Goal: Task Accomplishment & Management: Use online tool/utility

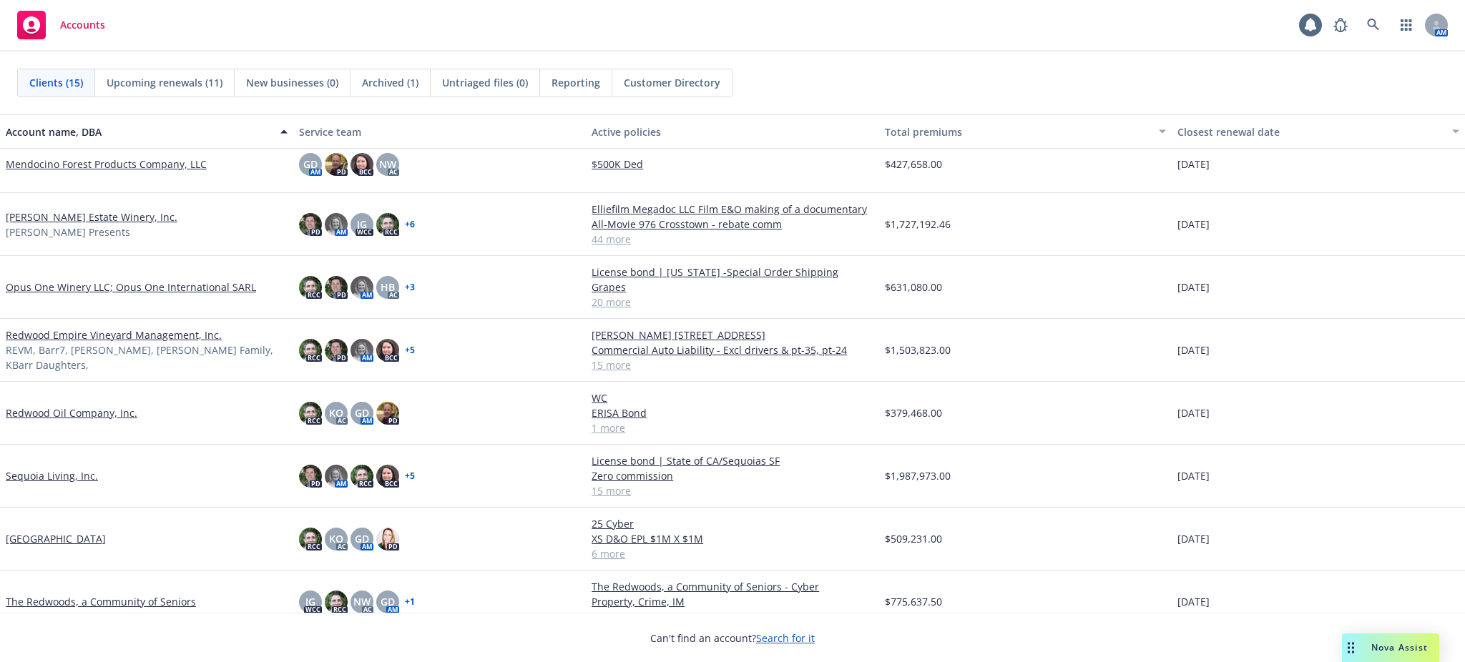
scroll to position [440, 0]
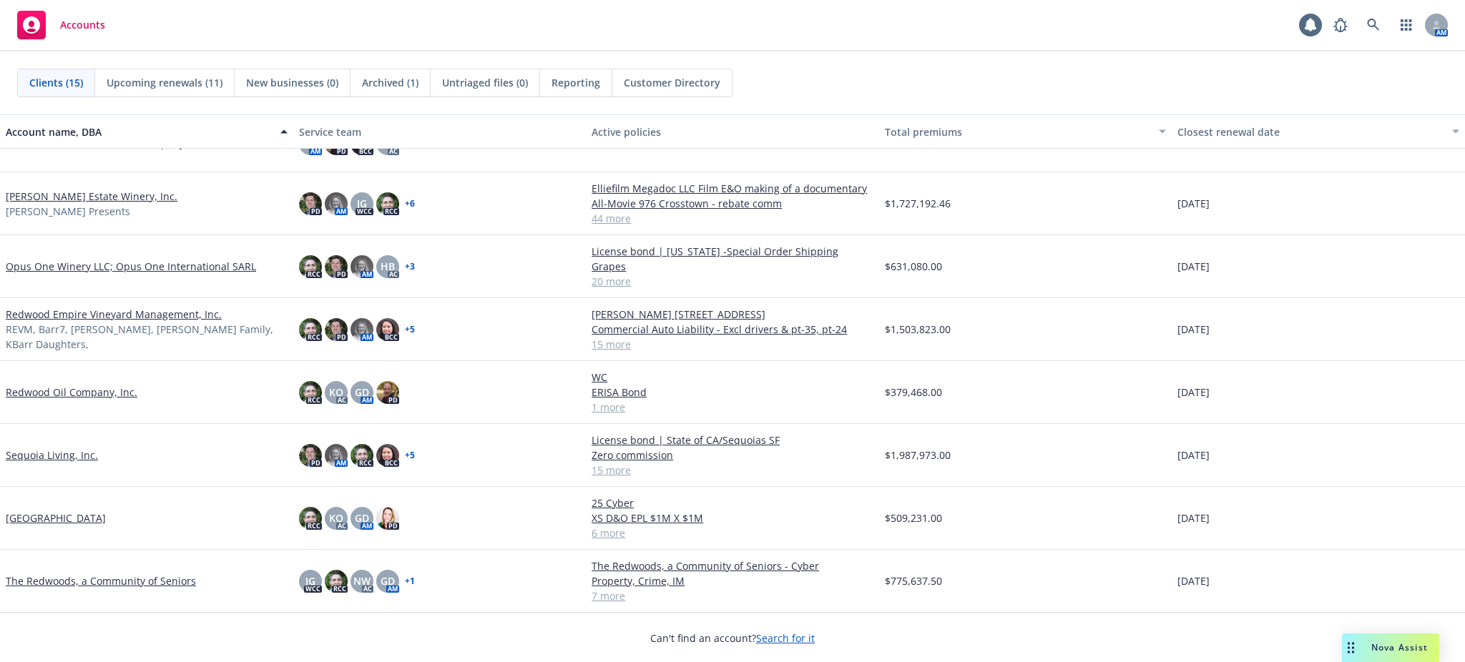
click at [99, 582] on link "The Redwoods, a Community of Seniors" at bounding box center [101, 581] width 190 height 15
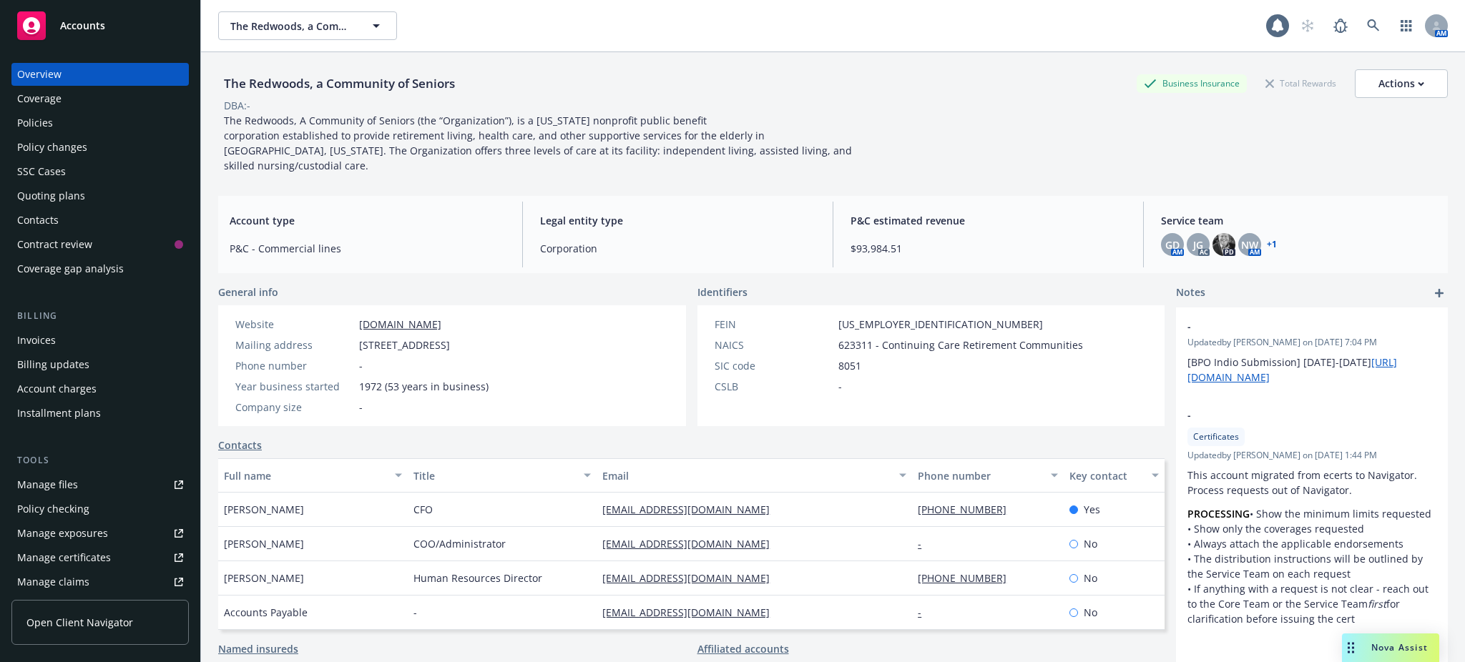
click at [69, 196] on div "Quoting plans" at bounding box center [51, 196] width 68 height 23
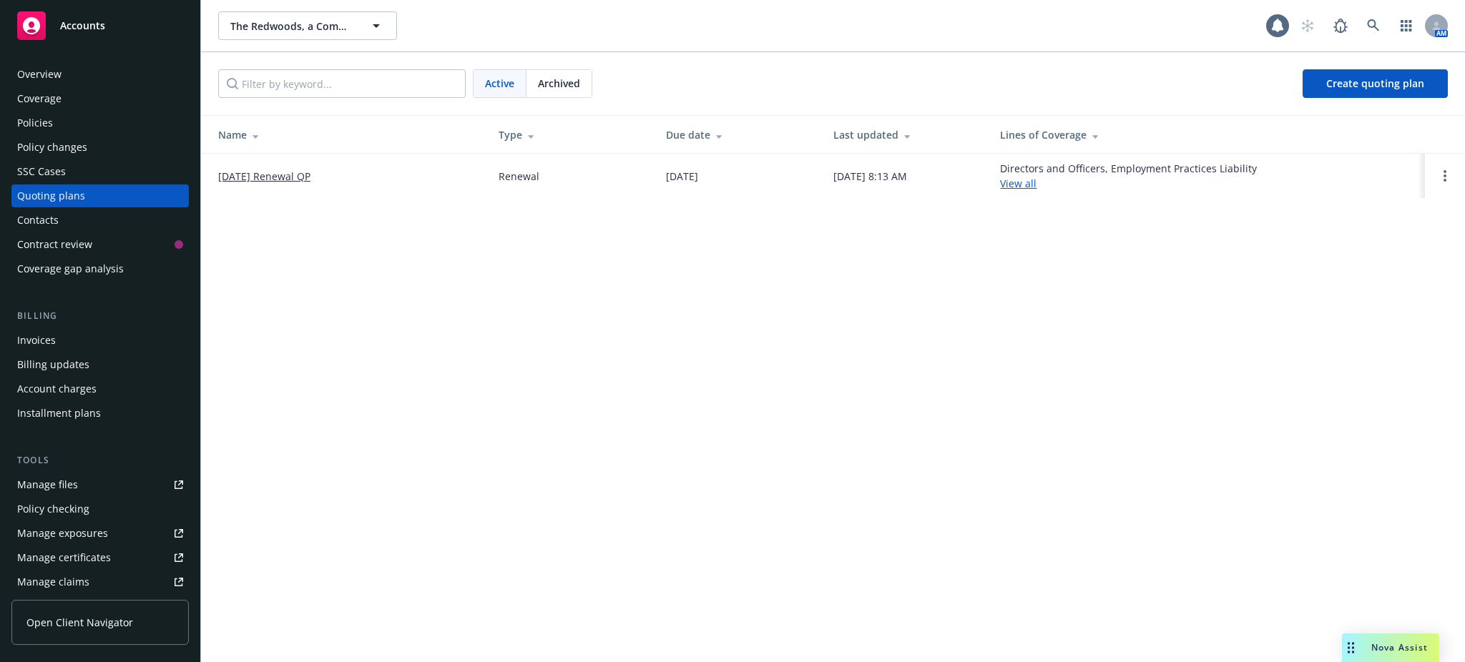
click at [307, 175] on link "10/01/2025 Renewal QP" at bounding box center [264, 176] width 92 height 15
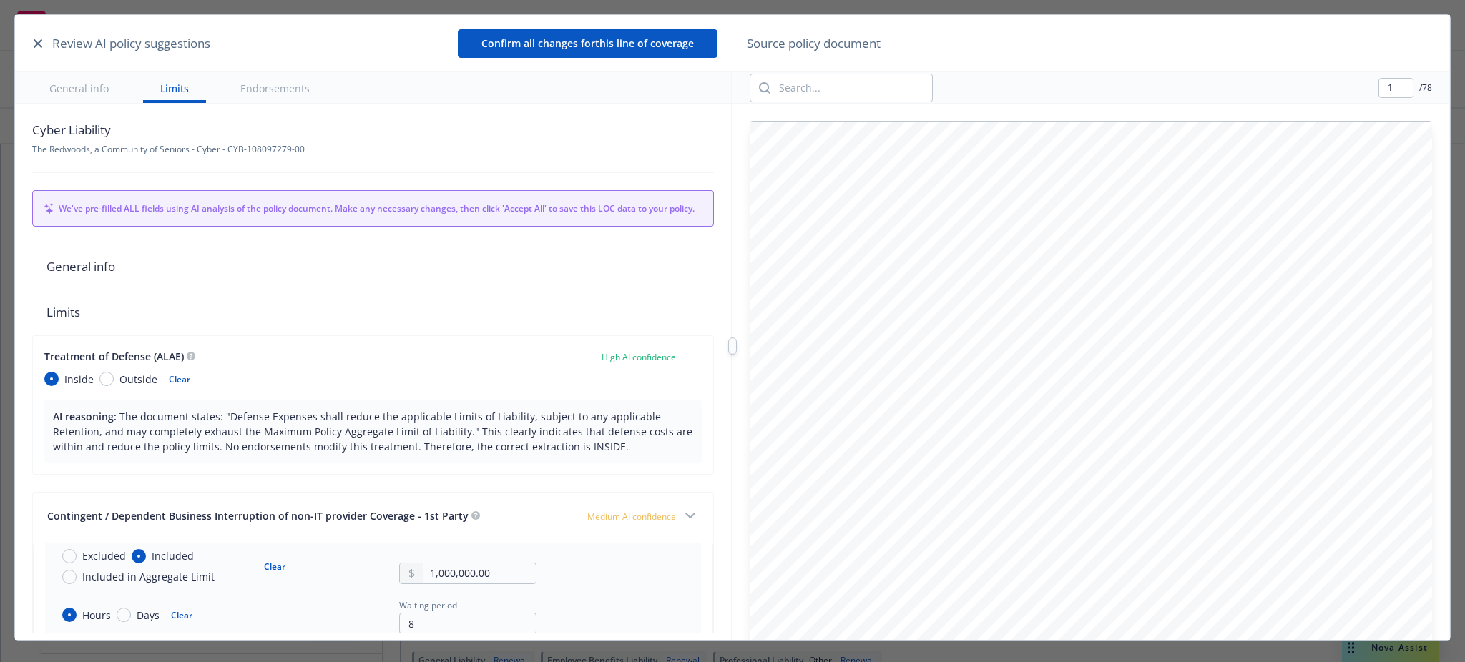
click at [36, 39] on icon "button" at bounding box center [38, 43] width 9 height 9
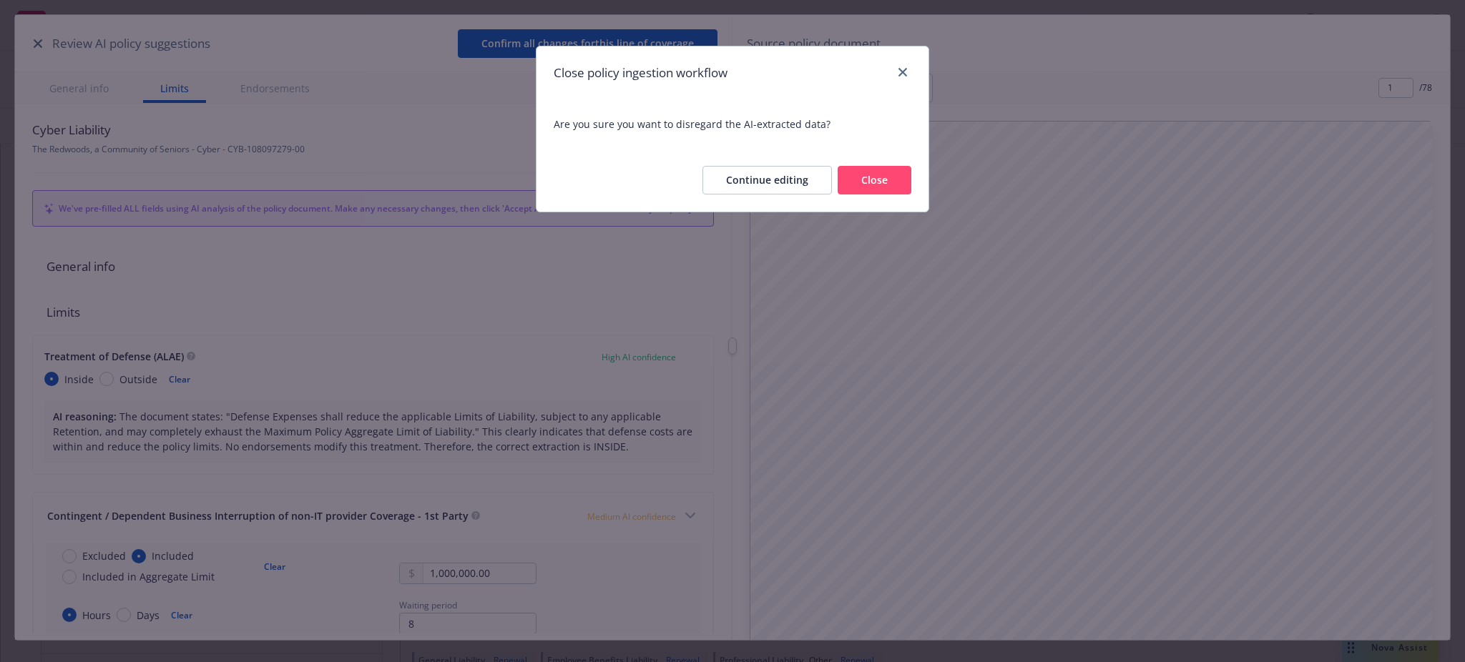
click at [873, 176] on button "Close" at bounding box center [875, 180] width 74 height 29
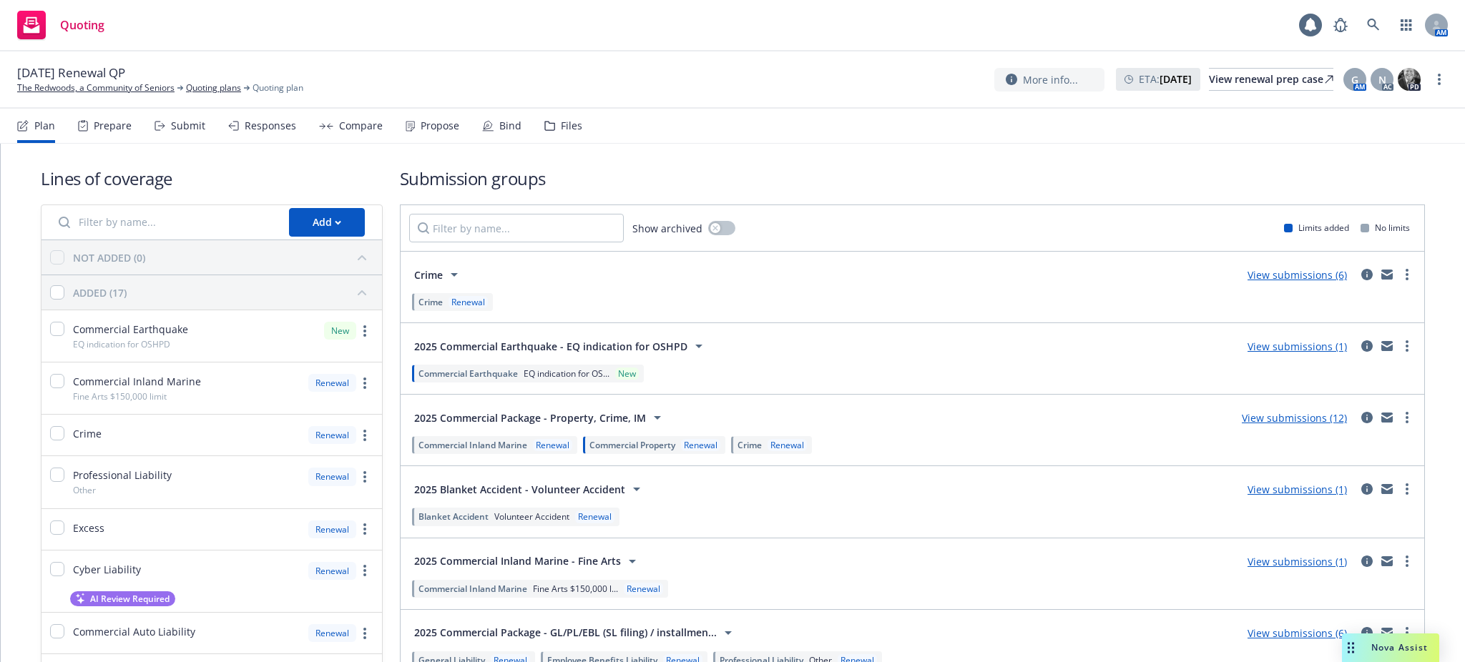
click at [561, 126] on div "Files" at bounding box center [571, 125] width 21 height 11
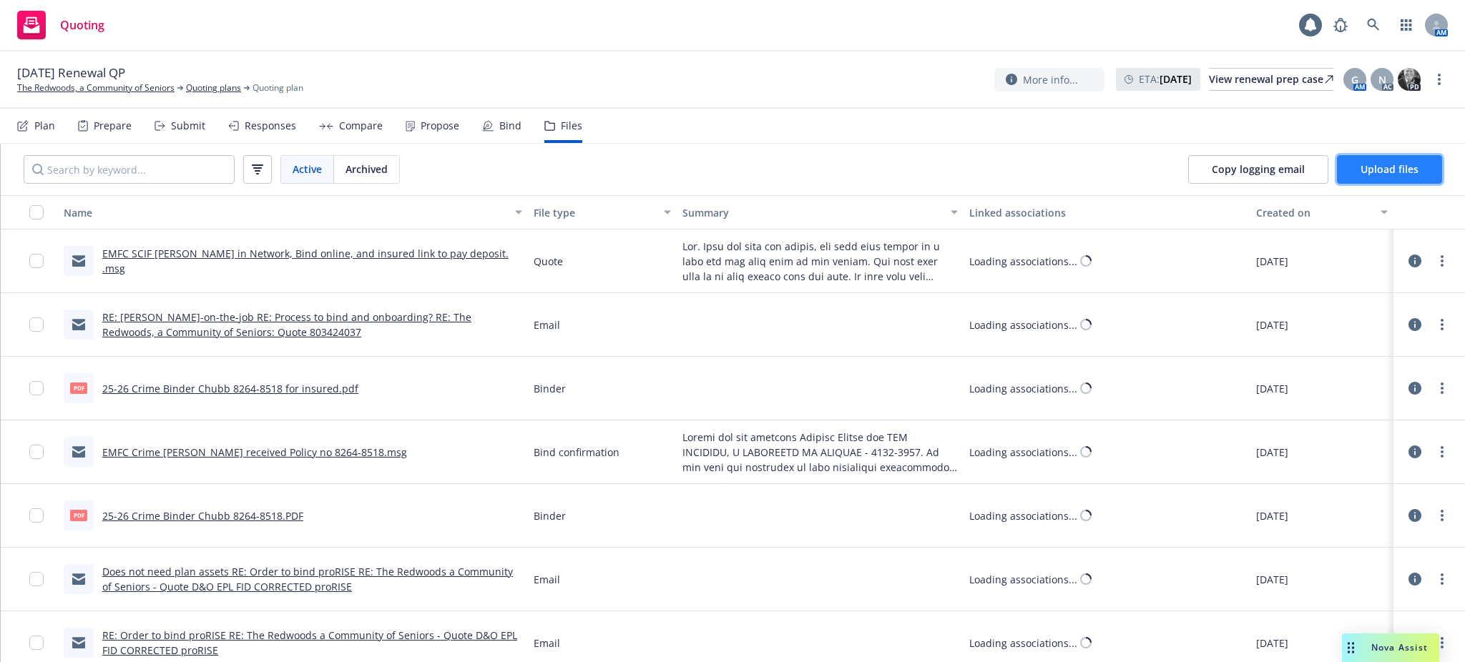
click at [1380, 168] on span "Upload files" at bounding box center [1390, 169] width 58 height 14
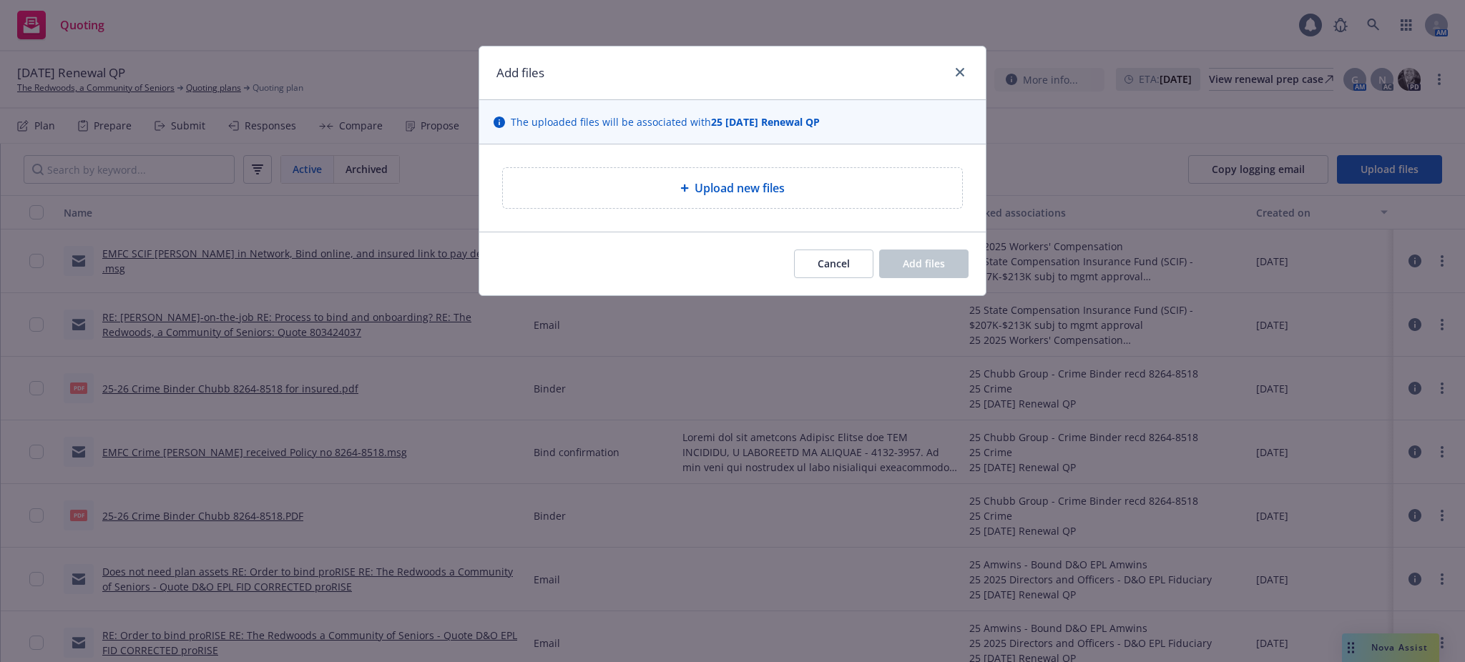
type textarea "x"
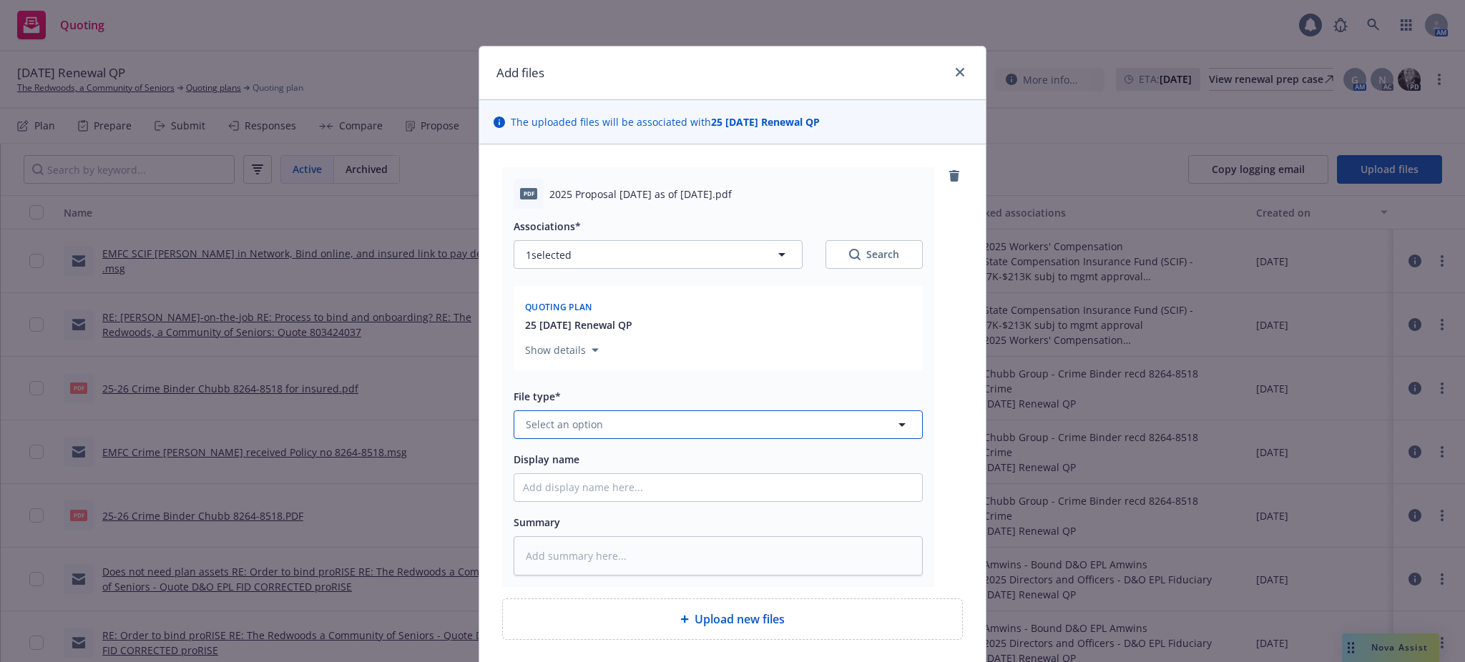
click at [526, 420] on span "Select an option" at bounding box center [564, 424] width 77 height 15
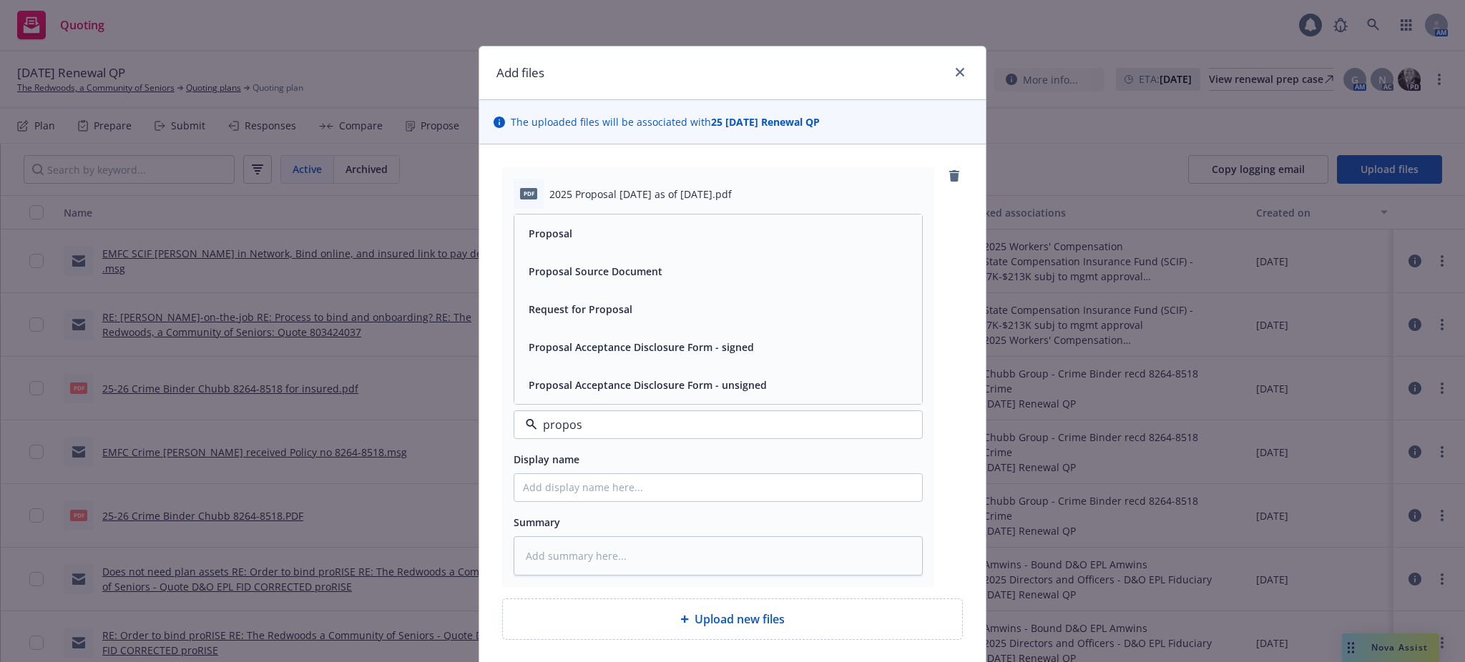
type input "proposa"
click at [574, 350] on span "Proposal Acceptance Disclosure Form - signed" at bounding box center [641, 347] width 225 height 15
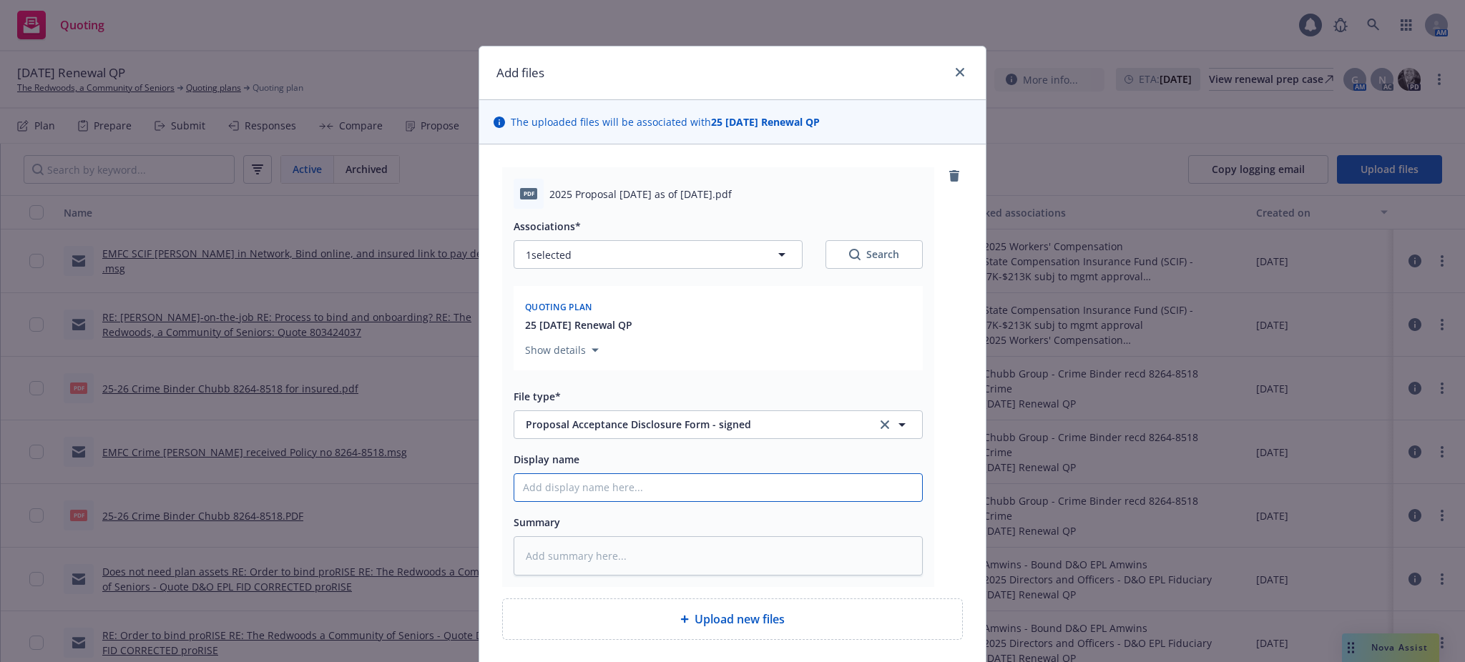
click at [516, 488] on input "Display name" at bounding box center [718, 487] width 408 height 27
type textarea "x"
type input "2"
type textarea "x"
type input "20"
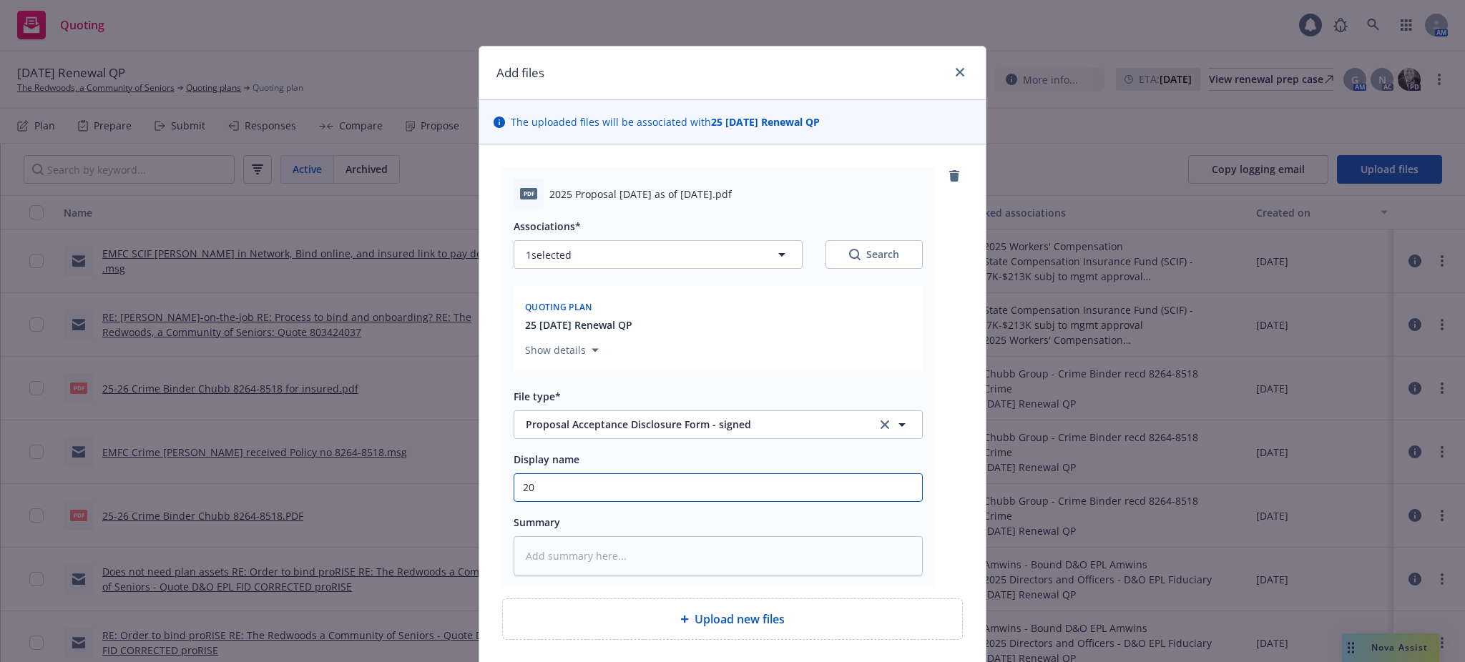
type textarea "x"
type input "202"
type textarea "x"
type input "2025"
type textarea "x"
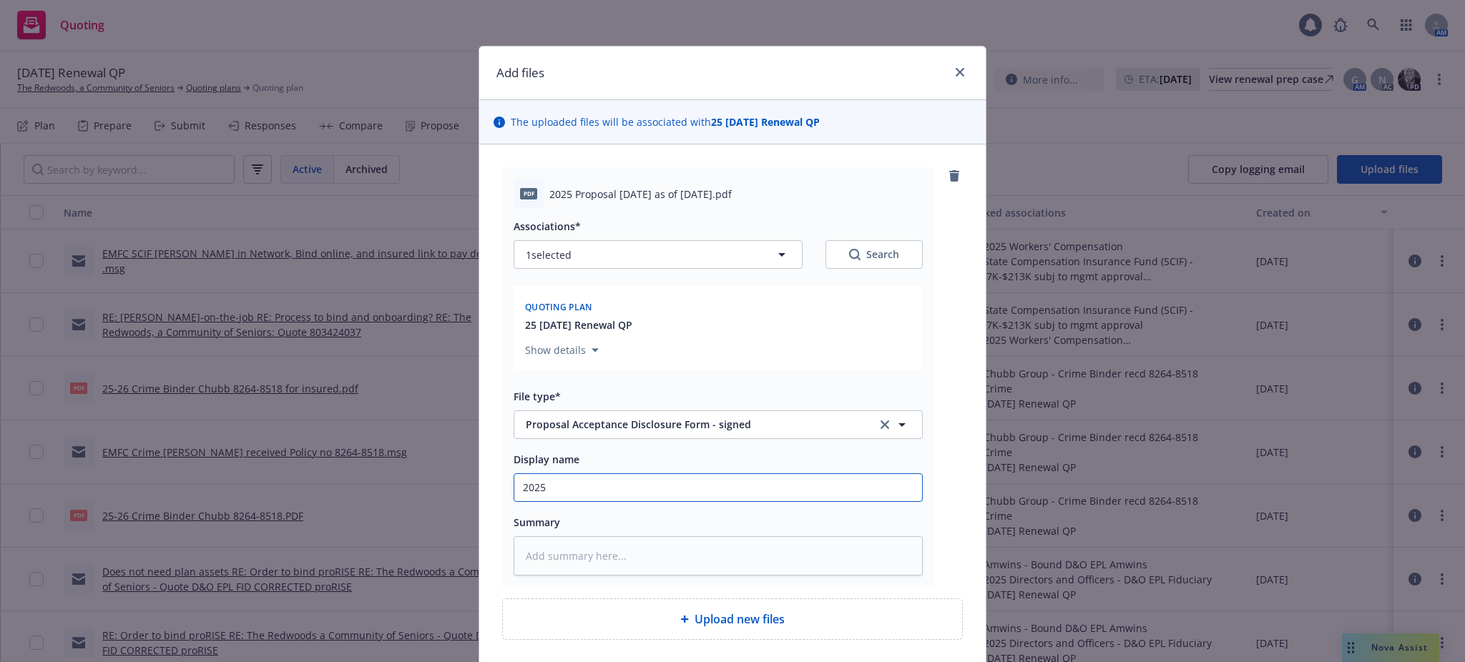
type input "2025"
type textarea "x"
type input "2025 P"
type textarea "x"
type input "2025 Pr"
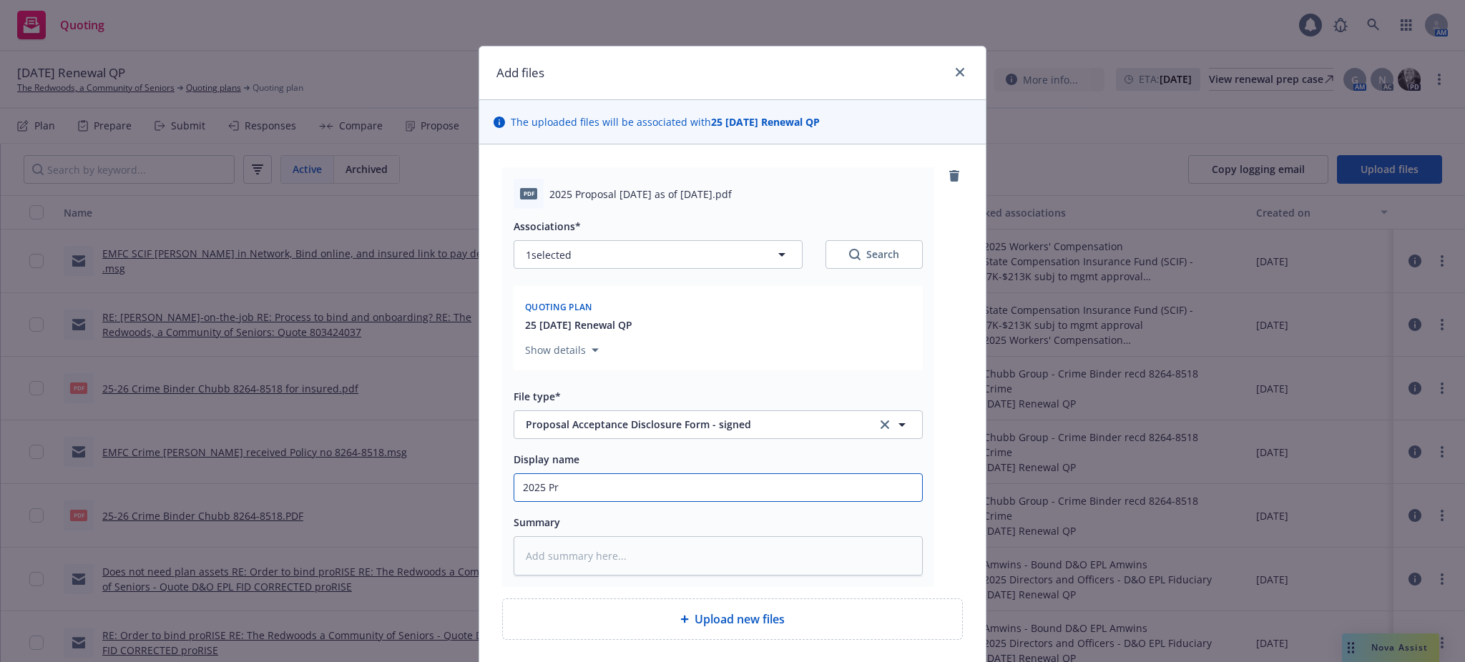
type textarea "x"
type input "2025 Pro"
type textarea "x"
type input "2025 Prop"
type textarea "x"
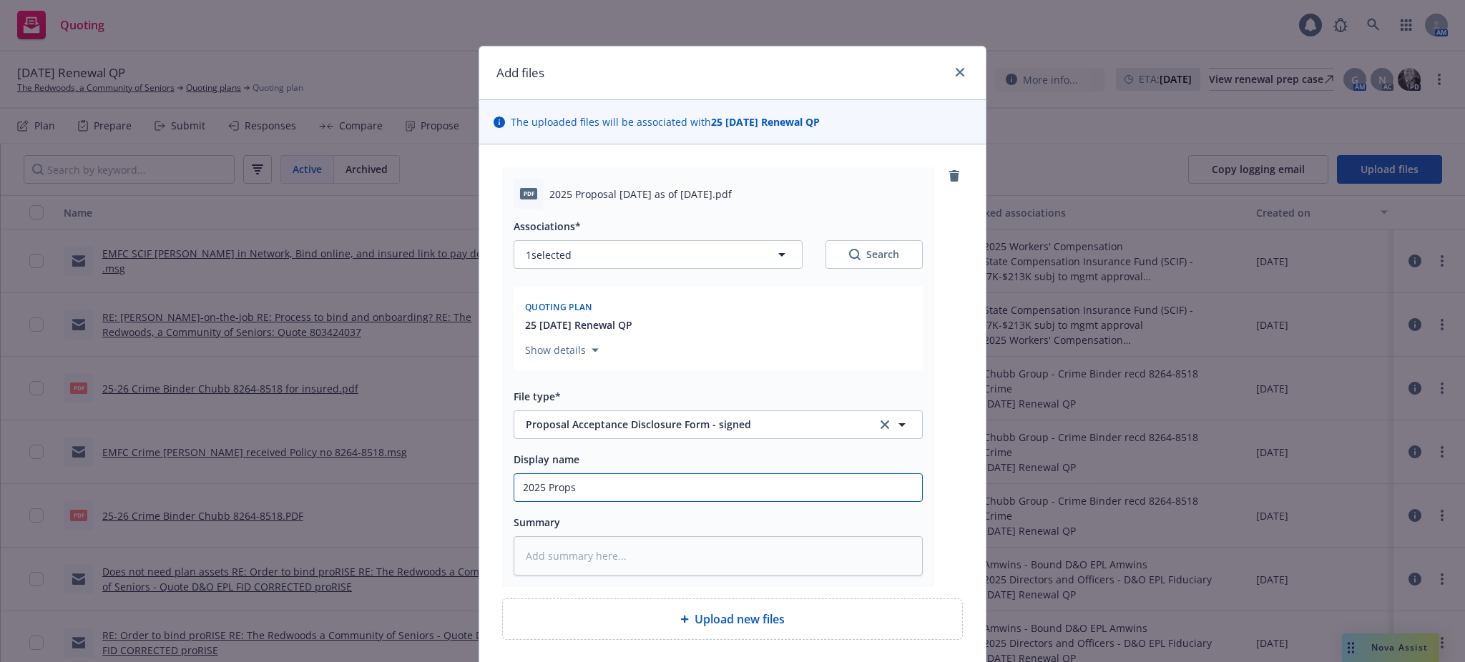
type input "2025 Propsa"
type textarea "x"
type input "2025 Propsal"
type textarea "x"
type input "2025 Propsal"
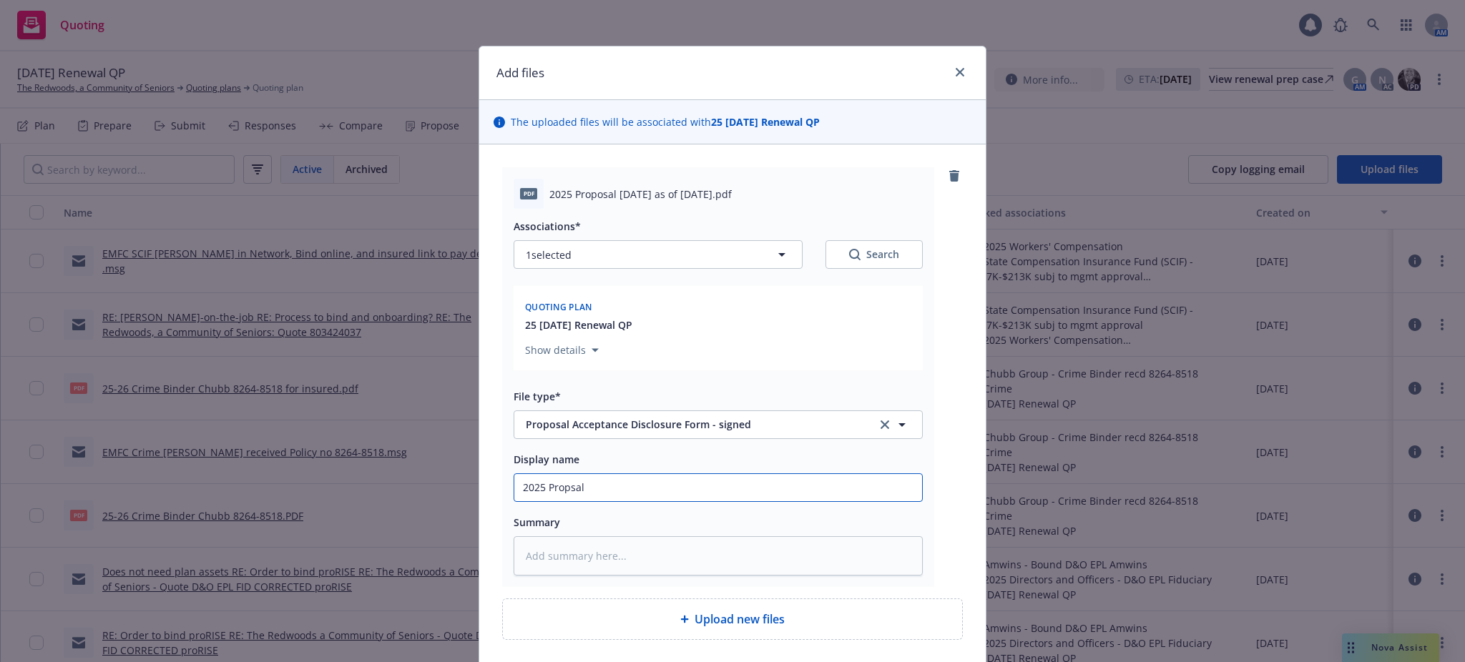
type textarea "x"
type input "2025 Propsal 1"
type textarea "x"
type input "2025 Propsal 10"
type textarea "x"
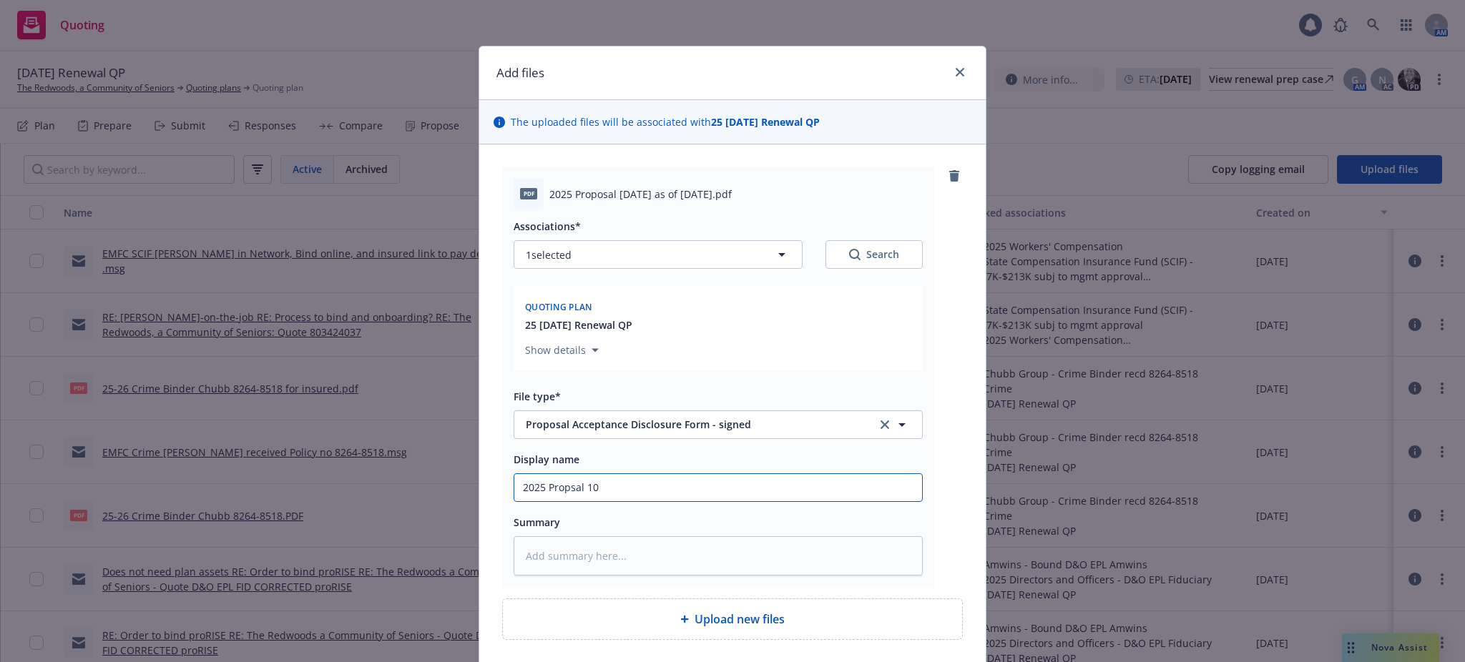
type input "2025 Propsal 10/"
type textarea "x"
type input "2025 Propsal 10/1"
type textarea "x"
type input "2025 Propsal 10/1/2"
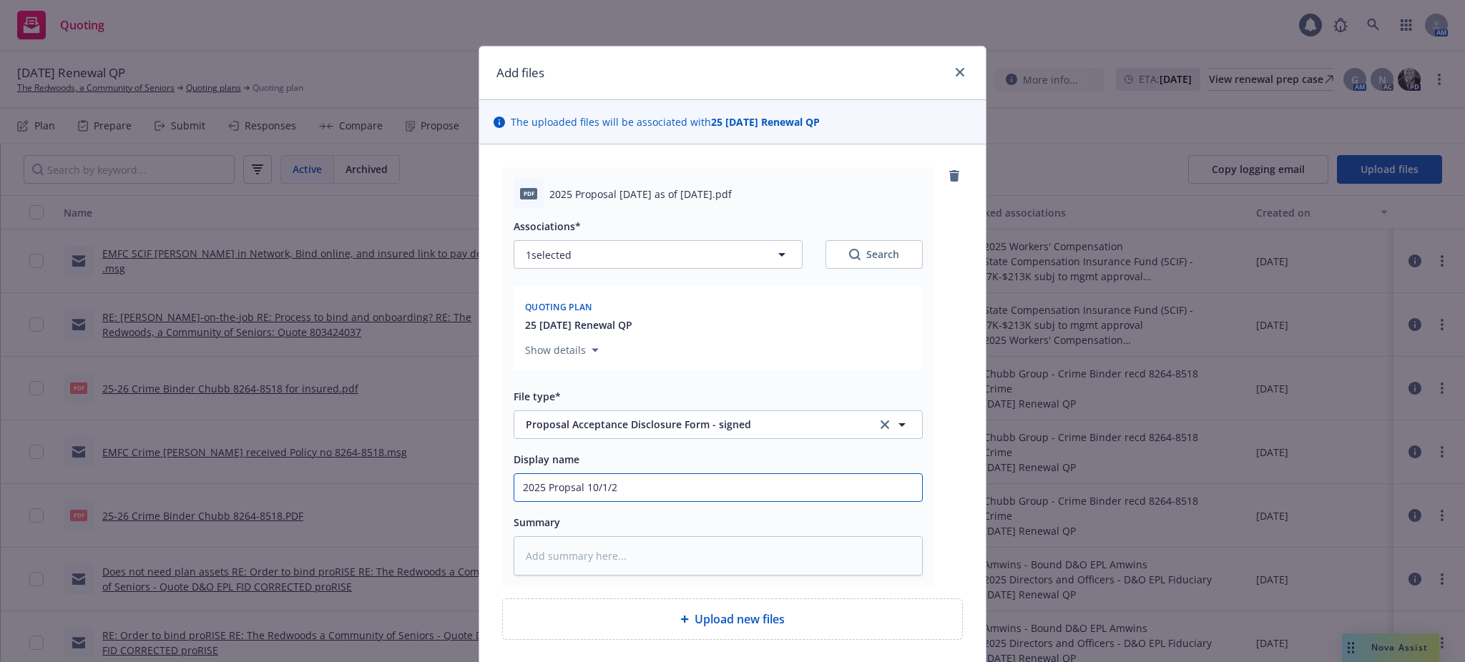
type textarea "x"
type input "2025 Propsal 10/1/20"
type textarea "x"
type input "2025 Propsal 10/1/202"
type textarea "x"
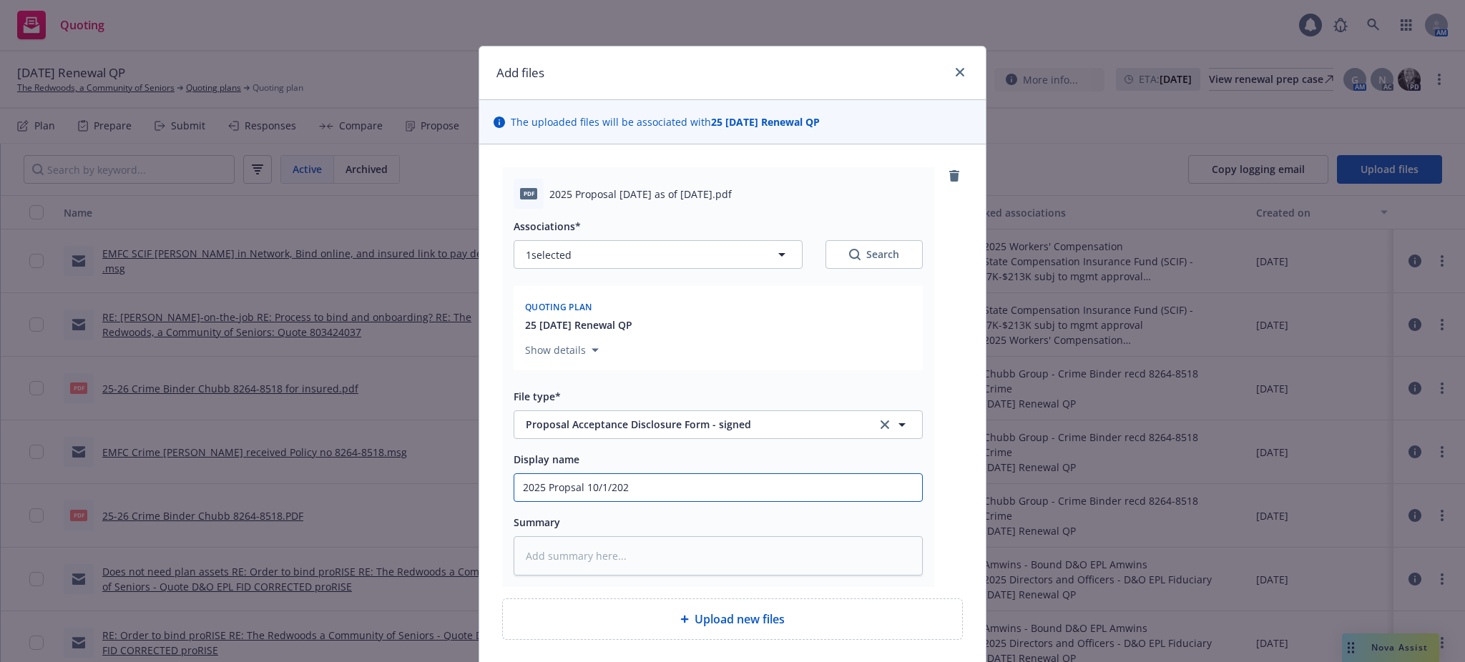
type input "2025 Propsal 10/1/2025"
type textarea "x"
type input "2025 Propsal 10/1/2025"
type textarea "x"
type input "2025 Propsal 10/1/2025 a"
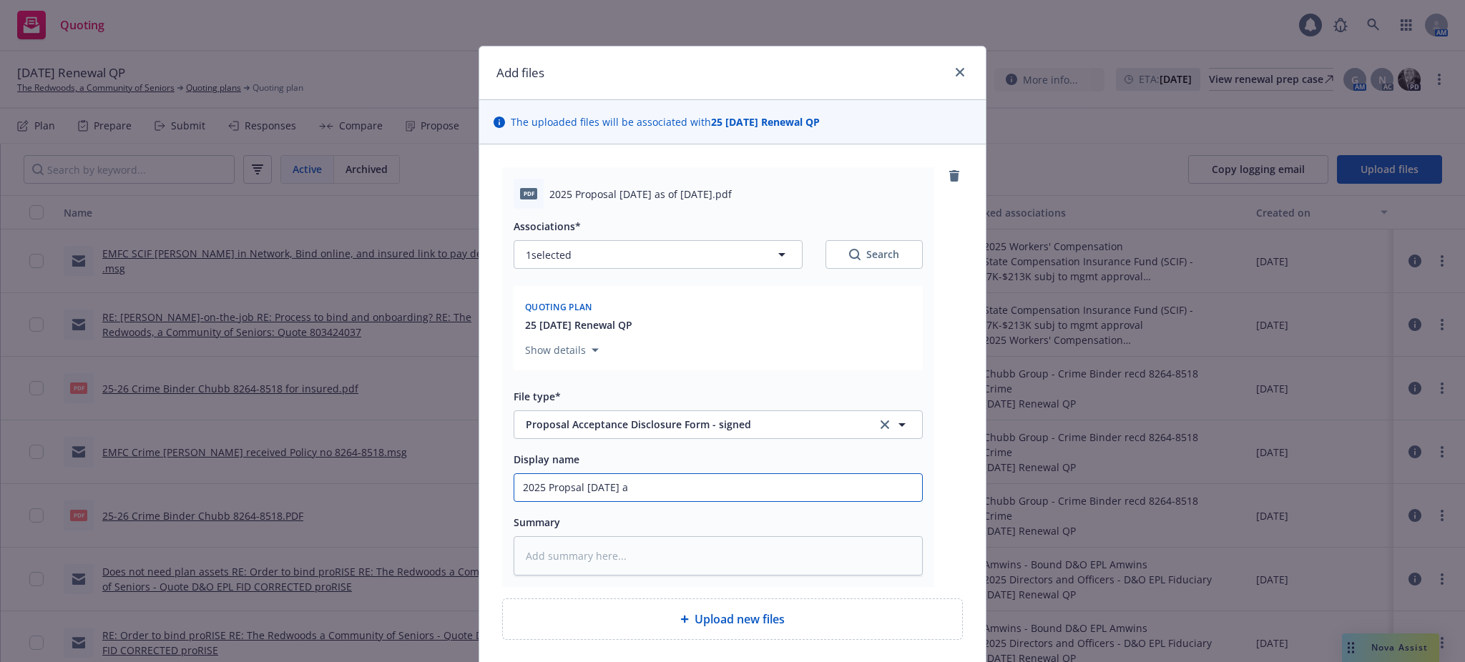
type textarea "x"
type input "2025 Propsal 10/1/2025 as"
type textarea "x"
type input "2025 Propsal 10/1/2025 as"
type textarea "x"
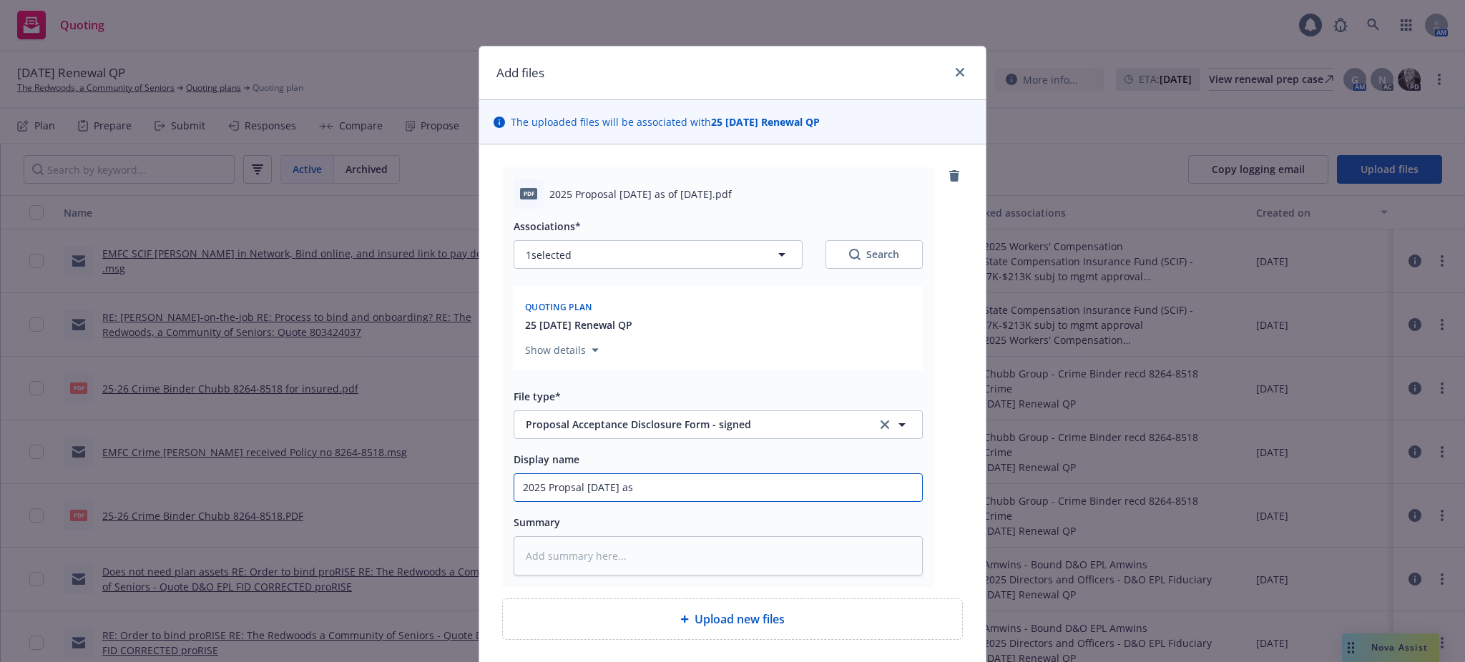
type input "2025 Propsal 10/1/2025 as o"
type textarea "x"
type input "2025 Propsal 10/1/2025 as of"
type textarea "x"
type input "2025 Propsal 10/1/2025 as of"
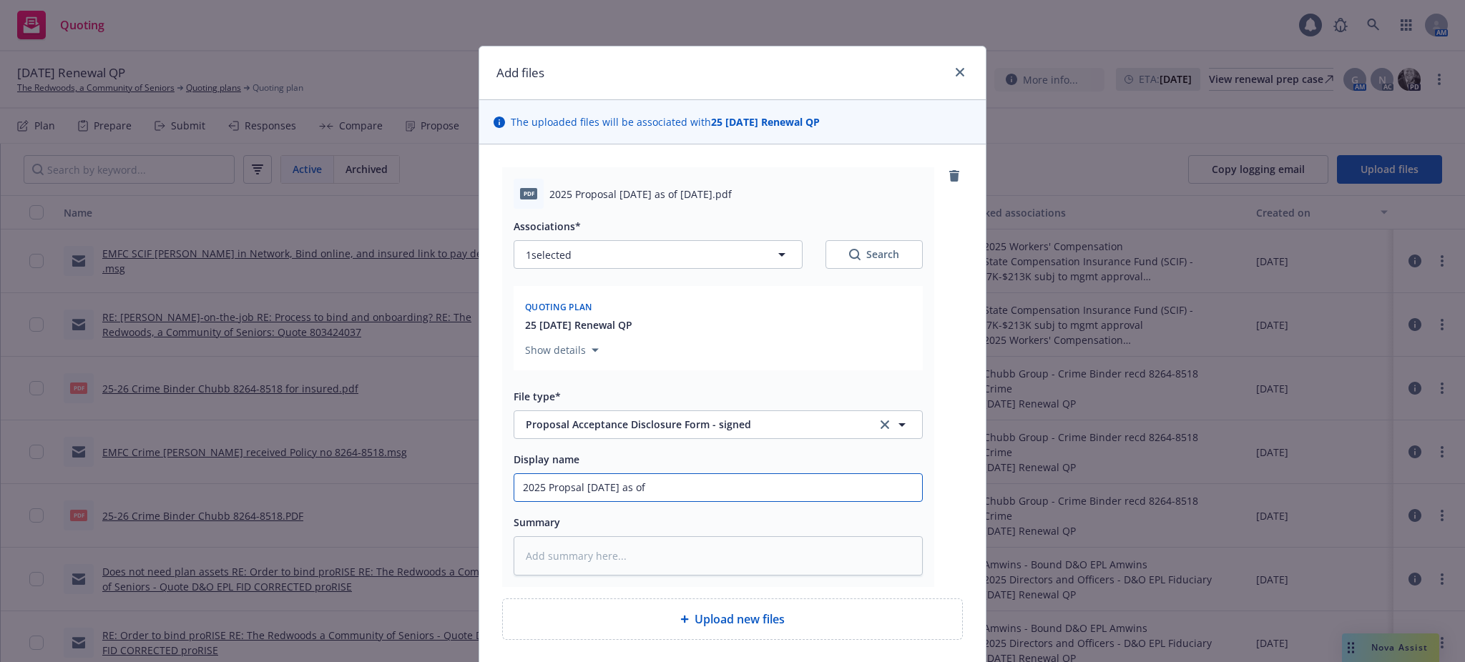
type textarea "x"
type input "2025 Propsal 10/1/2025 as of 9"
type textarea "x"
type input "2025 Propsal 10/1/2025 as of 9/"
type textarea "x"
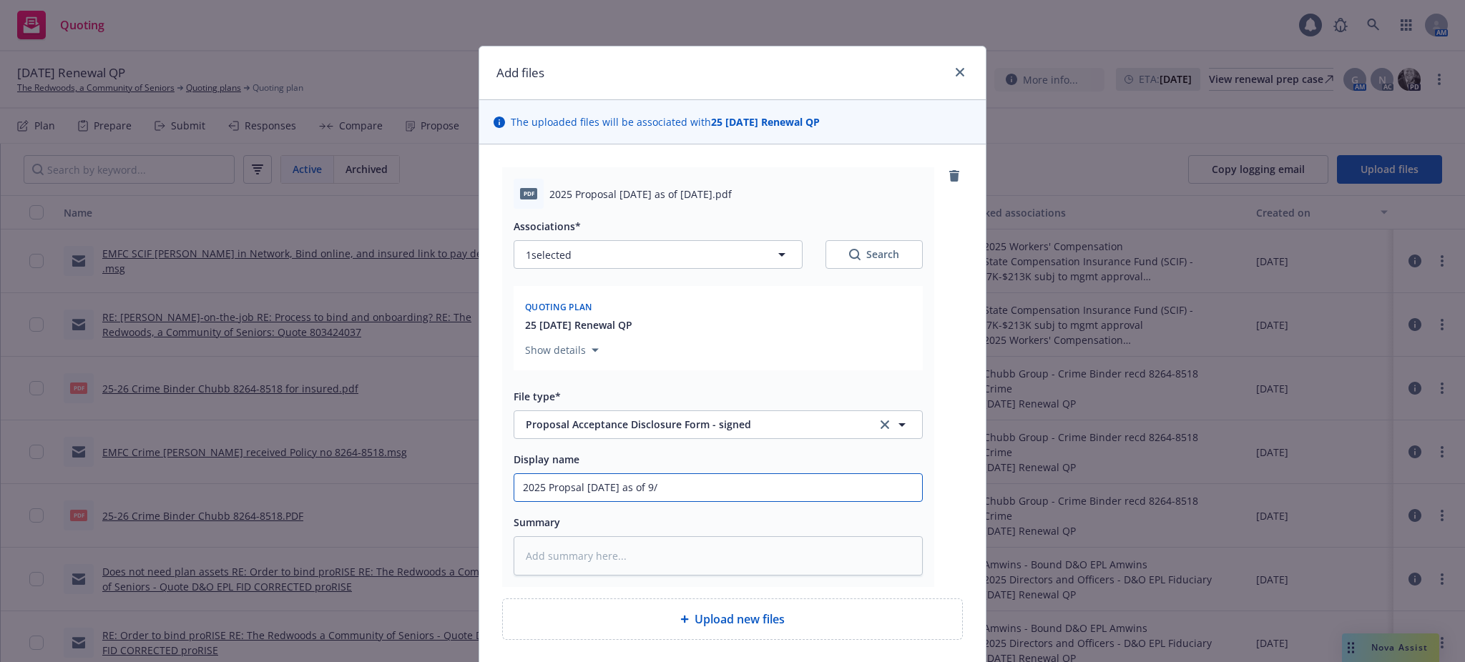
type input "2025 Propsal 10/1/2025 as of 9/2"
type textarea "x"
type input "2025 Propsal 10/1/2025 as of 9/29"
type textarea "x"
type input "2025 Propsal 10/1/2025 as of 9/29/"
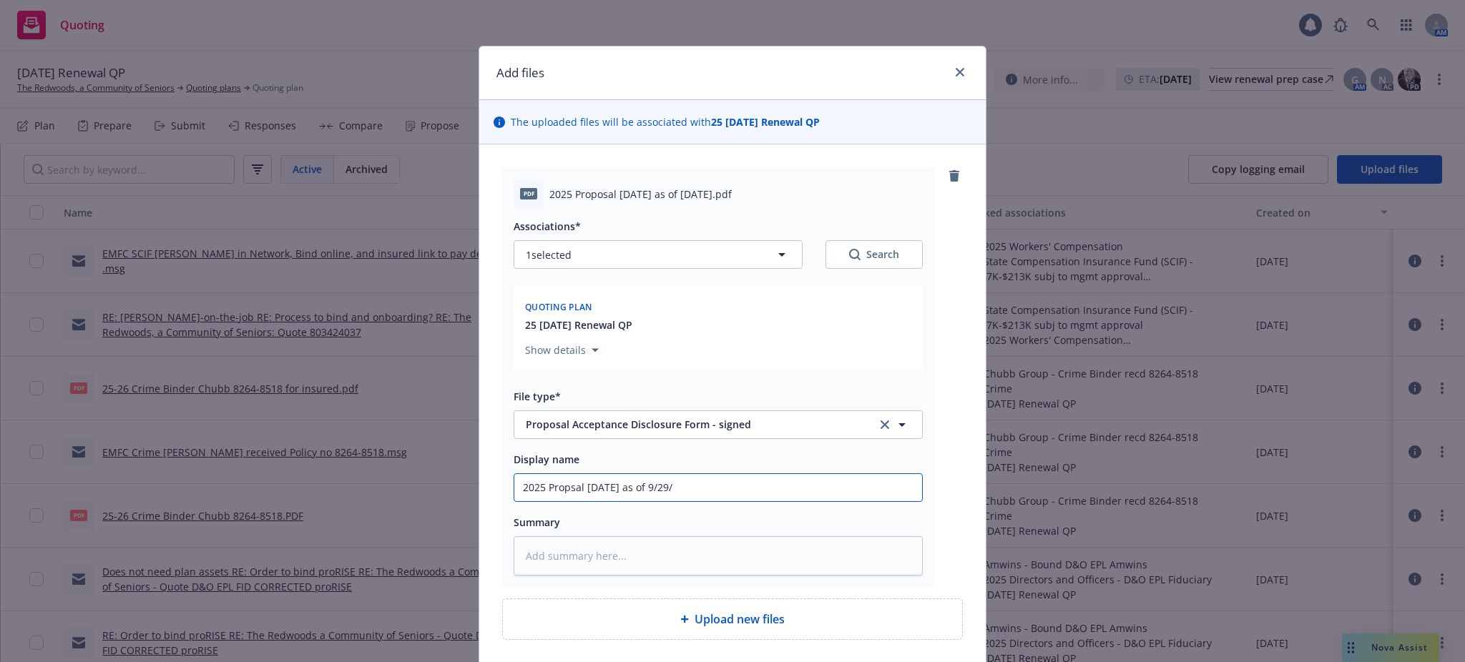
type textarea "x"
type input "2025 Propsal 10/1/2025 as of 9/29/2"
type textarea "x"
type input "2025 Propsal 10/1/2025 as of 9/29/25"
type textarea "x"
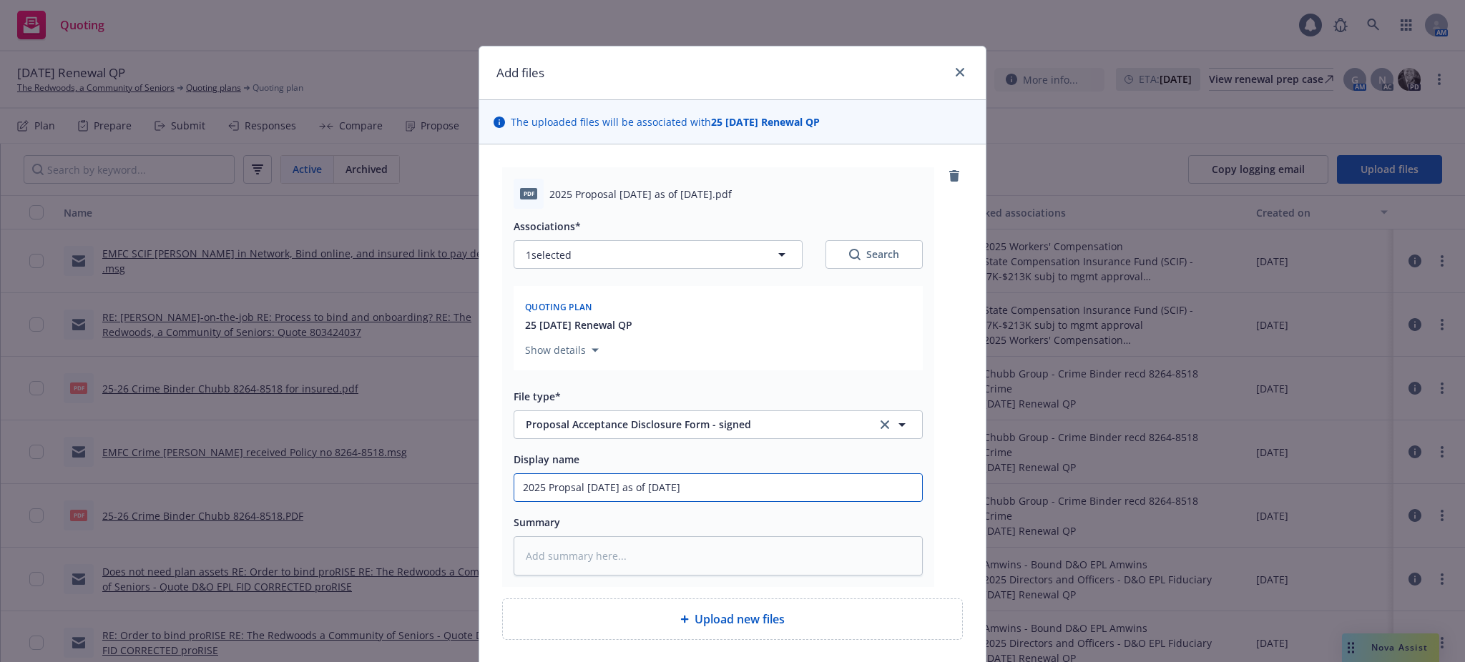
type input "2025 Propsal 10/1/2025 as of 9/29/25"
type textarea "x"
type input "2025 Propsal 10/1/2025 as of 9/29/25 S"
type textarea "x"
type input "2025 Propsal 10/1/2025 as of 9/29/25 Si"
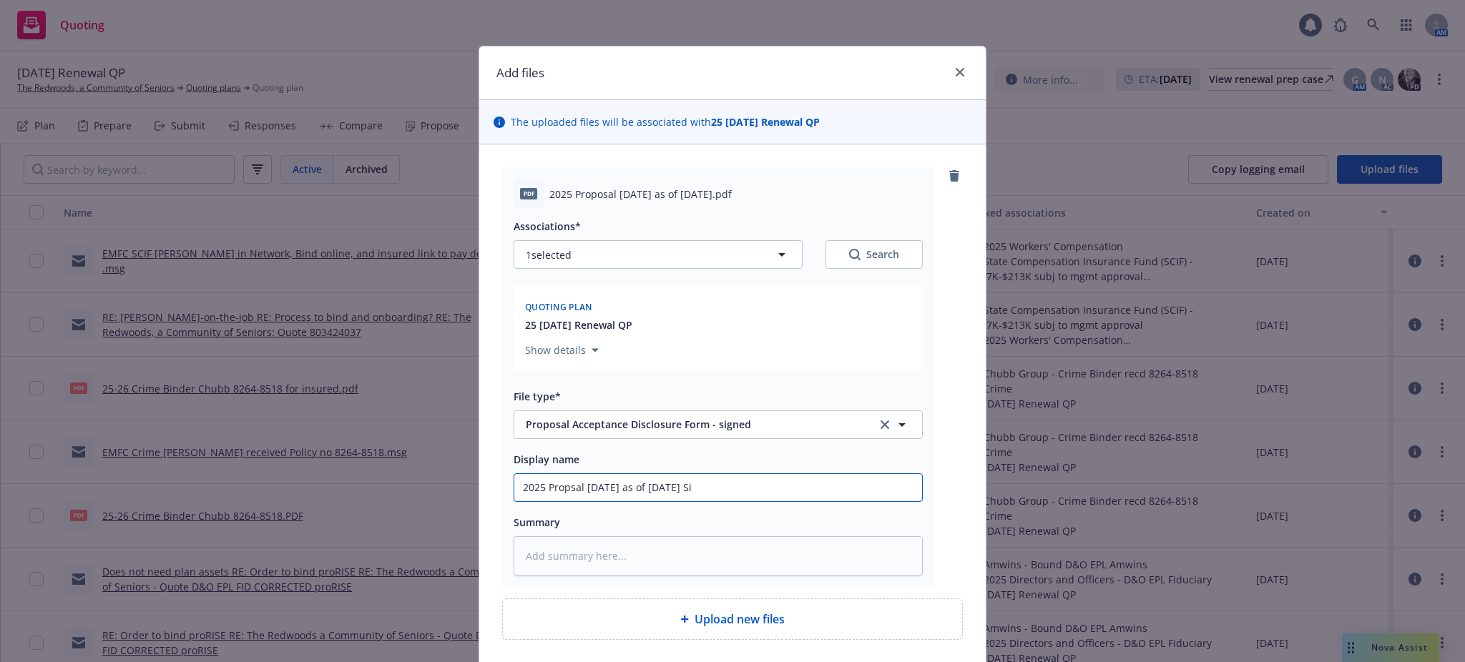
type textarea "x"
type input "2025 Propsal 10/1/2025 as of 9/29/25 Sig"
type textarea "x"
type input "2025 Propsal 10/1/2025 as of 9/29/25 Sign"
type textarea "x"
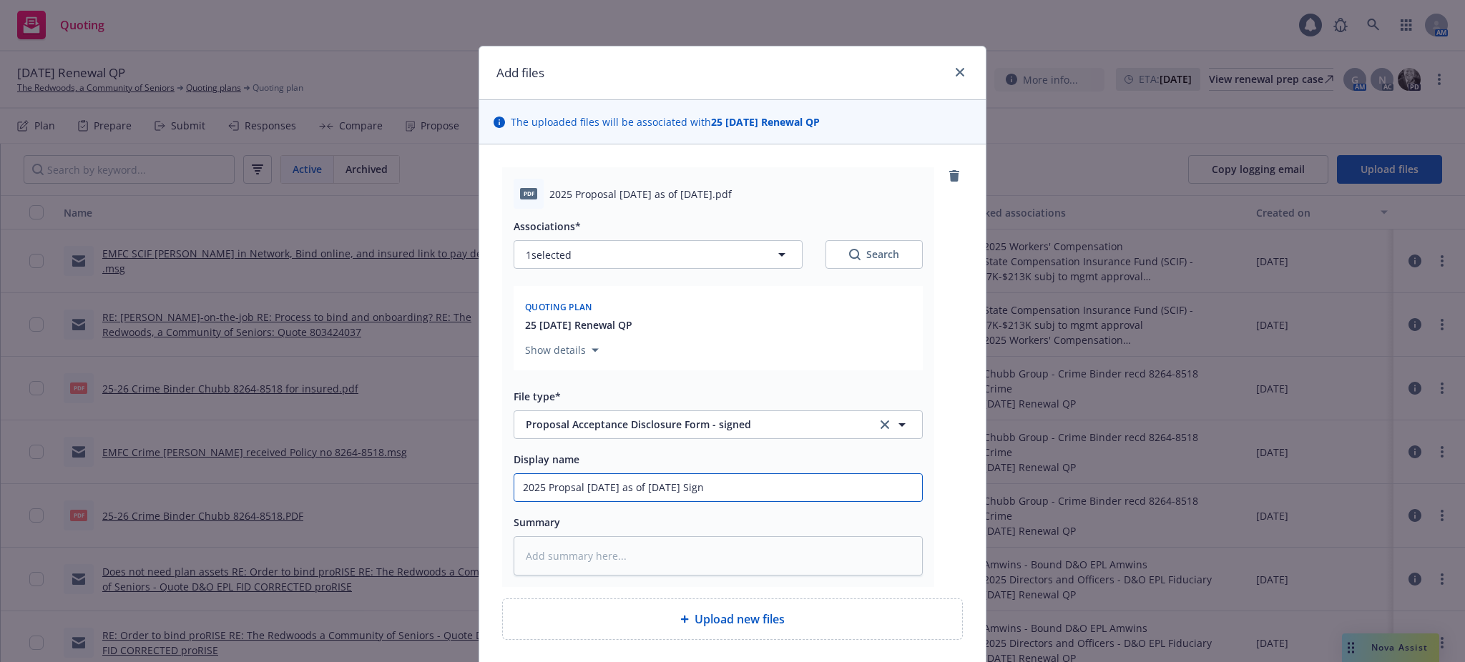
type input "2025 Propsal 10/1/2025 as of 9/29/25 Signe"
type textarea "x"
type input "2025 Propsal 10/1/2025 as of 9/29/25 Signed"
type textarea "x"
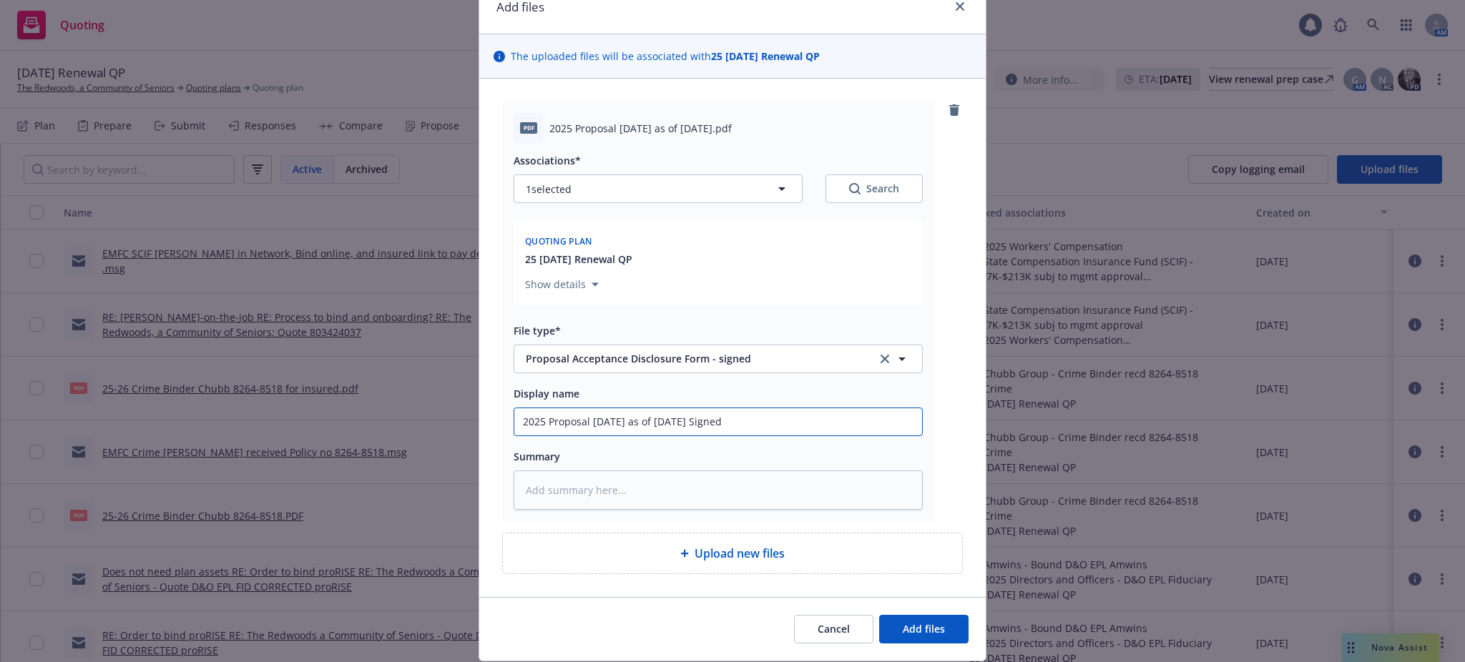
scroll to position [112, 0]
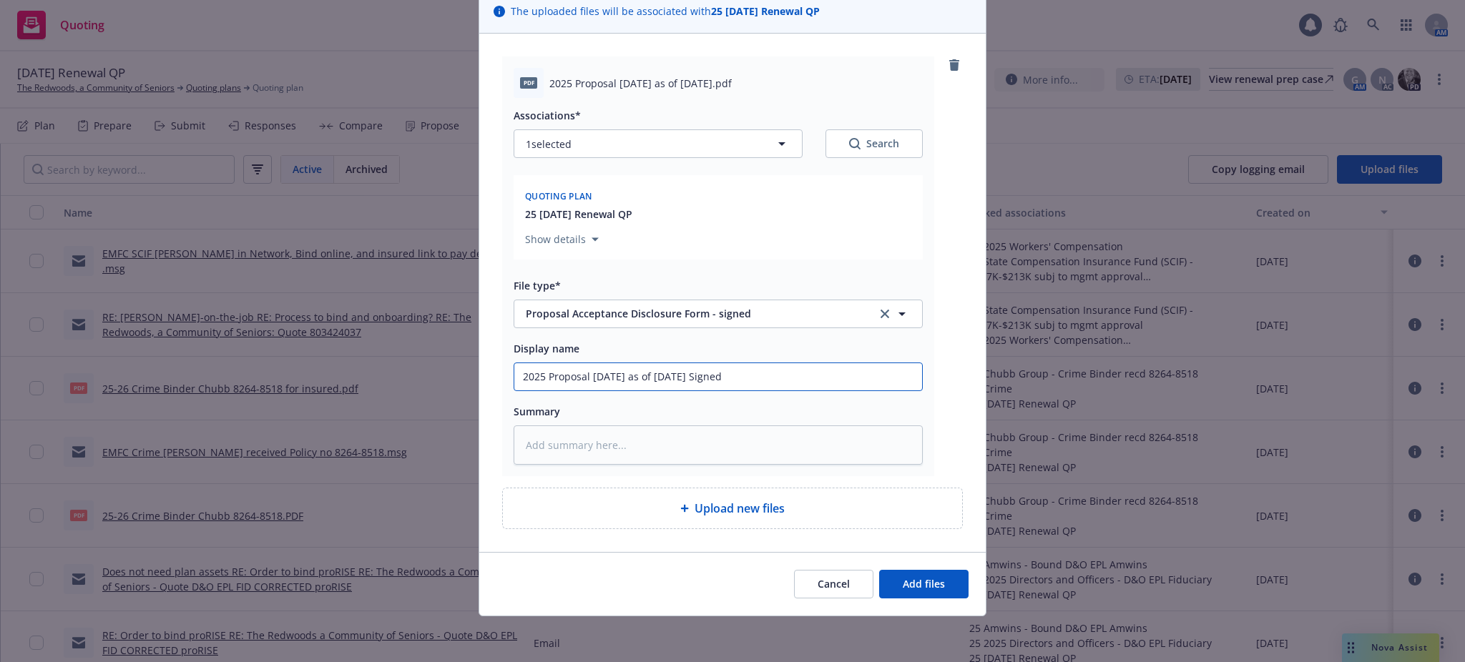
type input "2025 Proposal 10/1/2025 as of 9/29/25 Signed"
type textarea "x"
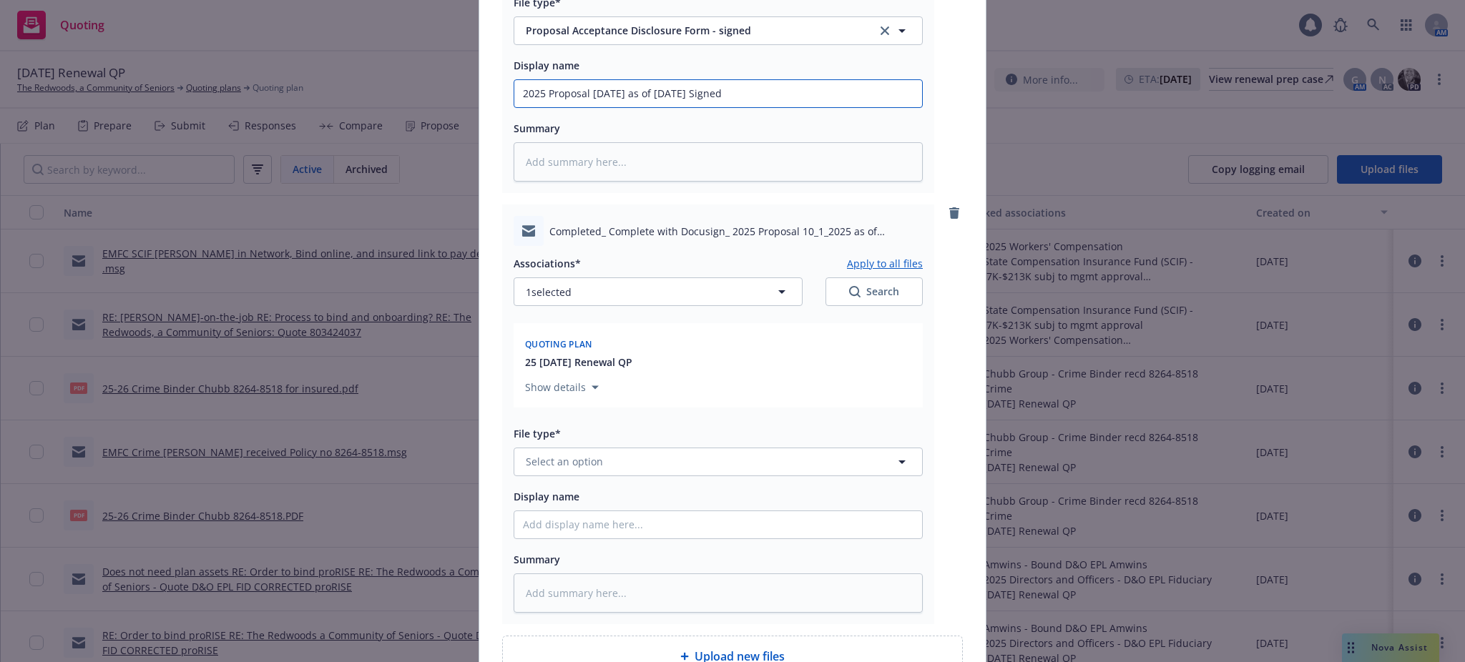
scroll to position [398, 0]
click at [517, 457] on button "Select an option" at bounding box center [718, 458] width 409 height 29
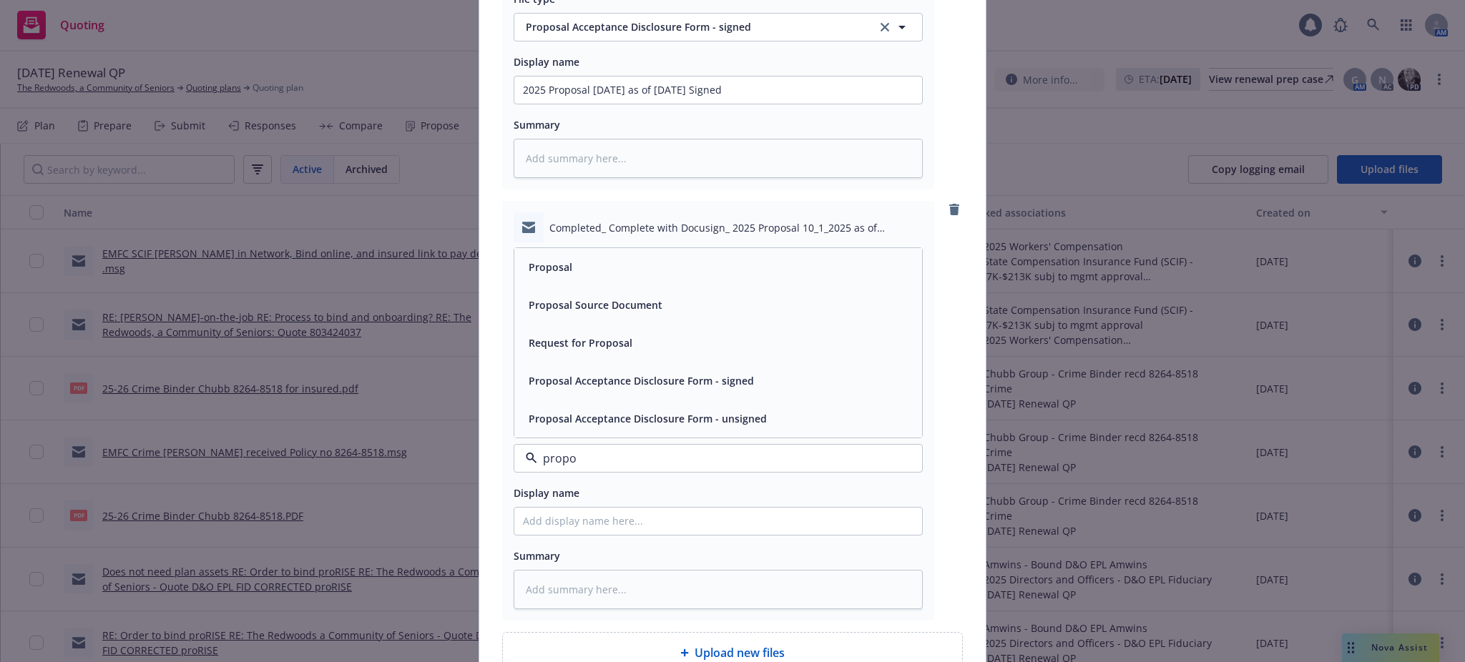
type input "propos"
click at [658, 375] on span "Proposal Acceptance Disclosure Form - signed" at bounding box center [641, 380] width 225 height 15
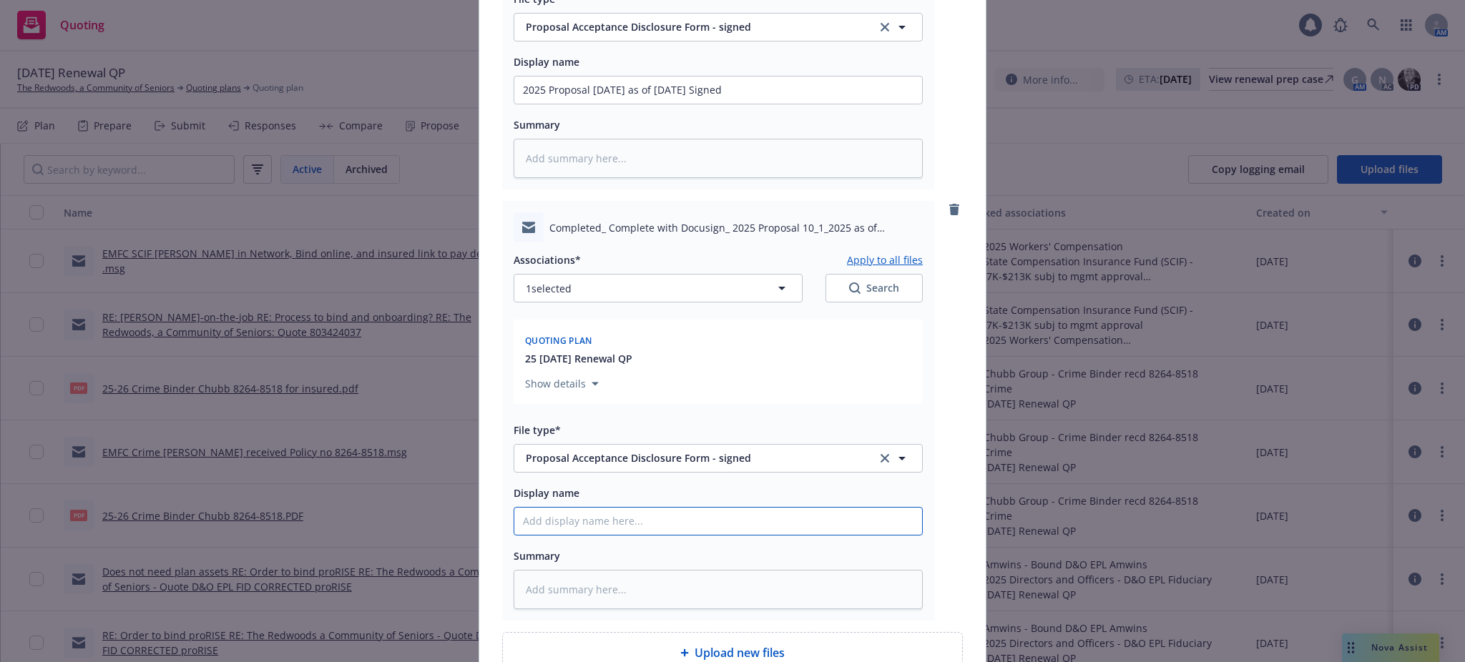
click at [514, 520] on input "Display name" at bounding box center [718, 521] width 408 height 27
type textarea "x"
type input "E"
type textarea "x"
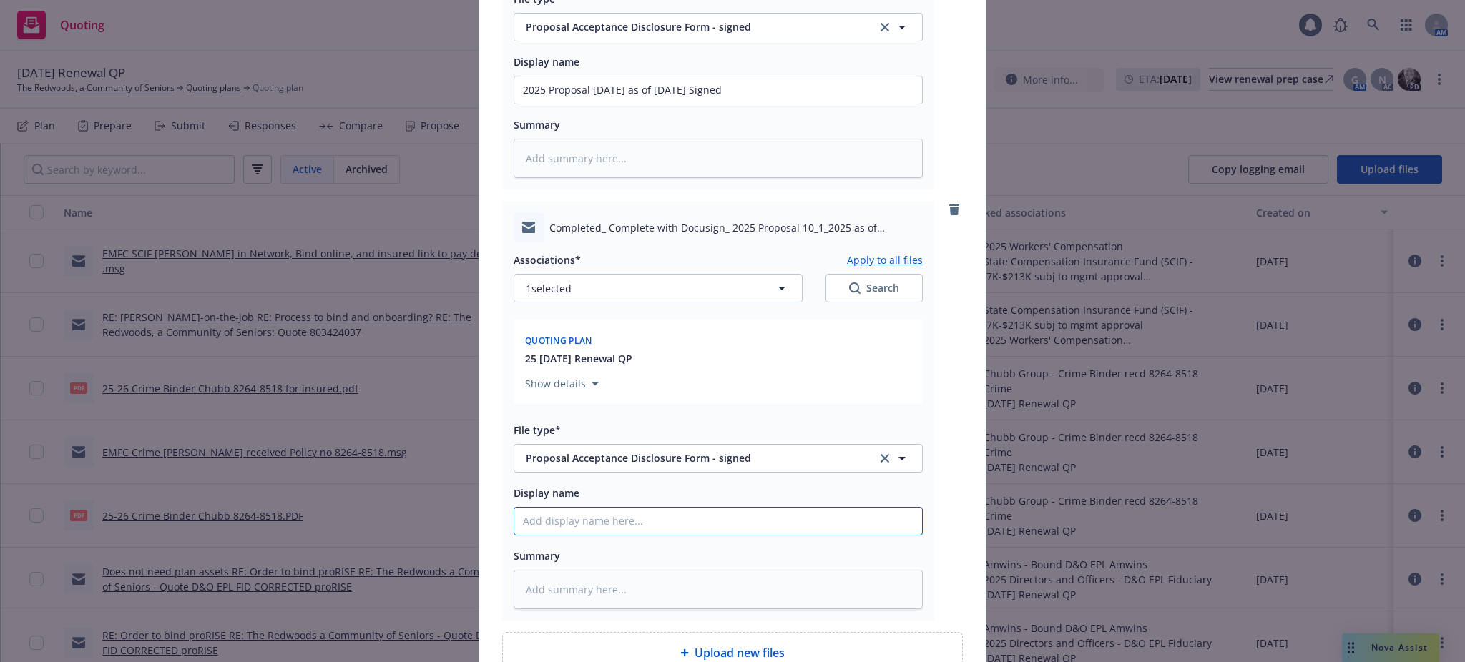
type input "D"
type textarea "x"
type input "DO"
type textarea "x"
type input "D"
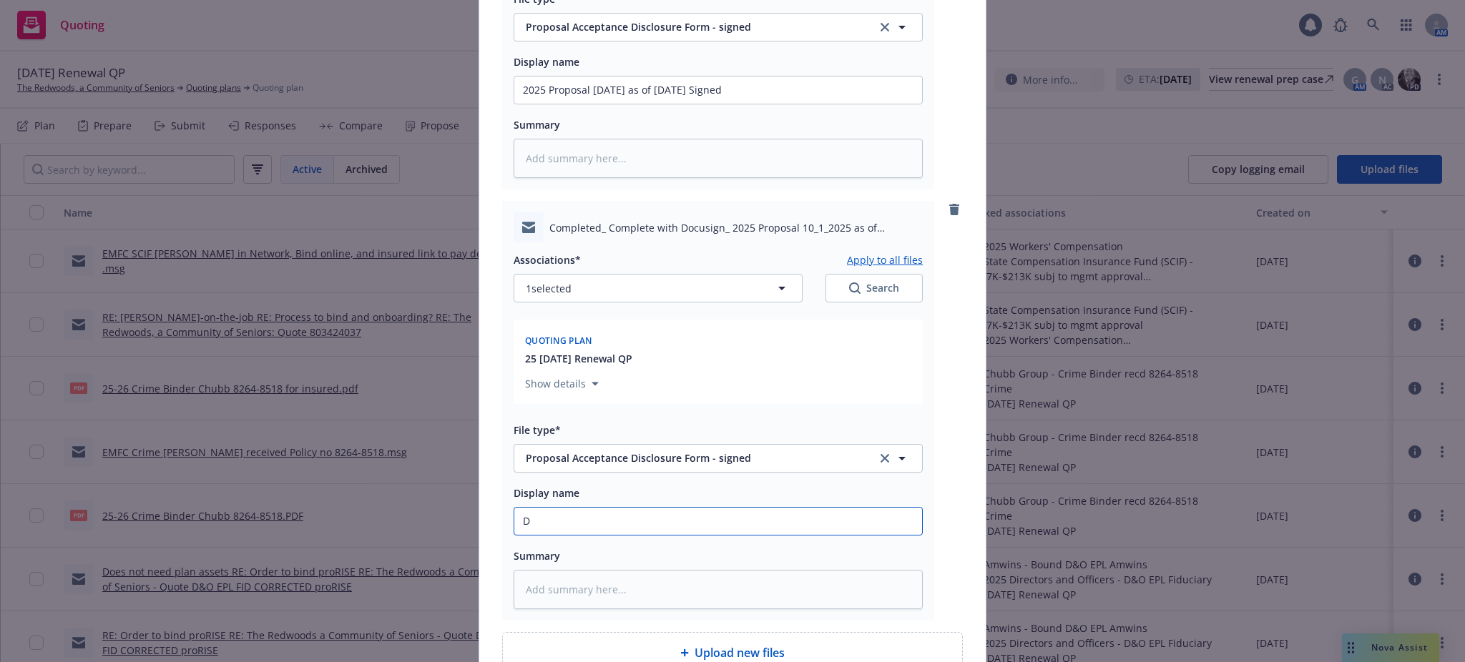
type textarea "x"
type input "Dc"
type textarea "x"
type input "D"
type textarea "x"
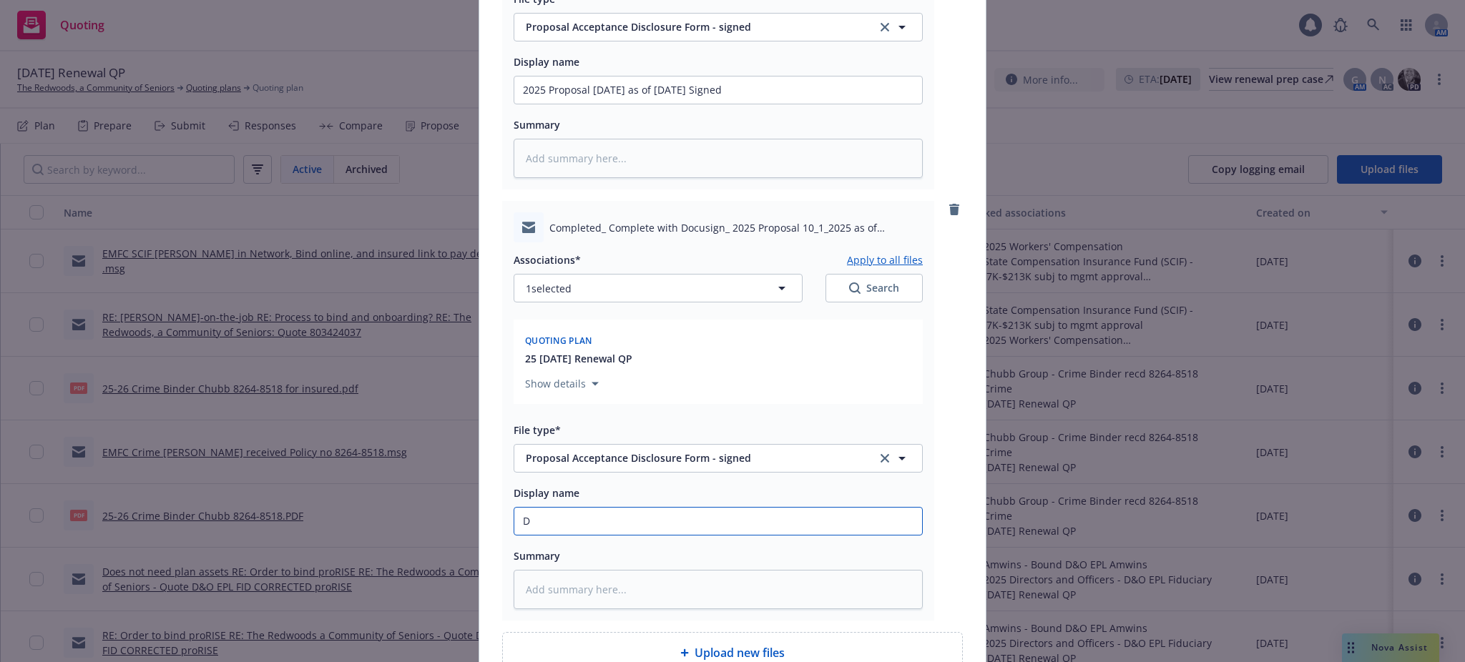
type input "Do"
type textarea "x"
type input "Doc"
type textarea "x"
type input "Docu"
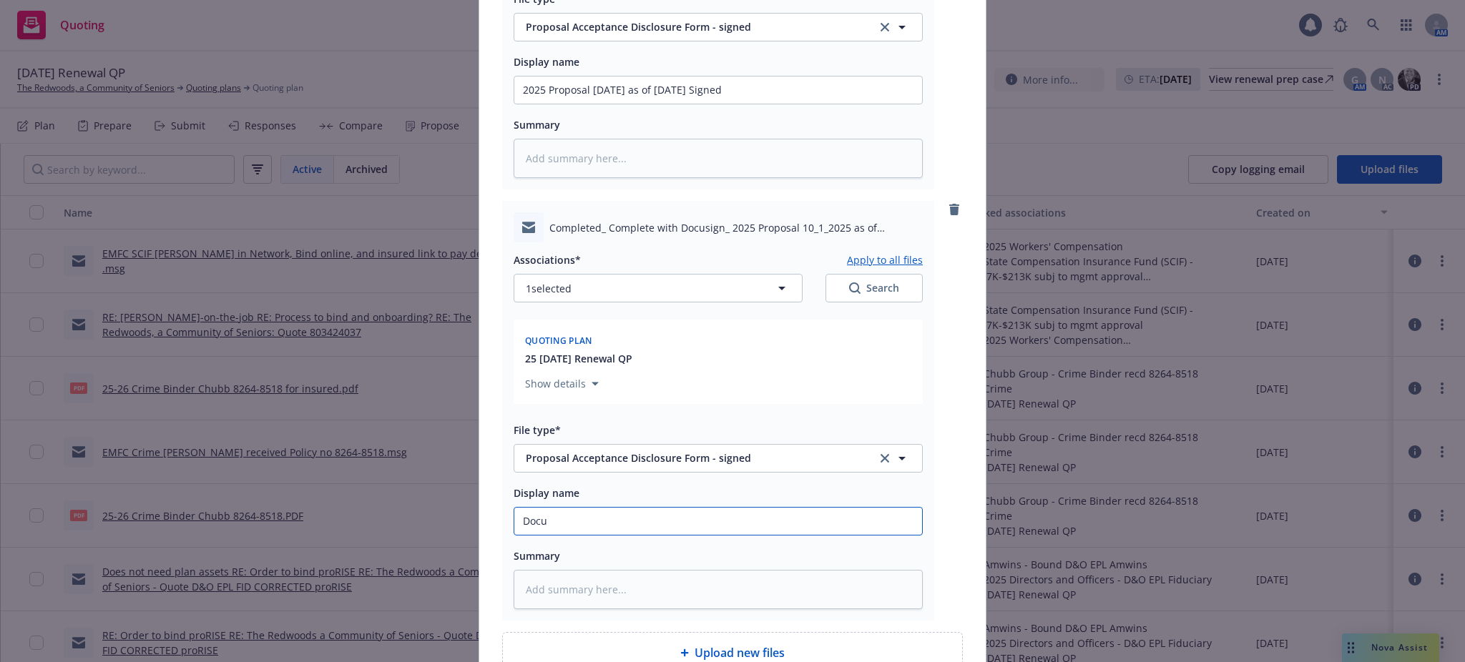
type textarea "x"
type input "Docus"
type textarea "x"
type input "Docusi"
type textarea "x"
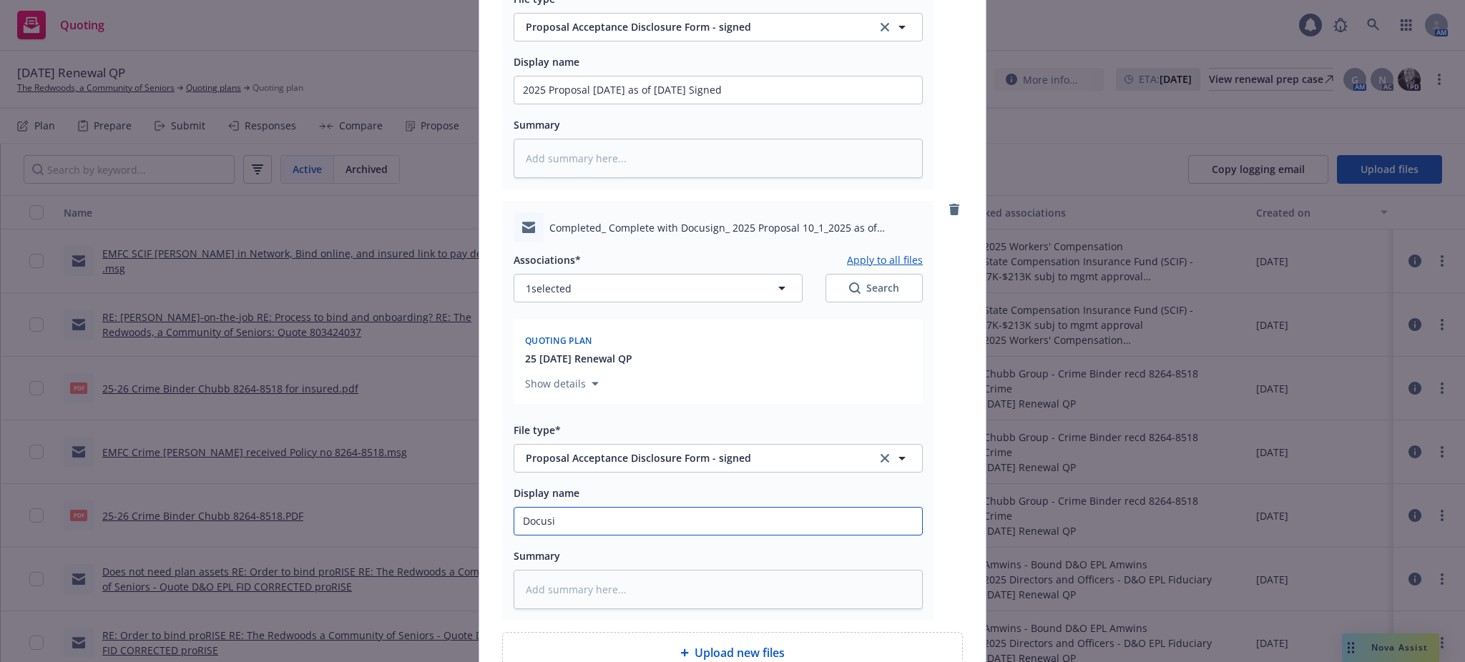
type input "Docusig"
type textarea "x"
type input "Docusign"
type textarea "x"
type input "Docusign"
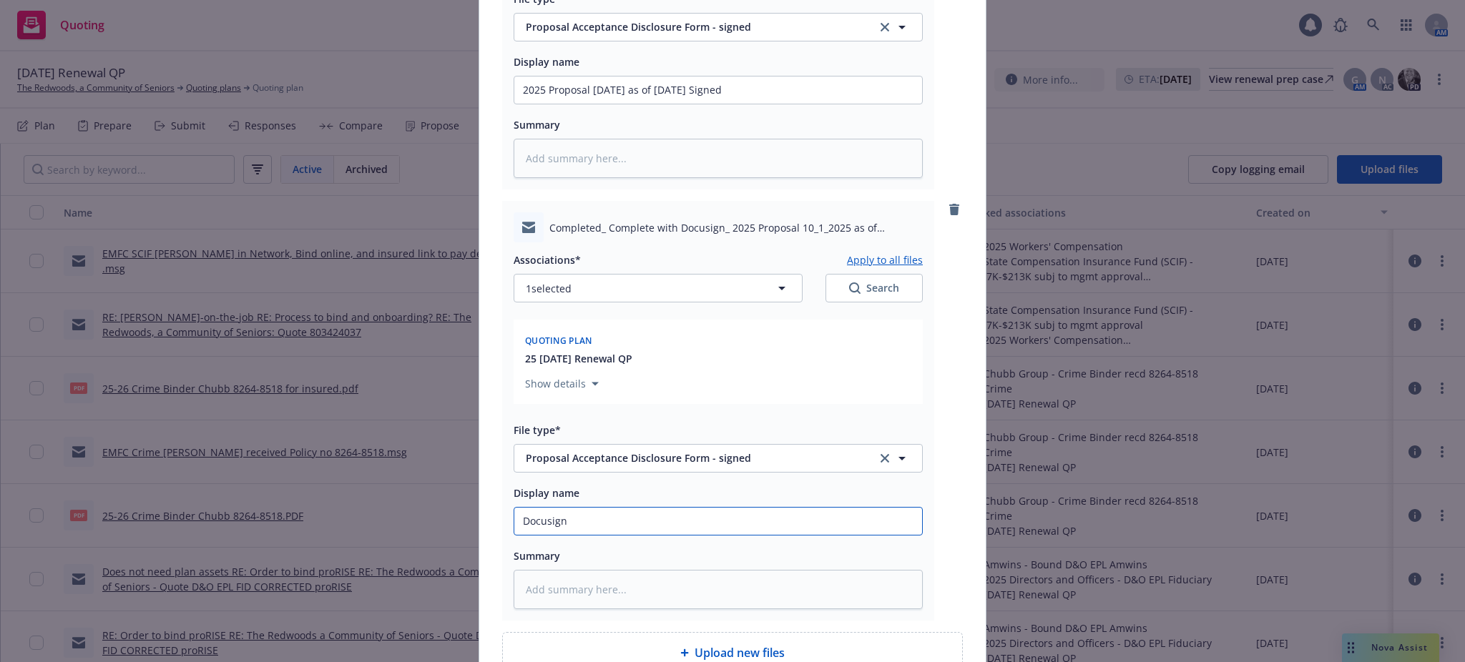
type textarea "x"
type input "Docusign PR"
type textarea "x"
type input "Docusign PRo"
type textarea "x"
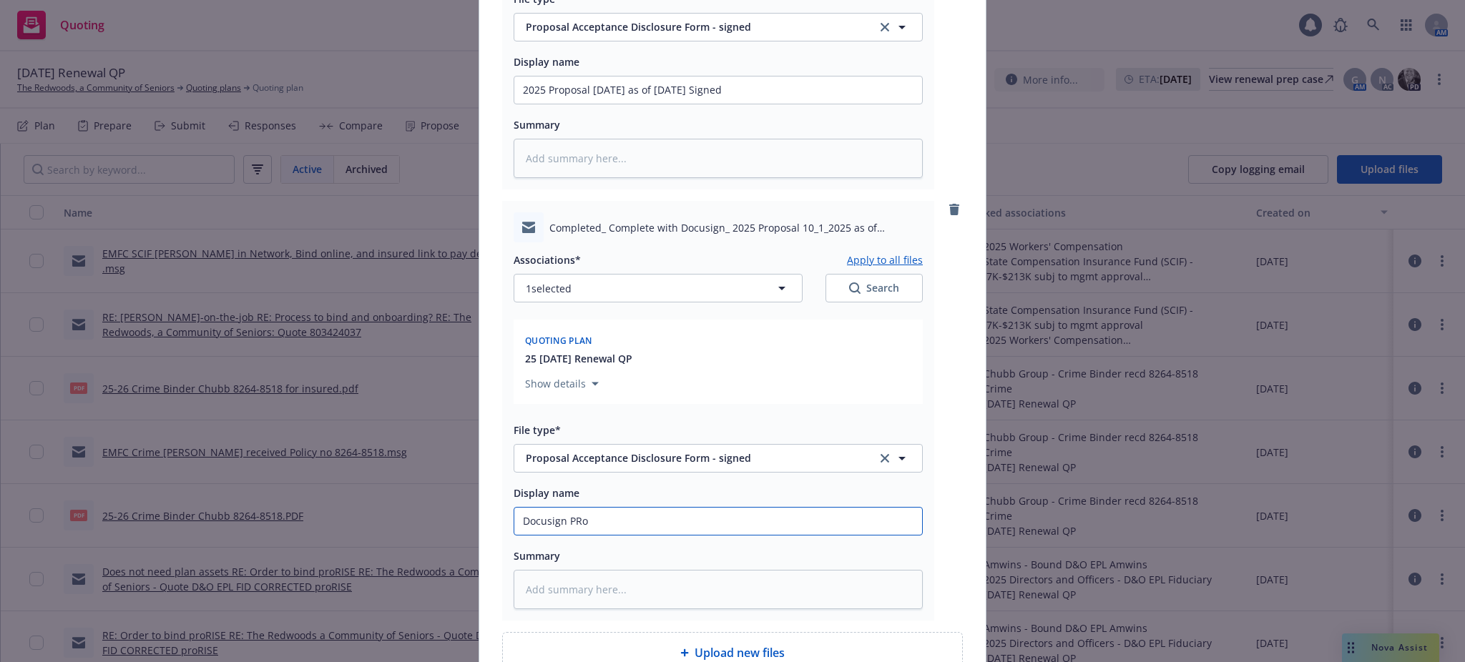
type input "Docusign PRop"
type textarea "x"
type input "Docusign PRopo"
type textarea "x"
type input "Docusign PRopos"
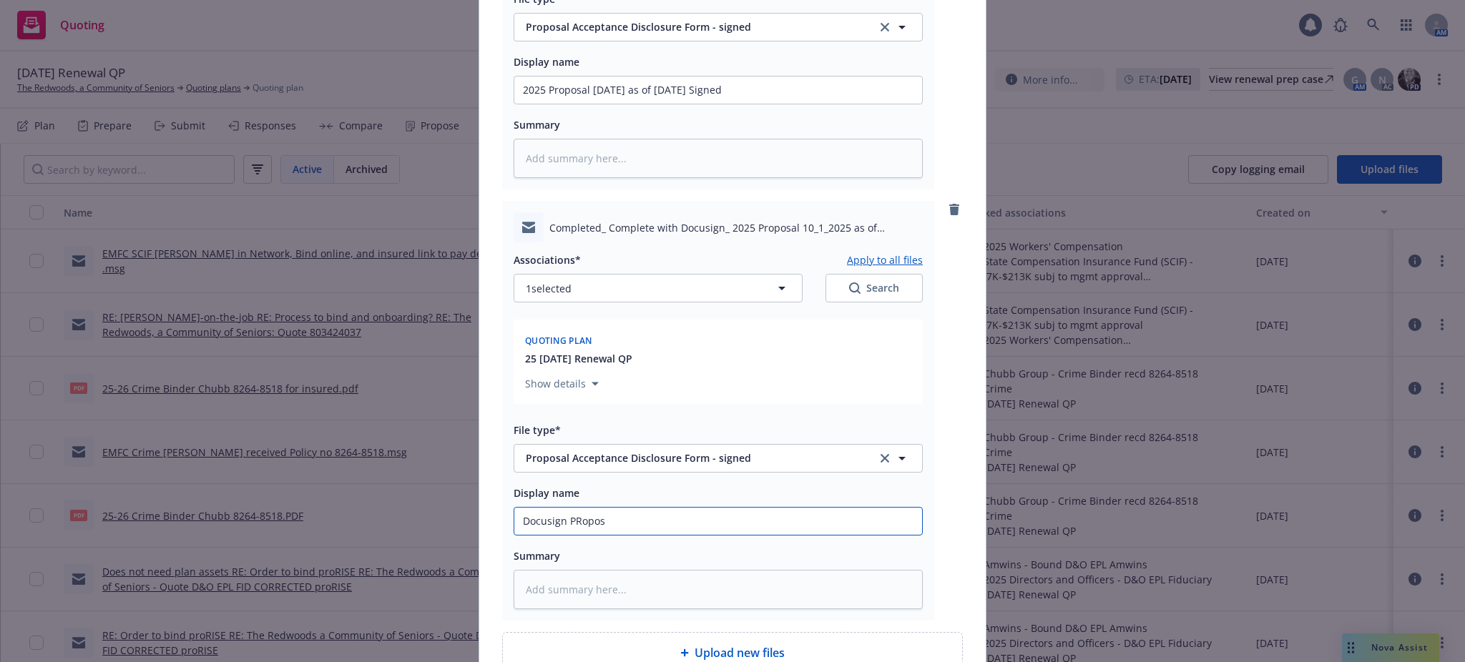
type textarea "x"
type input "Docusign PRoposa"
type textarea "x"
type input "Docusign PRoposal"
type textarea "x"
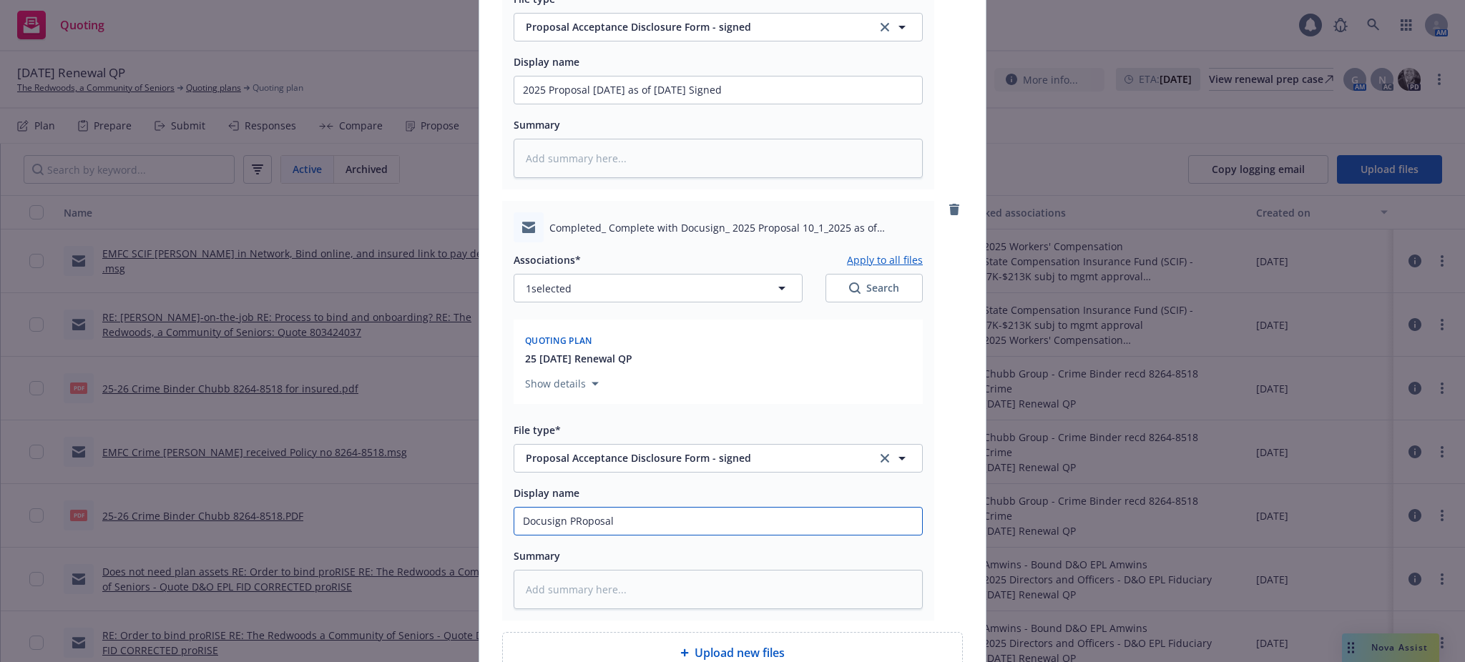
type input "Docusign PRoposal"
type textarea "x"
type input "Docusign PRoposal r"
type textarea "x"
type input "Docusign PRoposal re"
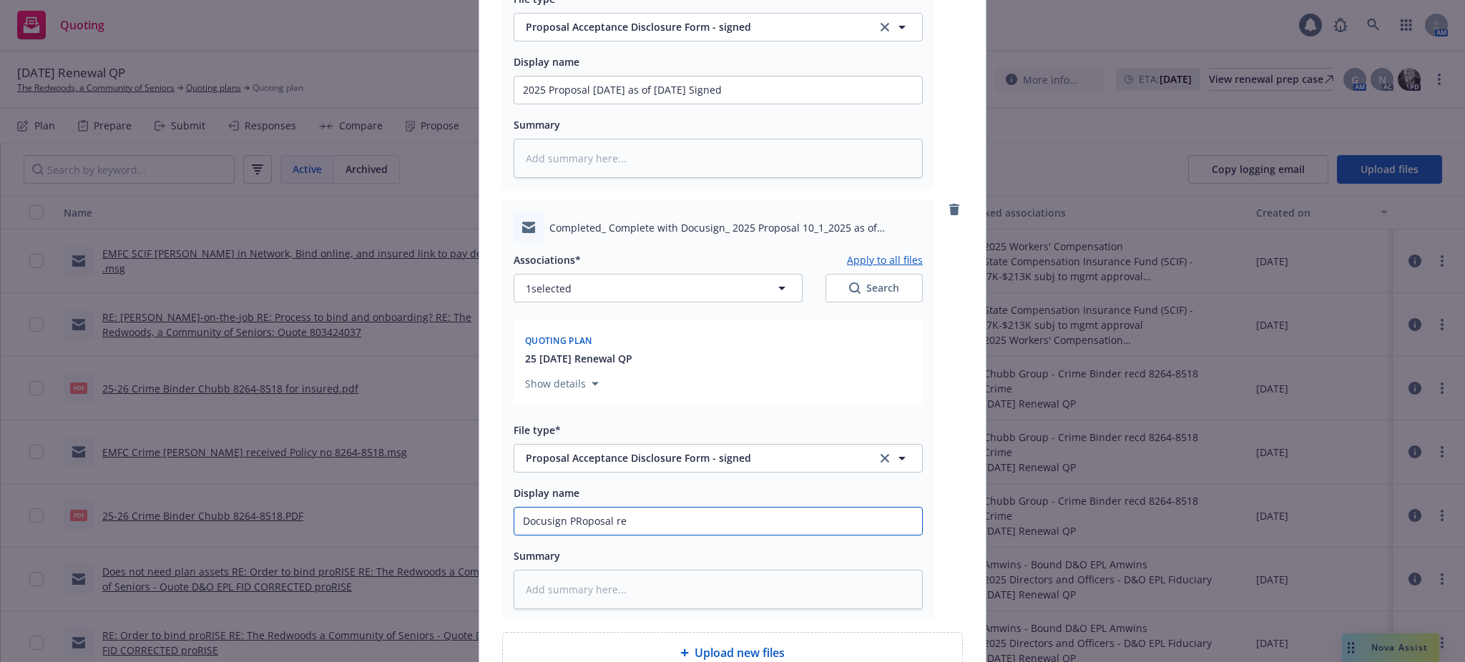
type textarea "x"
type input "Docusign PRoposal rec"
type textarea "x"
type input "Docusign PRoposal recei"
type textarea "x"
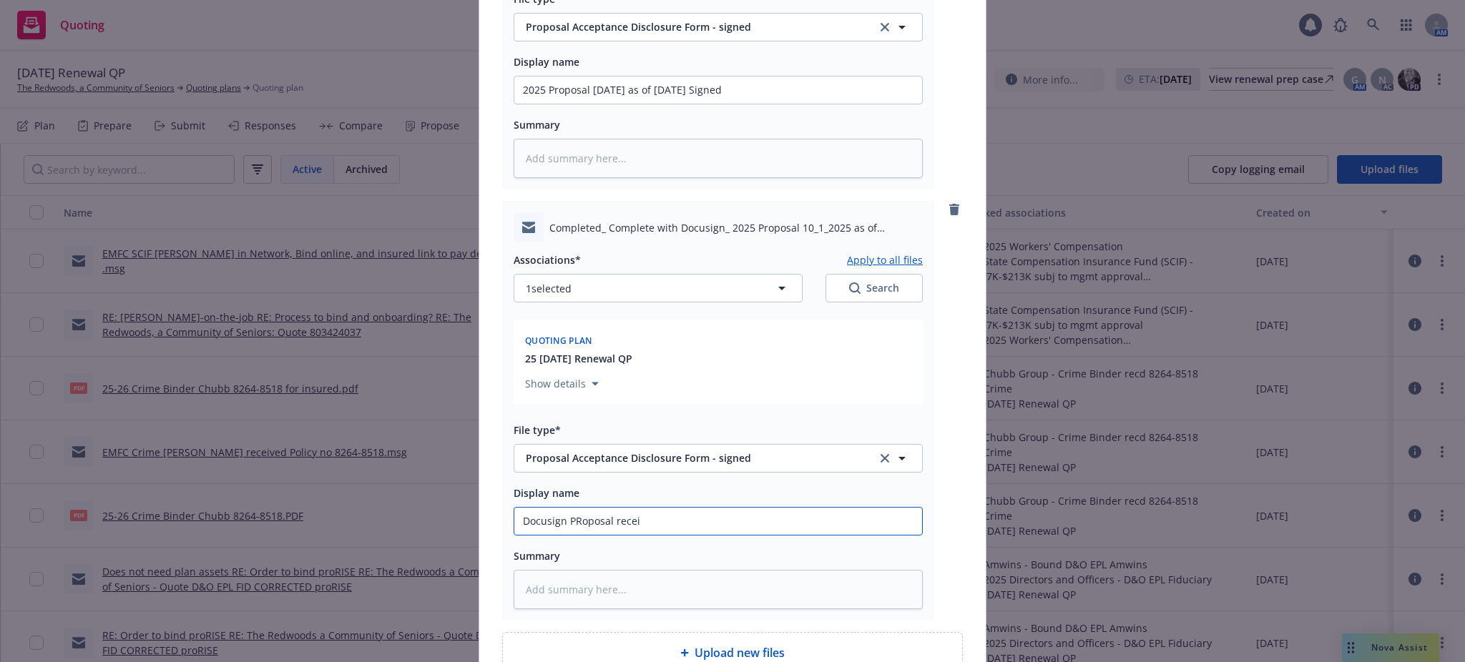
type input "Docusign PRoposal receiv"
type textarea "x"
type input "Docusign PRoposal receive"
type textarea "x"
type input "Docusign PRoposal receive"
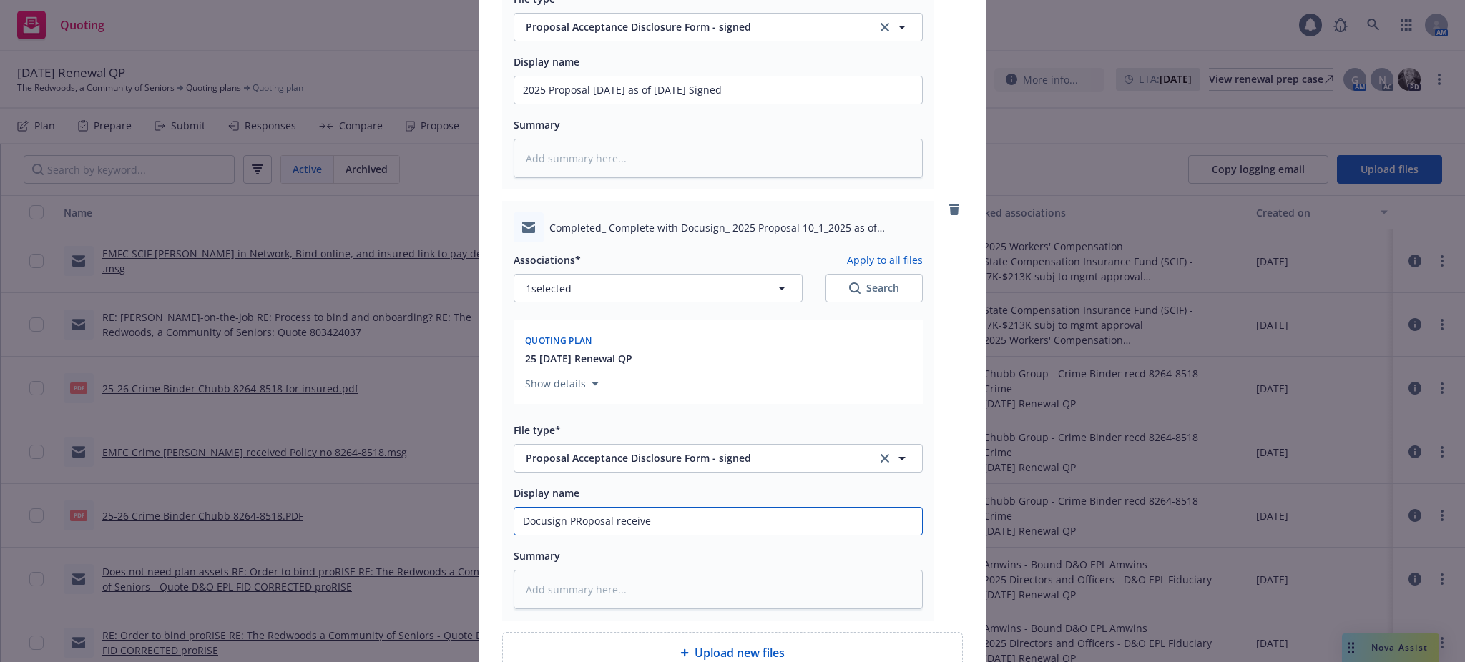
type textarea "x"
type input "Docusign PRoposal receive"
type textarea "x"
type input "Docusign PRoposal received"
type textarea "x"
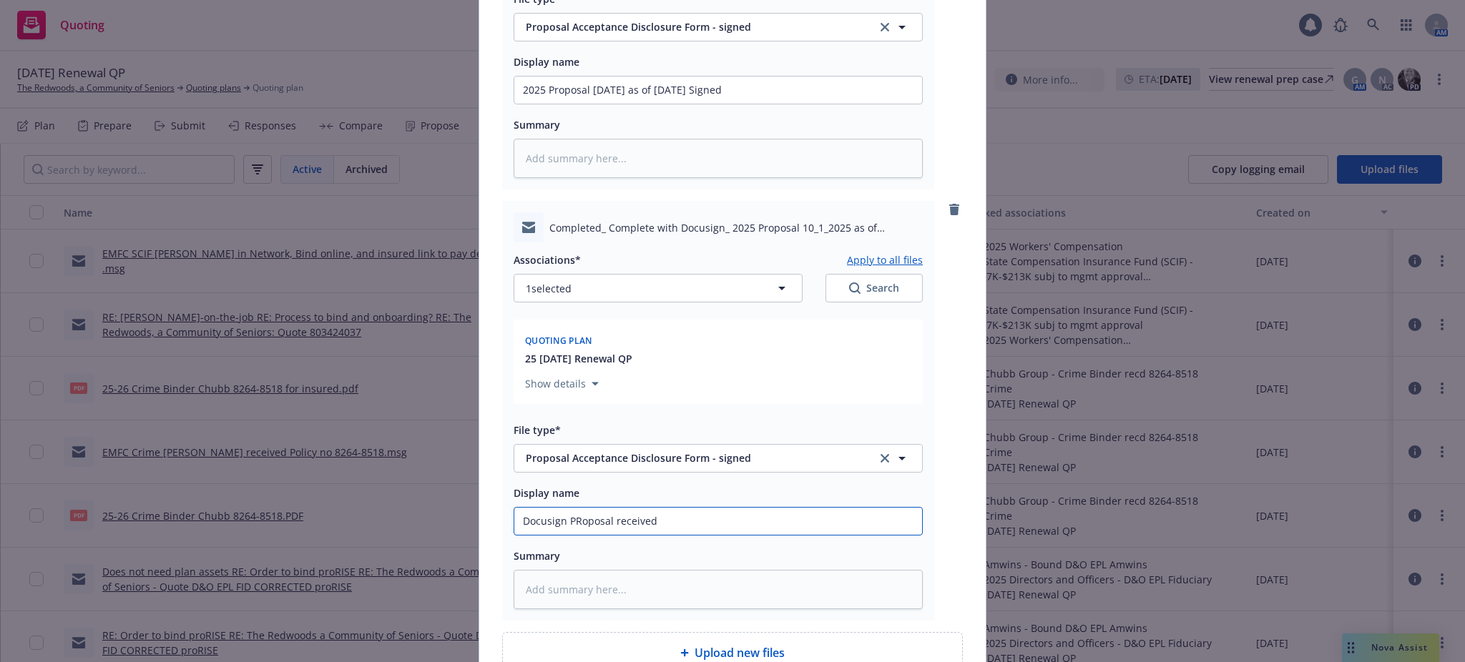
type input "Docusign PRoposal received"
type textarea "x"
type input "Docusign Proposal received"
click at [514, 592] on textarea at bounding box center [718, 589] width 409 height 39
paste textarea "[EXTERNAL] Your document has been completed. VIEW COMPLETED DOCUMENT All signer…"
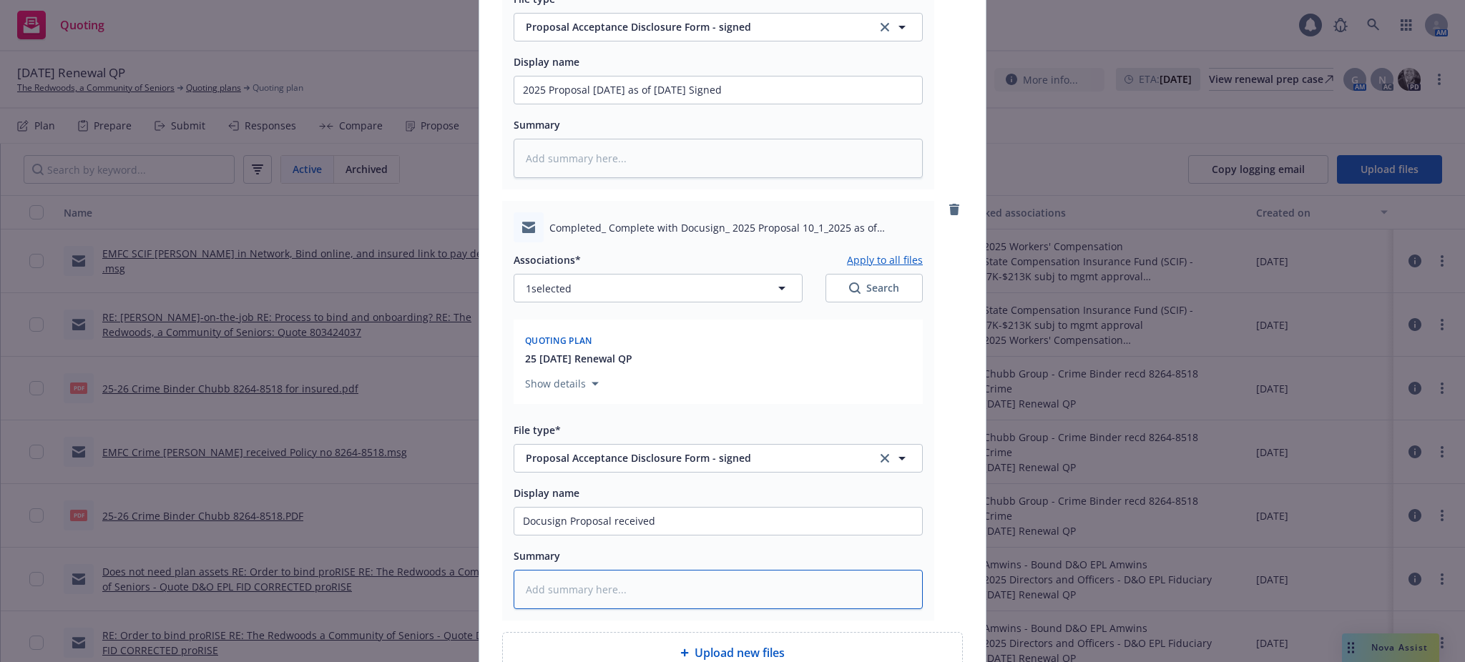
type textarea "x"
type textarea "[EXTERNAL] Your document has been completed. VIEW COMPLETED DOCUMENT All signer…"
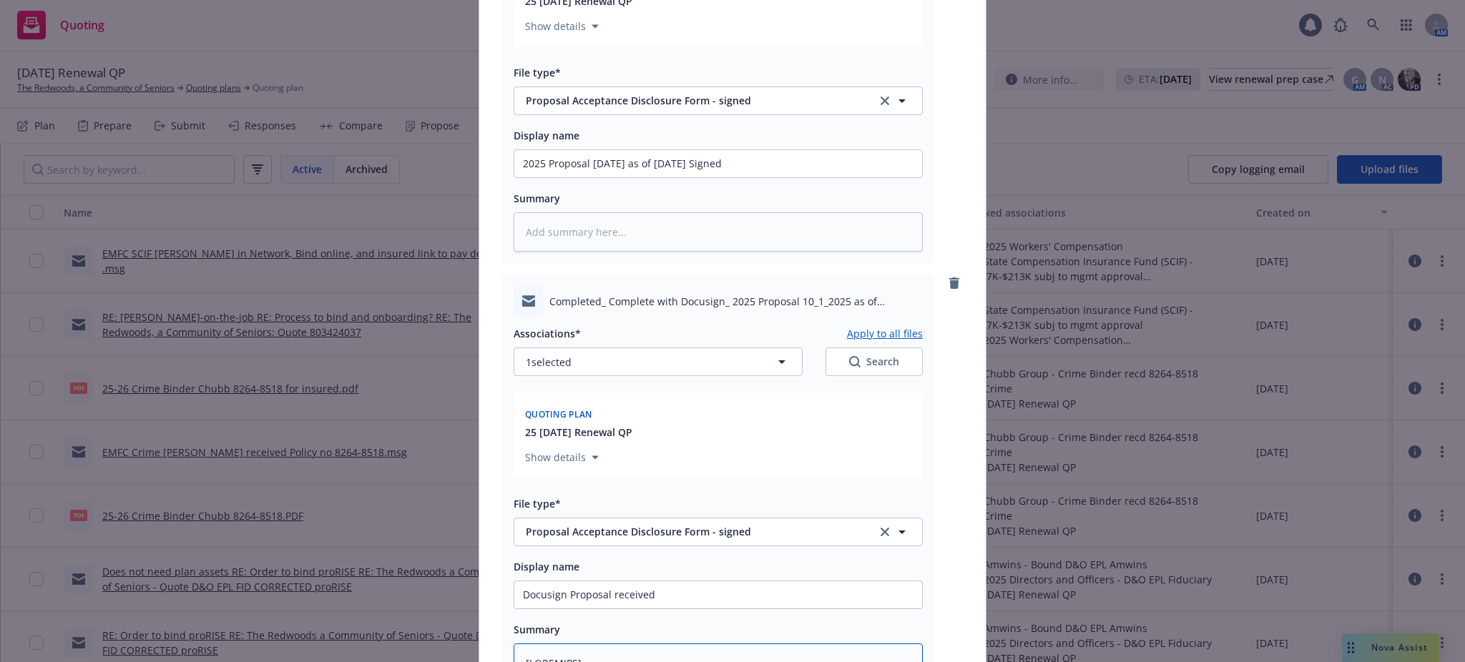
scroll to position [515, 0]
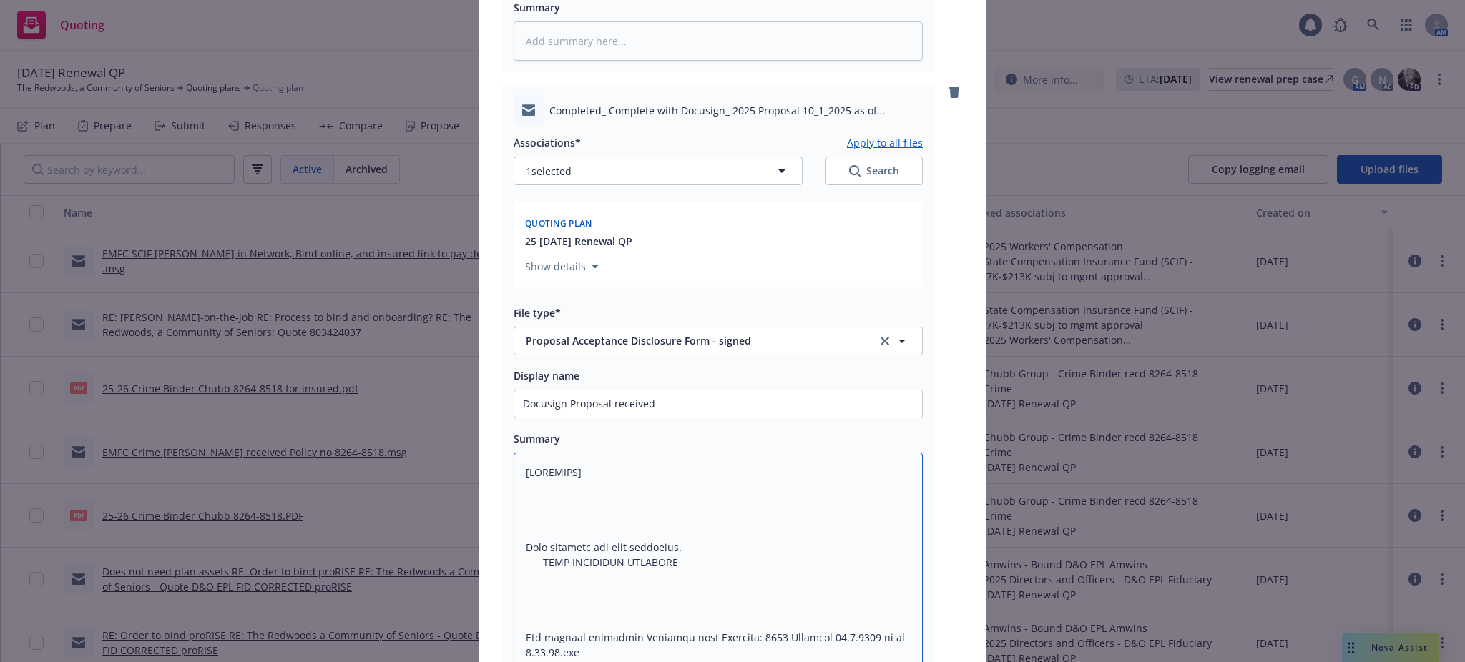
drag, startPoint x: 512, startPoint y: 474, endPoint x: 722, endPoint y: 473, distance: 209.6
type textarea "x"
type textarea "Your document has been completed. VIEW COMPLETED DOCUMENT All signers completed…"
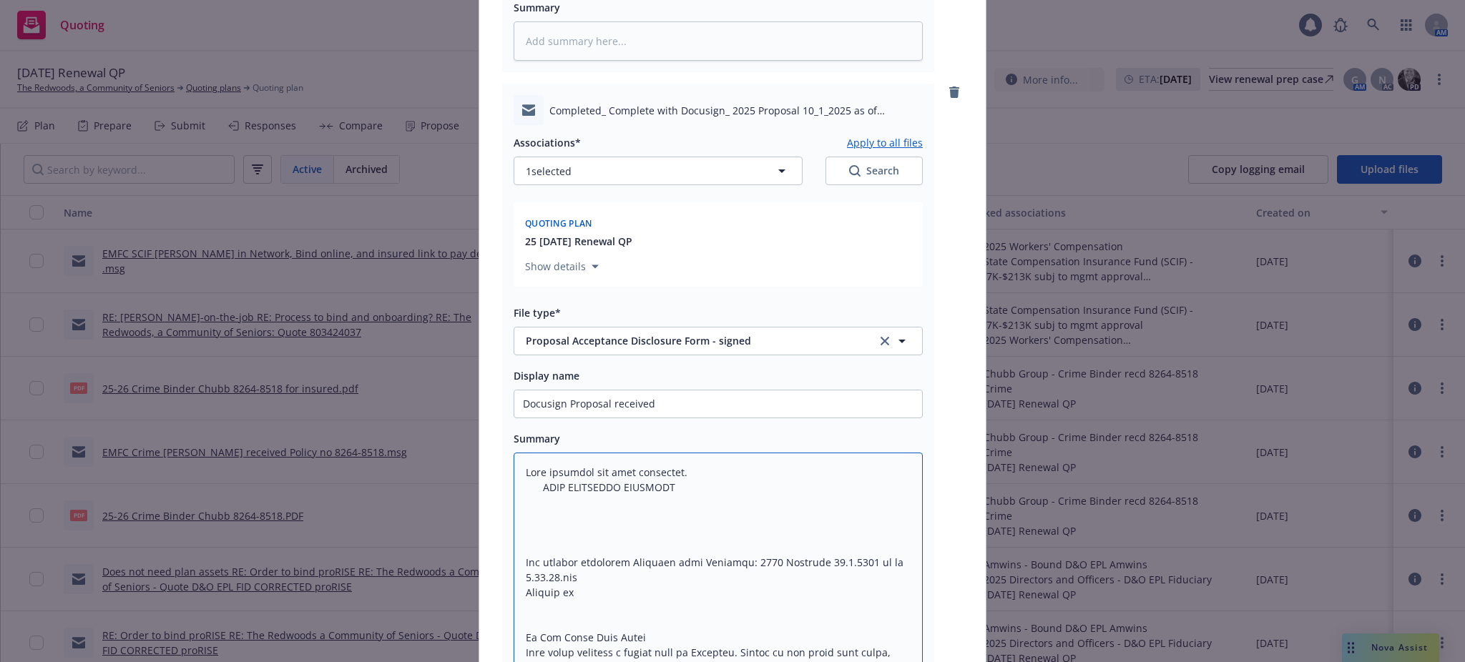
type textarea "x"
type textarea "Your document has been completed. VIEW COMPLETED DOCUMENT All signers completed…"
type textarea "x"
type textarea "Your document has been completed. VIEW COMPLETED DOCUMENT All signers completed…"
type textarea "x"
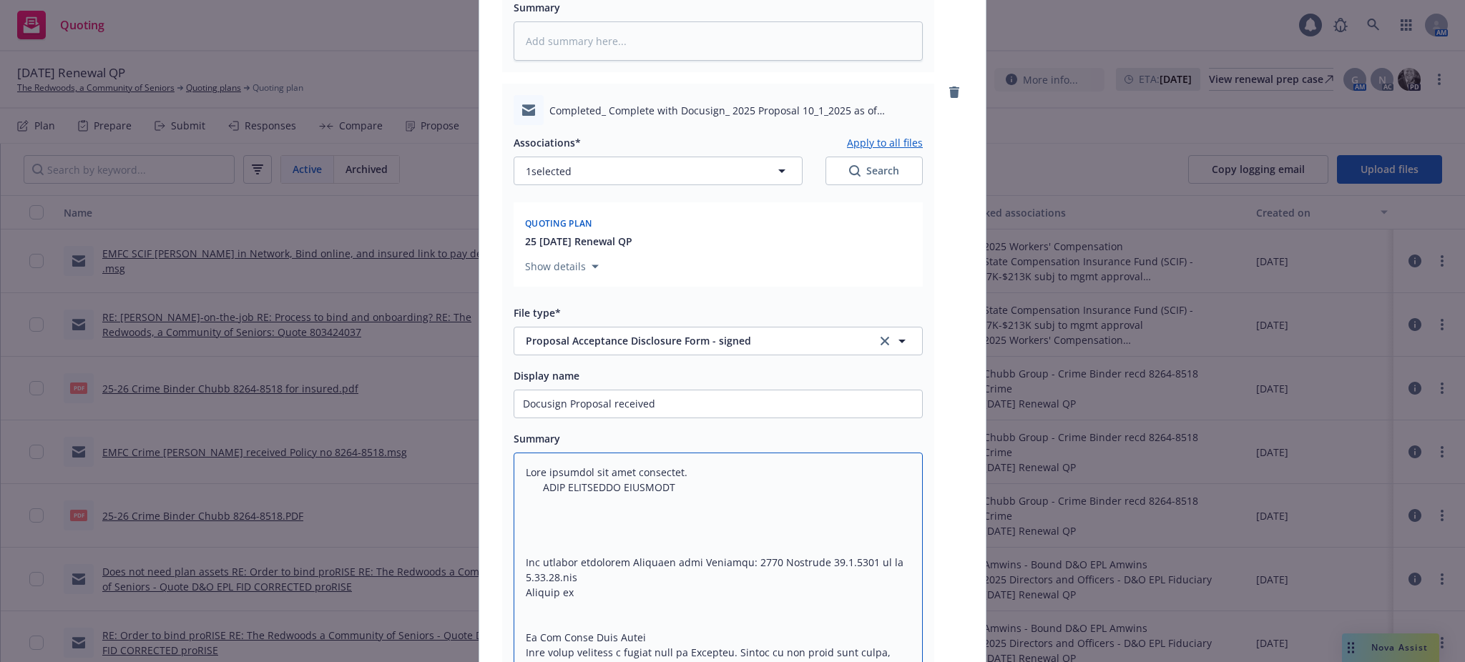
type textarea "Your document has been completed. VIEW COMPLETED DOCUMENT All signers completed…"
type textarea "x"
type textarea "Your document has been completed. VIEW COMPLETED DOCUMENT All signers completed…"
type textarea "x"
type textarea "Your document has been completed. VIEW COMPLETED DOCUMENT All signers completed…"
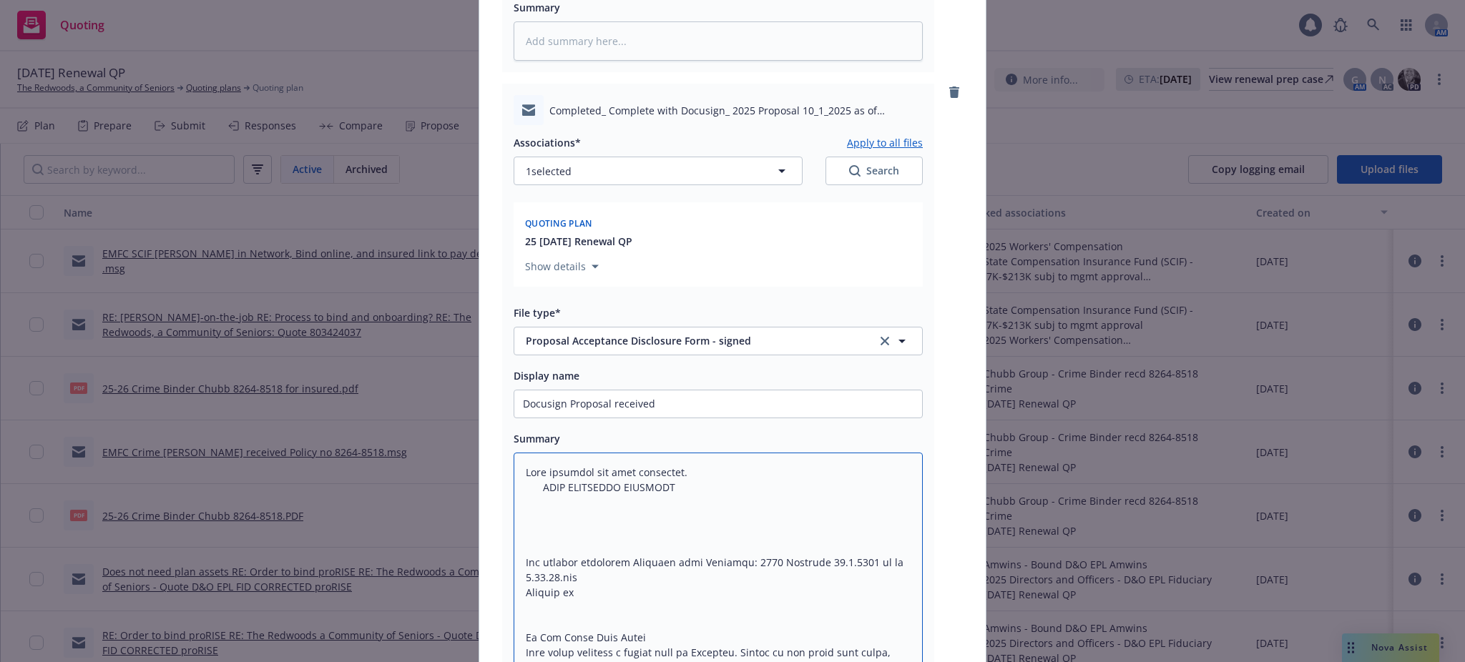
type textarea "x"
type textarea "Your document has been completed. VIEW COMPLETED DOCUMENT All signers completed…"
type textarea "x"
type textarea "Your document has been completed. VIEW COMPLETED DOCUMENT All signers completed…"
type textarea "x"
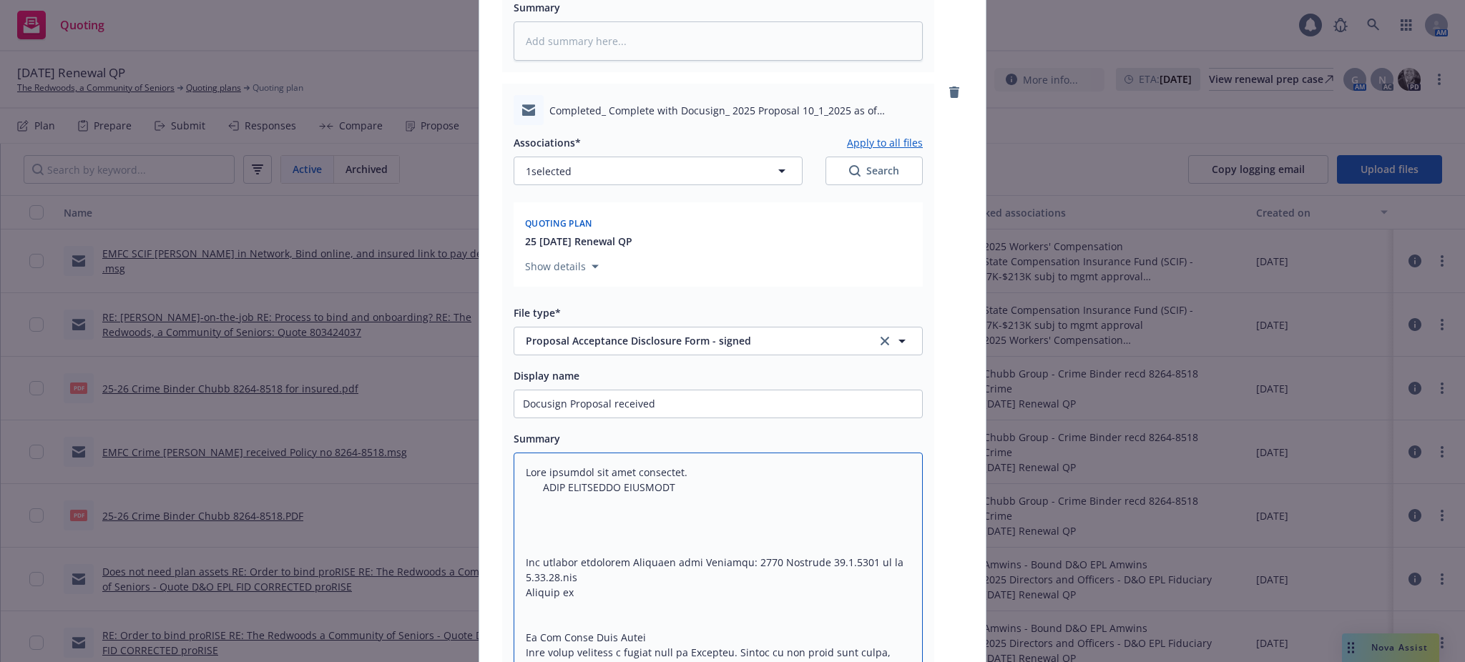
type textarea "Your document has been completed. VIEW COMPLETED DOCUMENT All signers completed…"
type textarea "x"
type textarea "Your document has been completed. VIEW COMPLETED DOCUMENT All signers completed…"
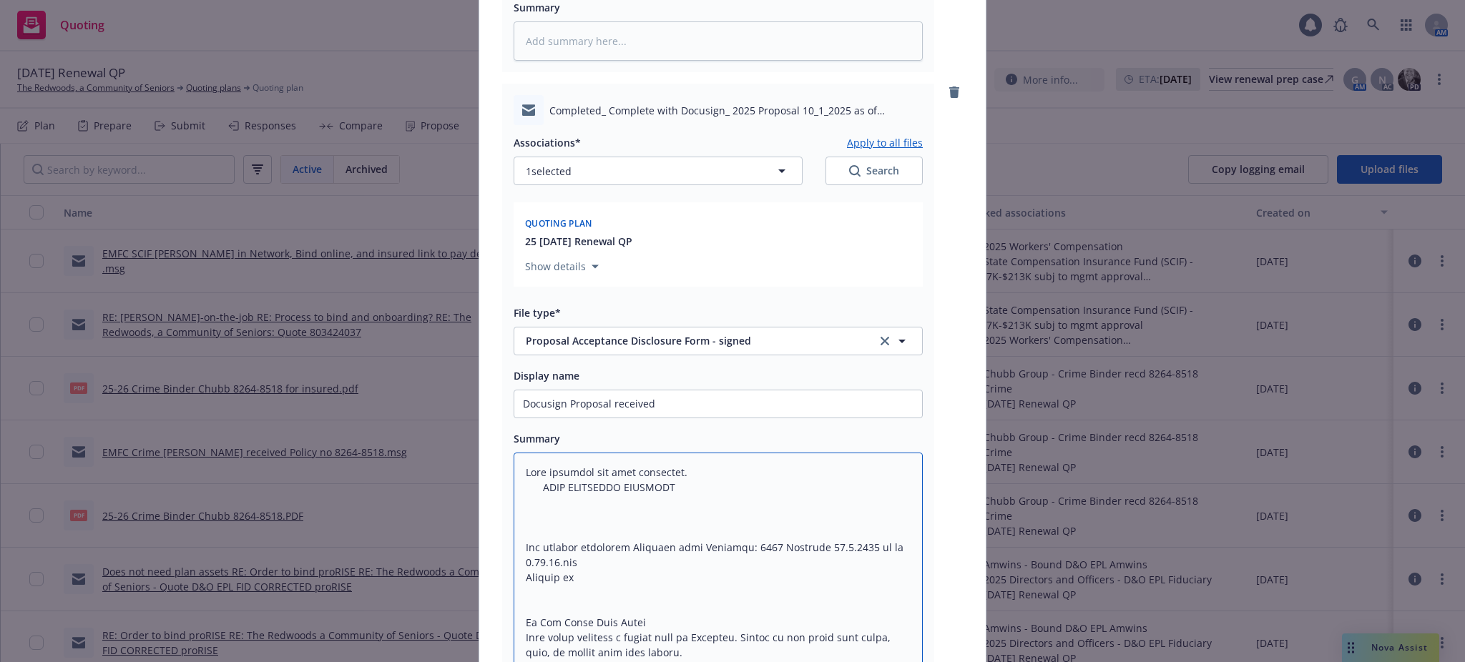
type textarea "x"
type textarea "Your document has been completed. VIEW COMPLETED DOCUMENT All signers completed…"
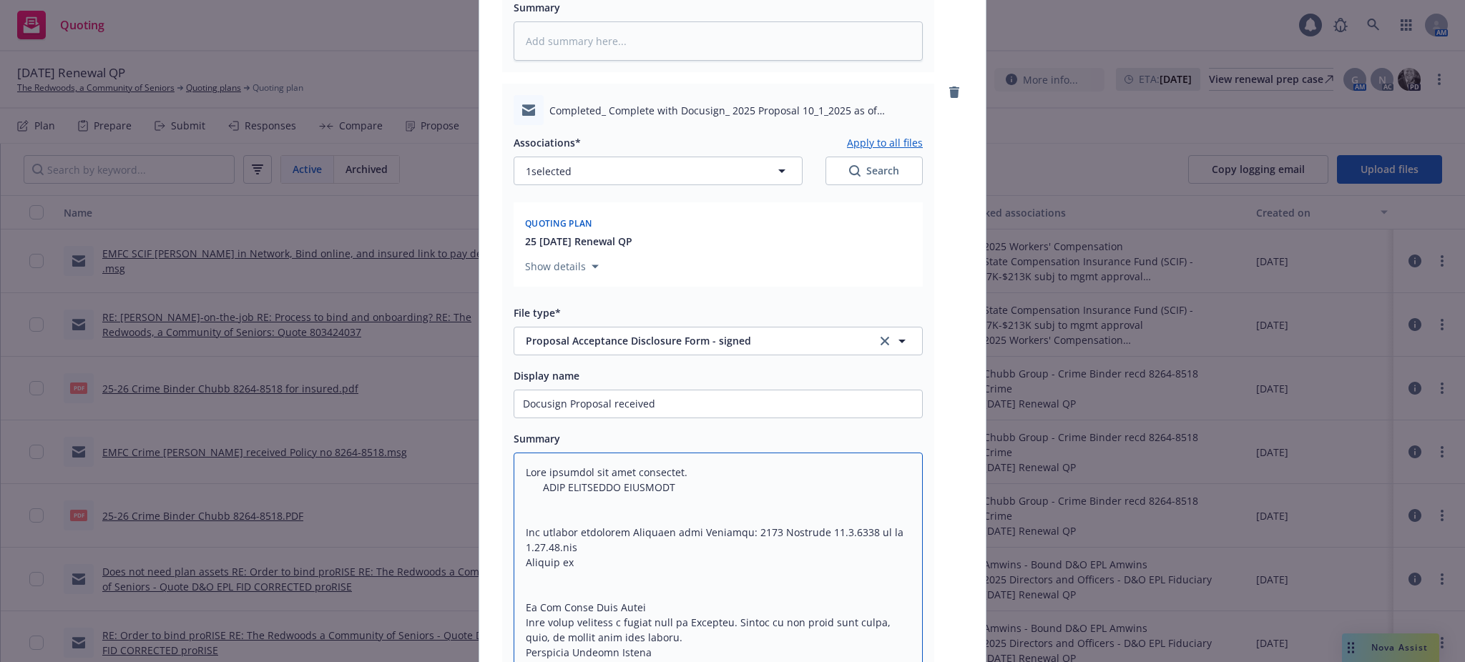
type textarea "x"
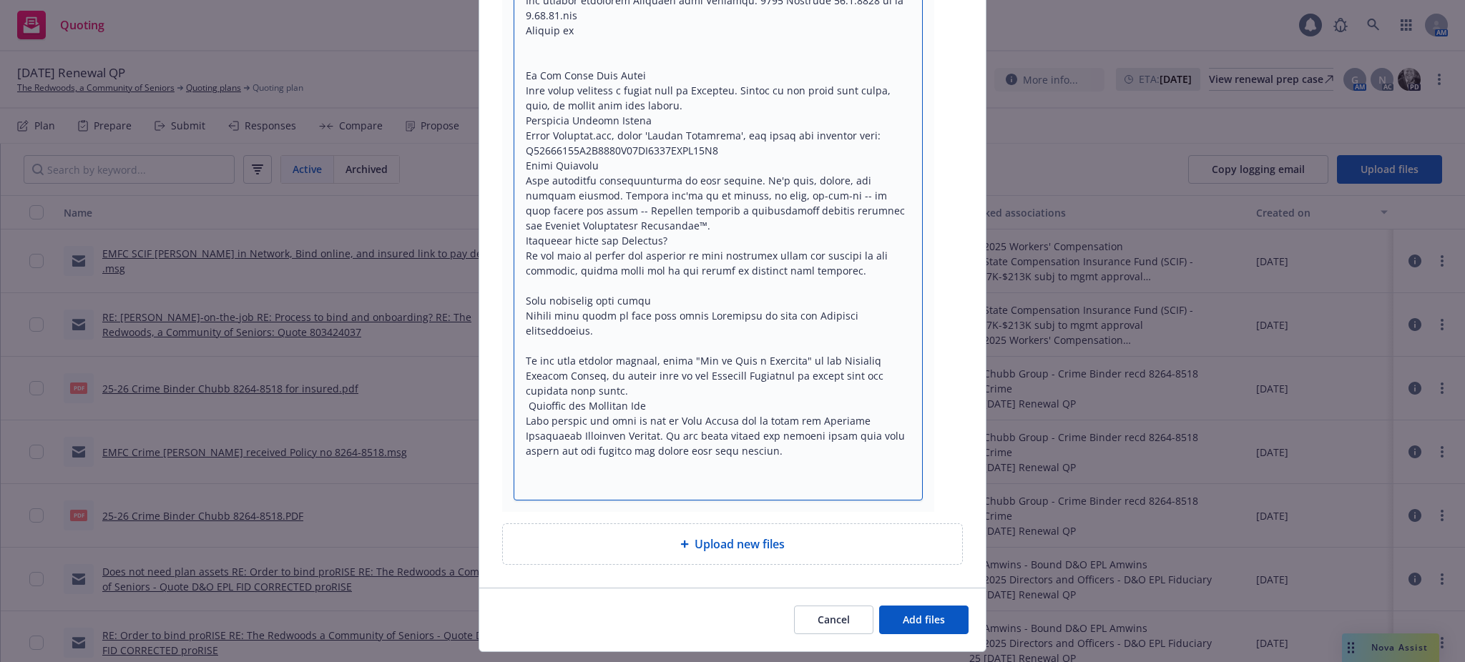
scroll to position [1070, 0]
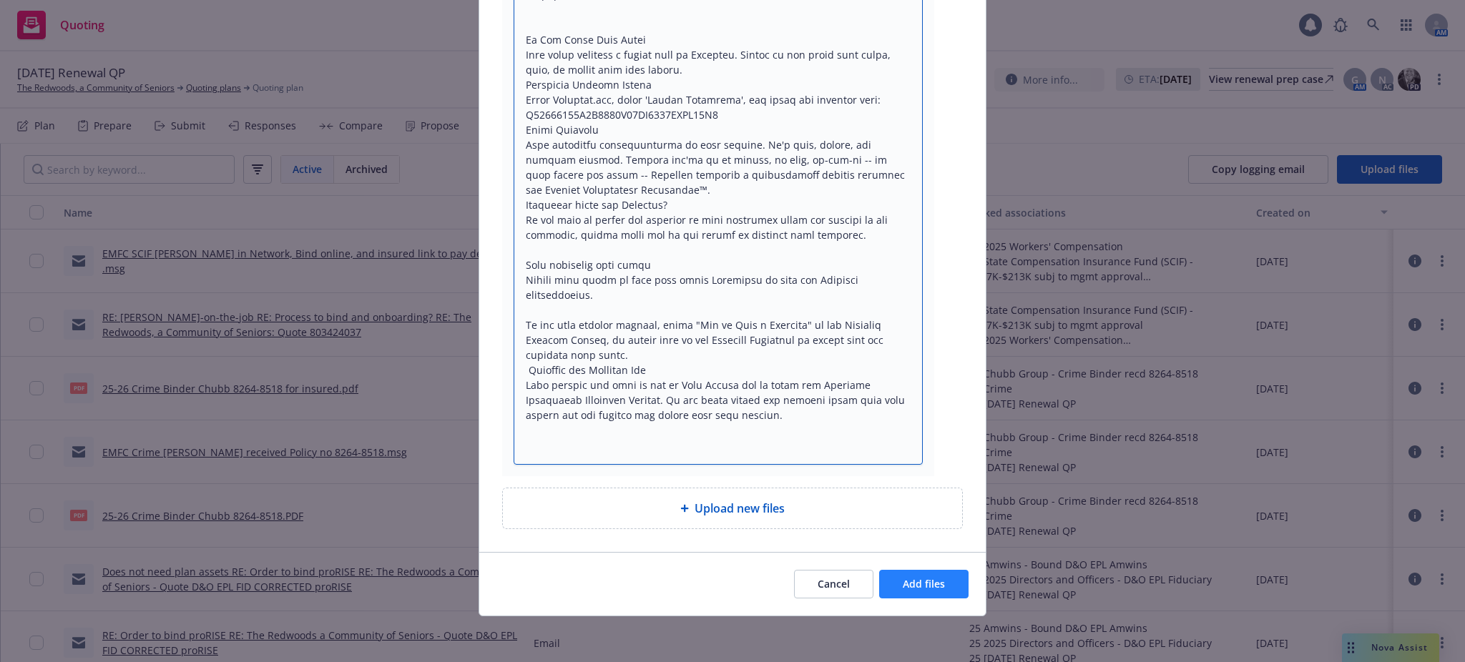
type textarea "Your document has been completed. VIEW COMPLETED DOCUMENT All signers completed…"
click at [914, 581] on span "Add files" at bounding box center [924, 584] width 42 height 14
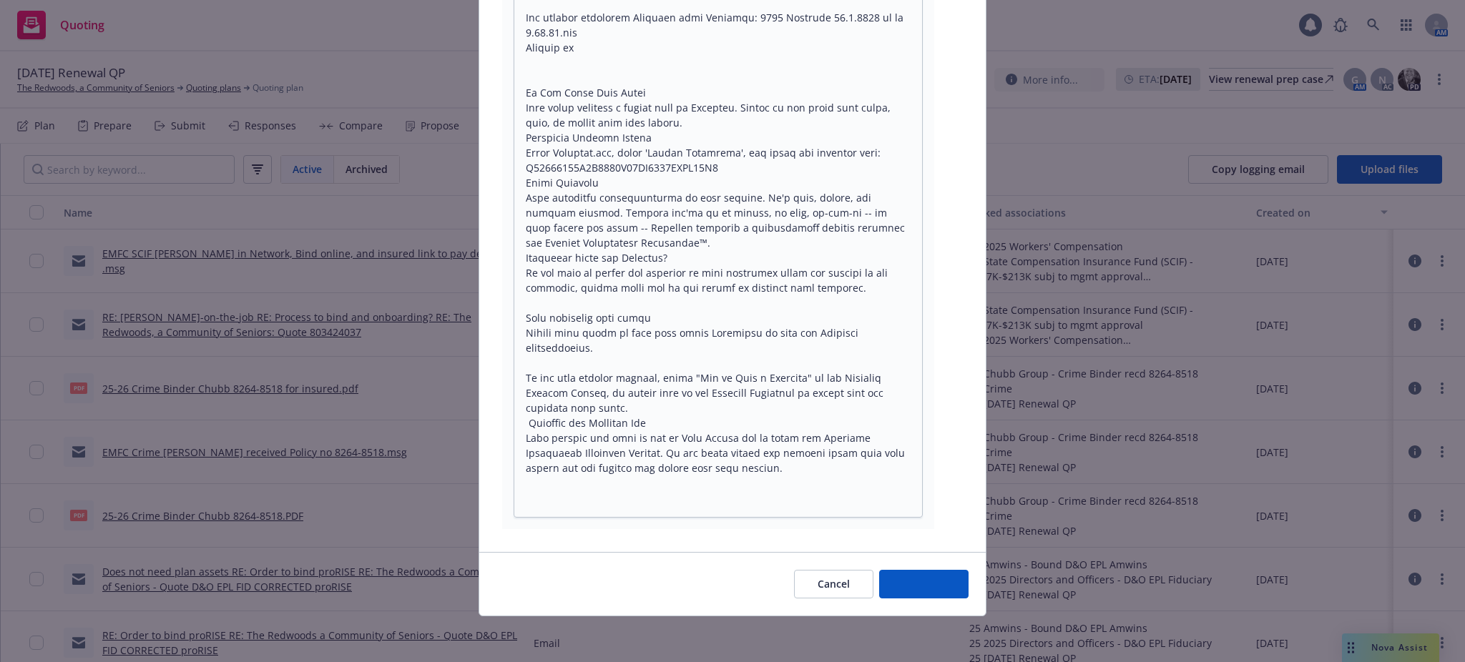
scroll to position [1017, 0]
type textarea "x"
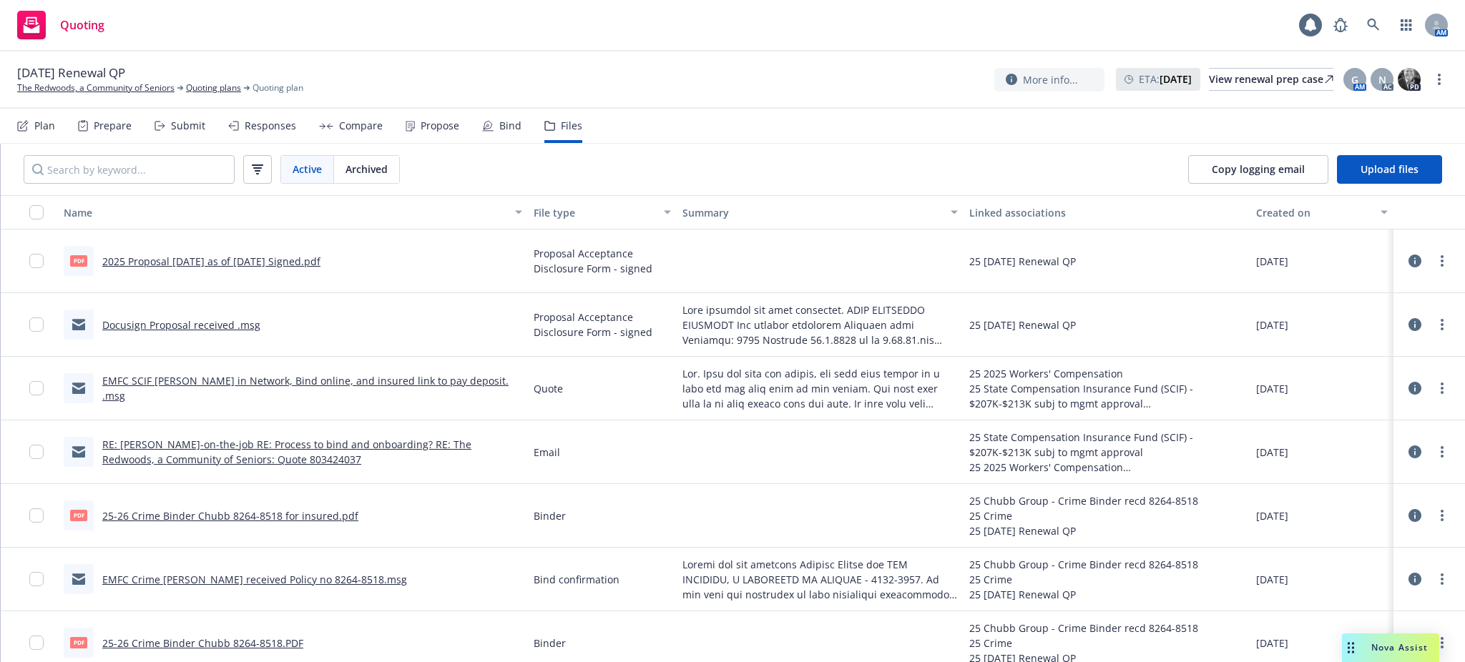
click at [185, 122] on div "Submit" at bounding box center [188, 125] width 34 height 11
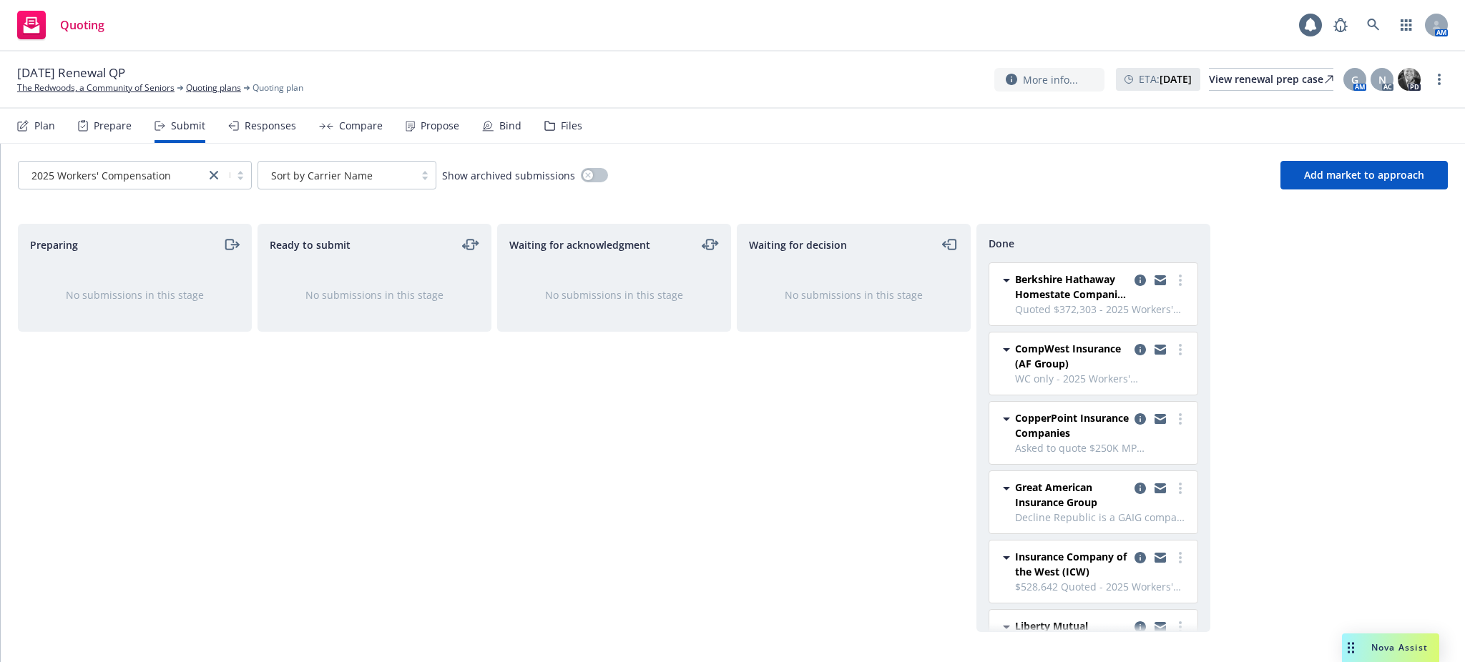
click at [181, 124] on div "Submit" at bounding box center [188, 125] width 34 height 11
click at [212, 175] on icon "close" at bounding box center [214, 175] width 9 height 9
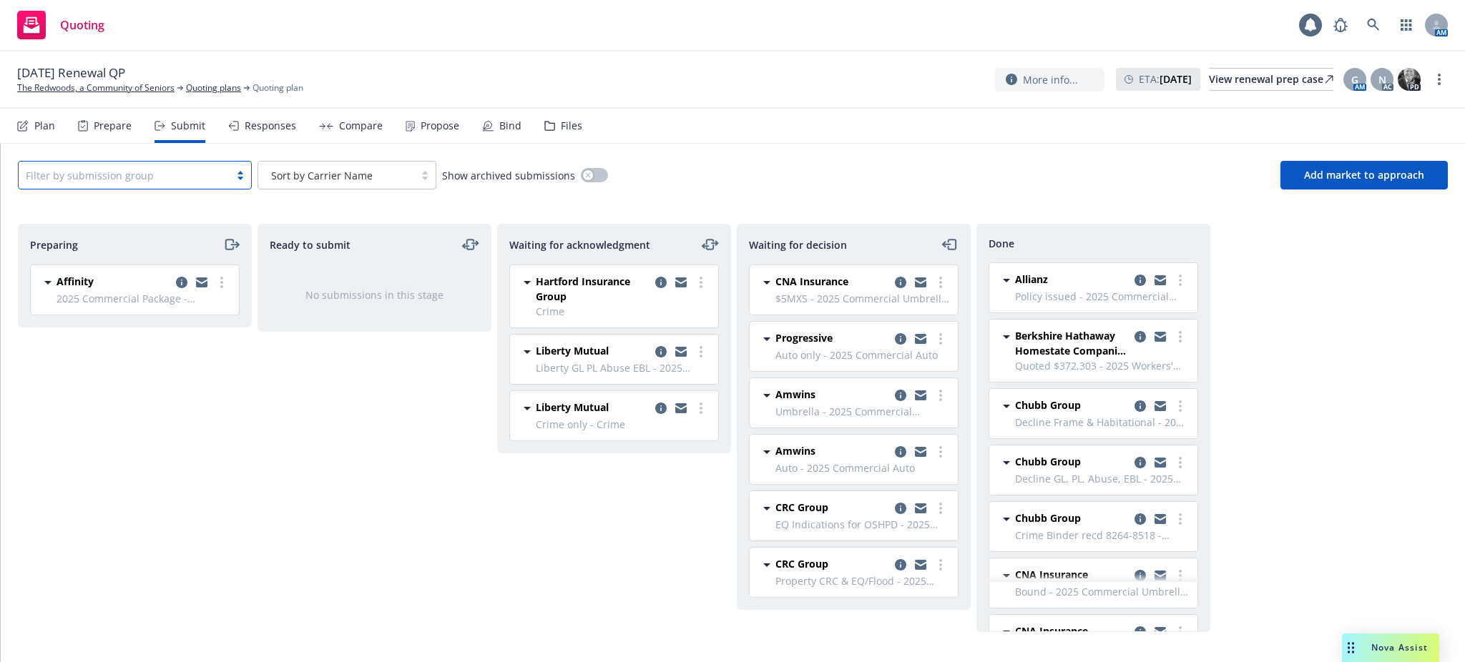
click at [564, 122] on div "Files" at bounding box center [571, 125] width 21 height 11
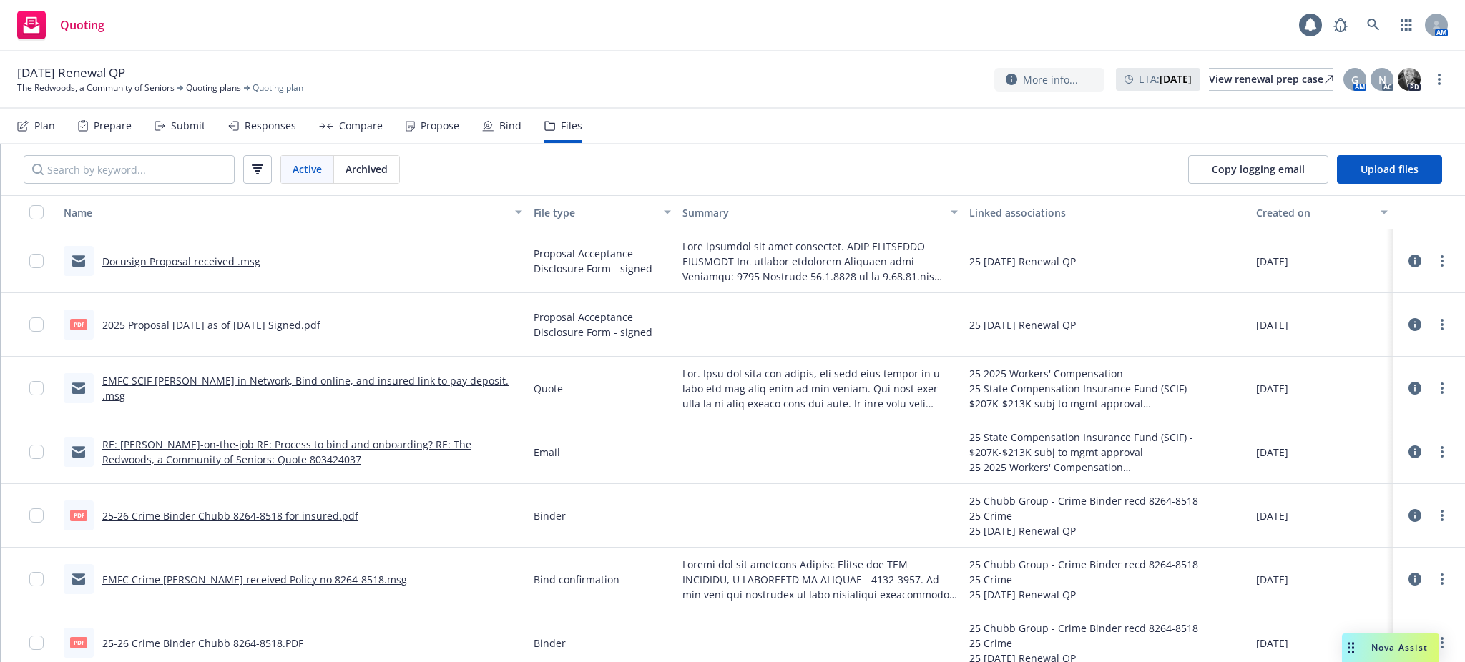
click at [309, 169] on span "Active" at bounding box center [307, 169] width 29 height 15
click at [259, 165] on icon "button" at bounding box center [257, 165] width 11 height 1
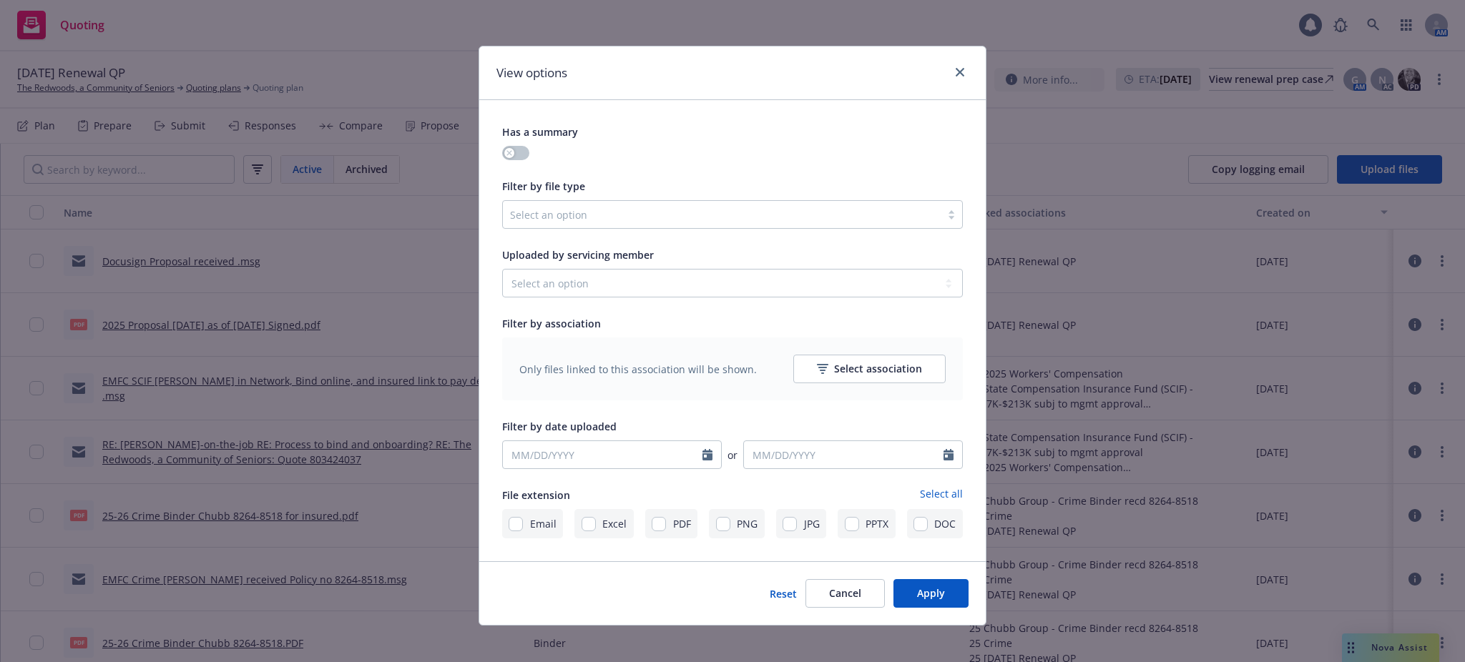
click at [516, 207] on div at bounding box center [722, 214] width 424 height 17
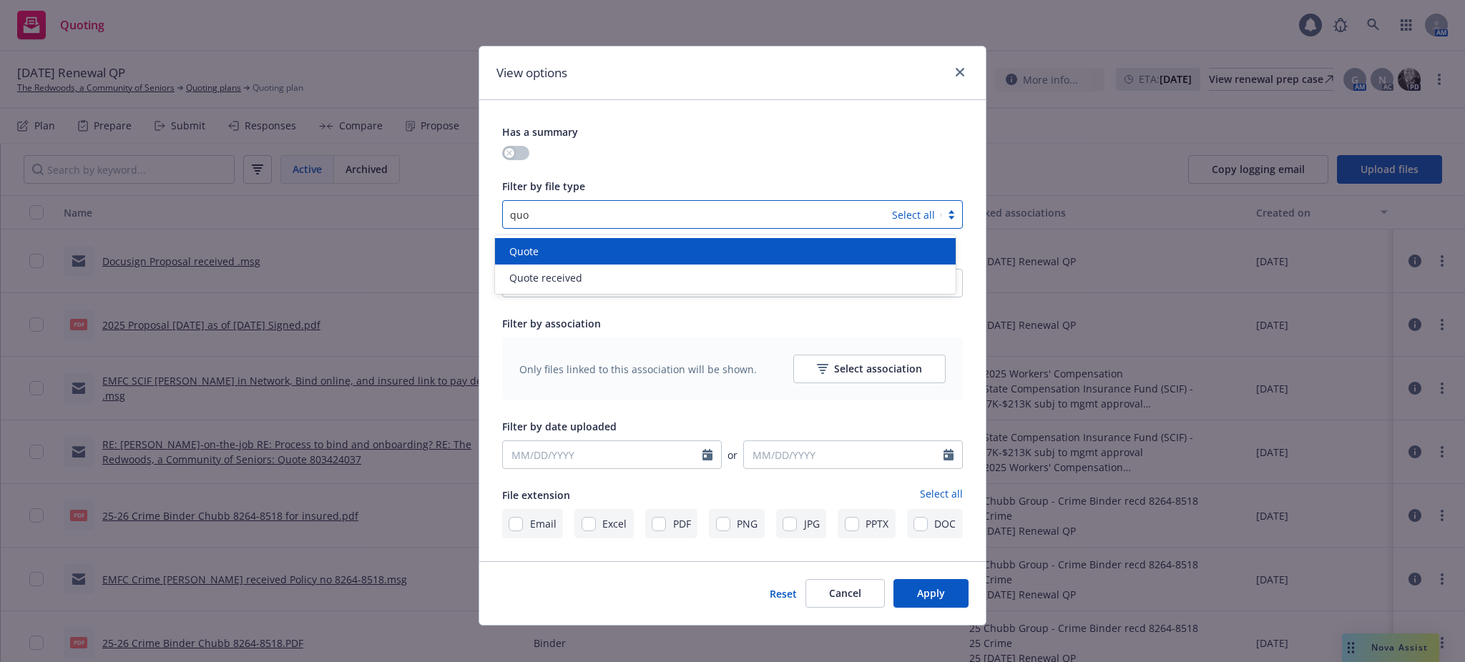
type input "quot"
click at [519, 250] on span "Quote" at bounding box center [523, 251] width 29 height 15
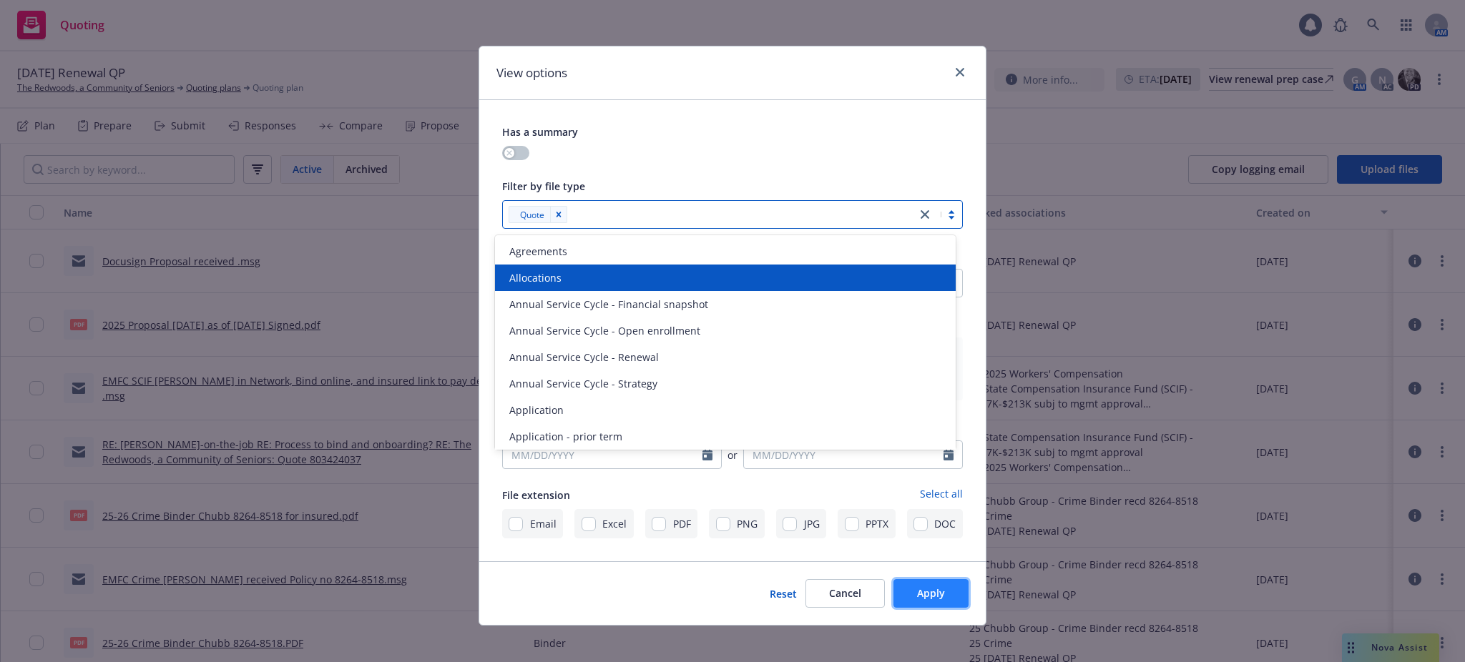
click at [956, 589] on button "Apply" at bounding box center [931, 593] width 75 height 29
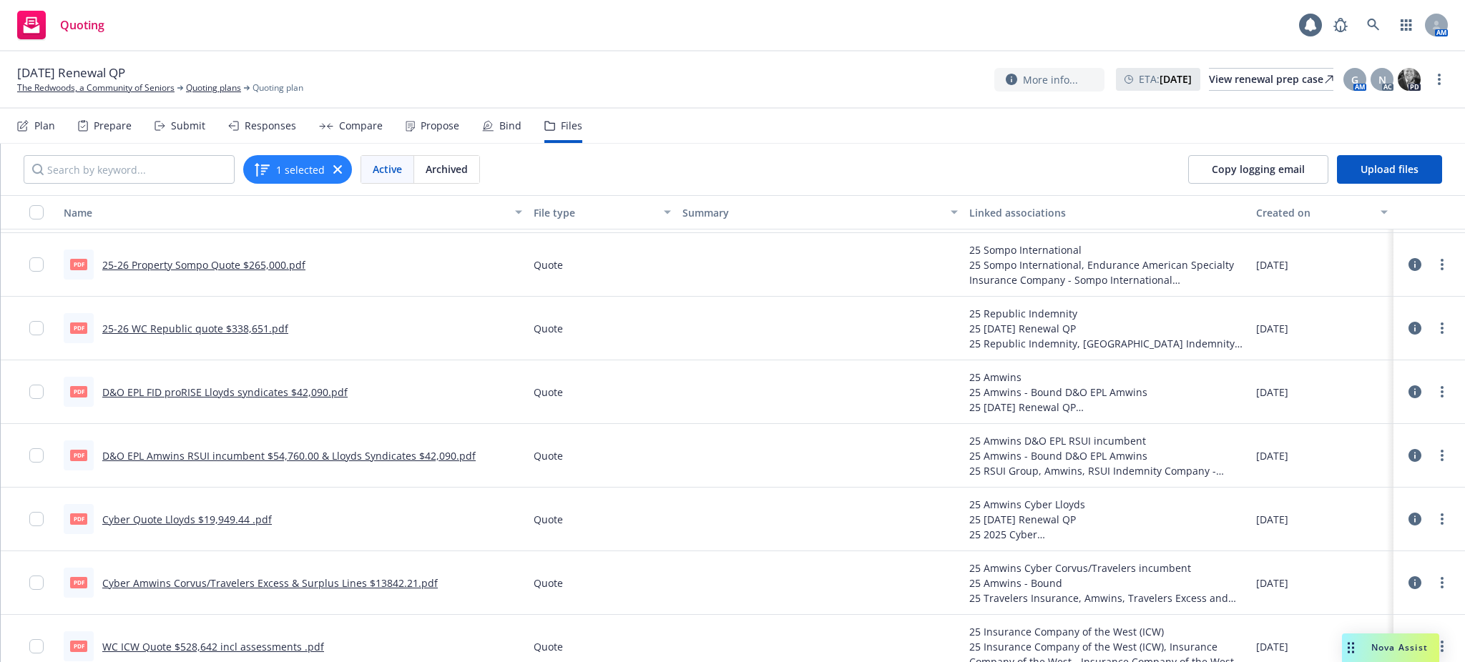
scroll to position [1335, 0]
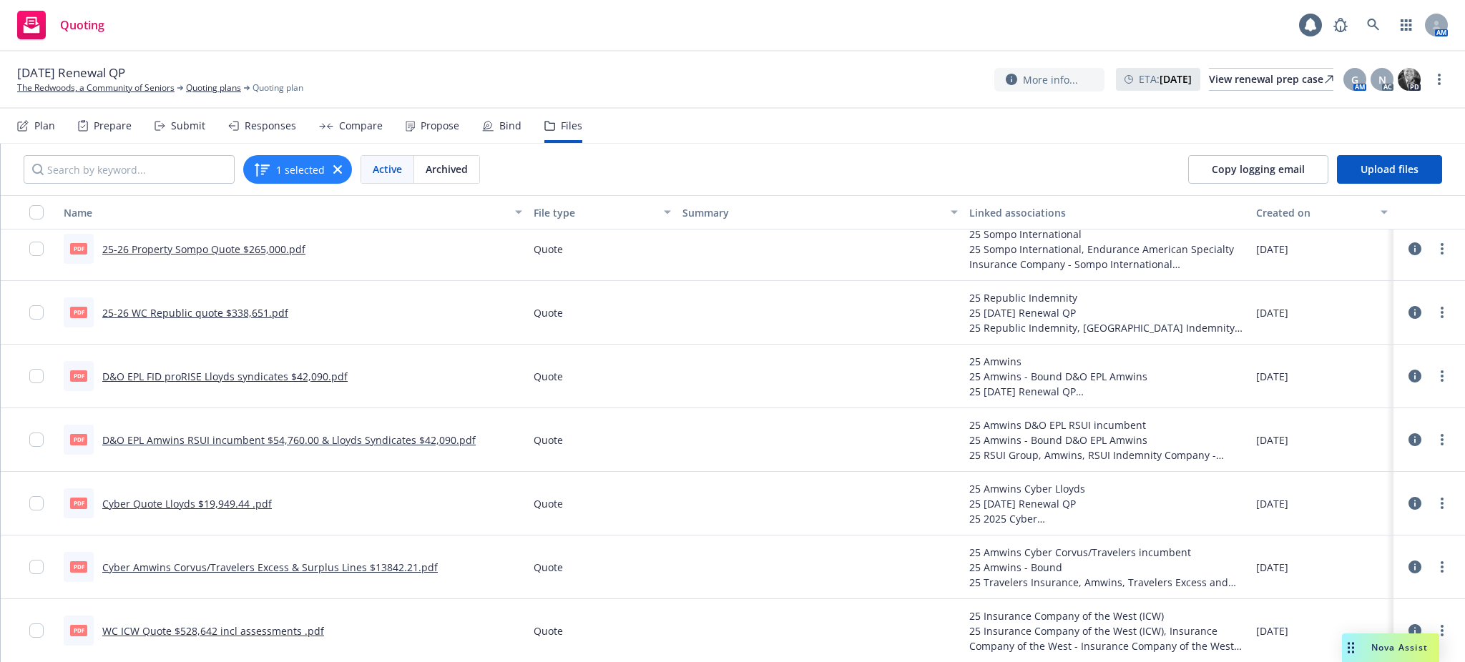
click at [256, 375] on link "D&O EPL FID proRISE Lloyds syndicates $42,090.pdf" at bounding box center [224, 377] width 245 height 14
click at [250, 564] on link "Cyber Amwins Corvus/Travelers Excess & Surplus Lines $13842.21.pdf" at bounding box center [270, 568] width 336 height 14
click at [340, 164] on div "1 selected" at bounding box center [297, 169] width 109 height 29
click at [334, 165] on icon "button" at bounding box center [337, 169] width 9 height 9
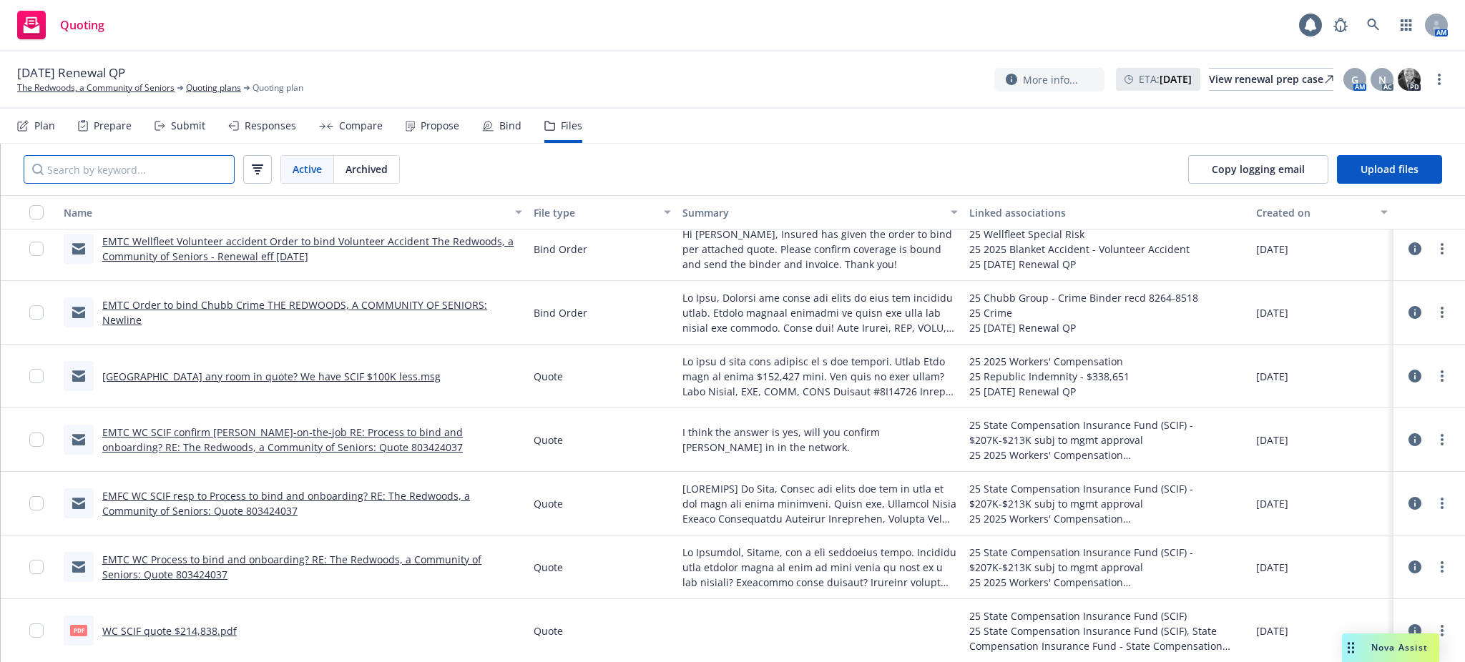
click at [138, 165] on input "Search by keyword..." at bounding box center [129, 169] width 211 height 29
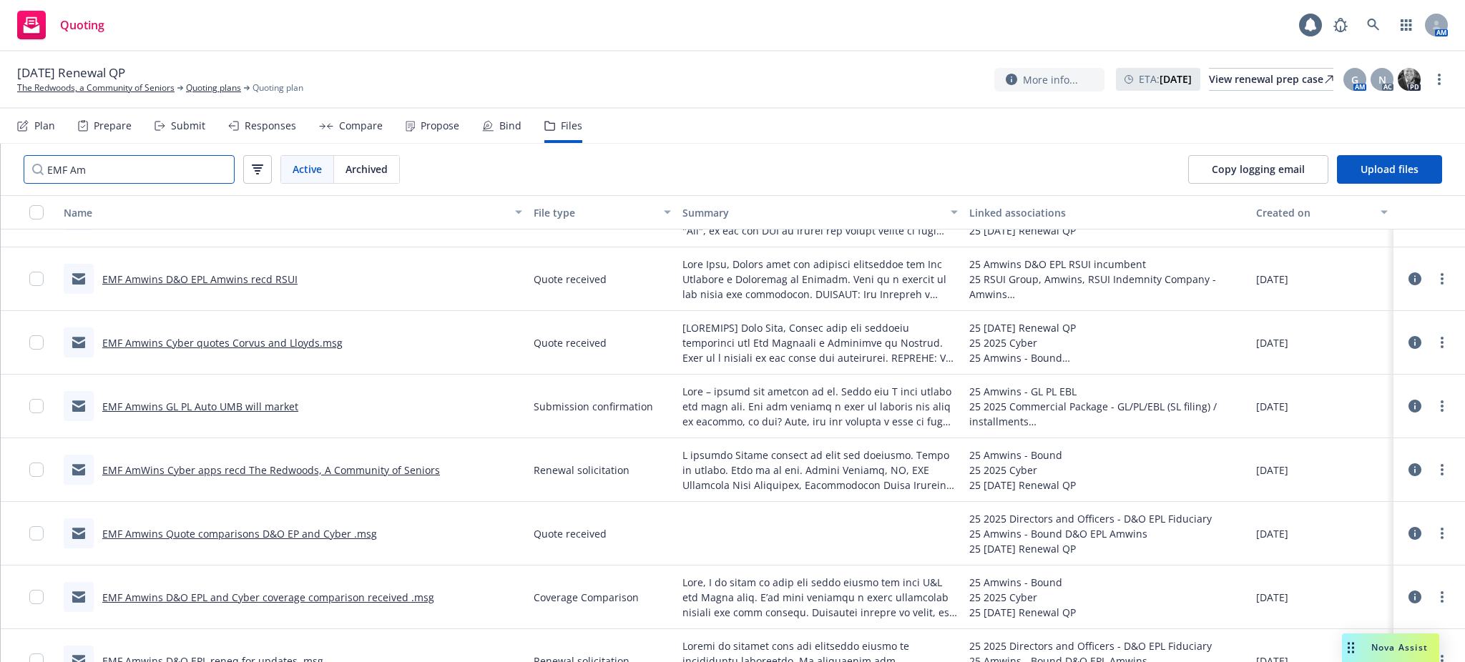
scroll to position [0, 0]
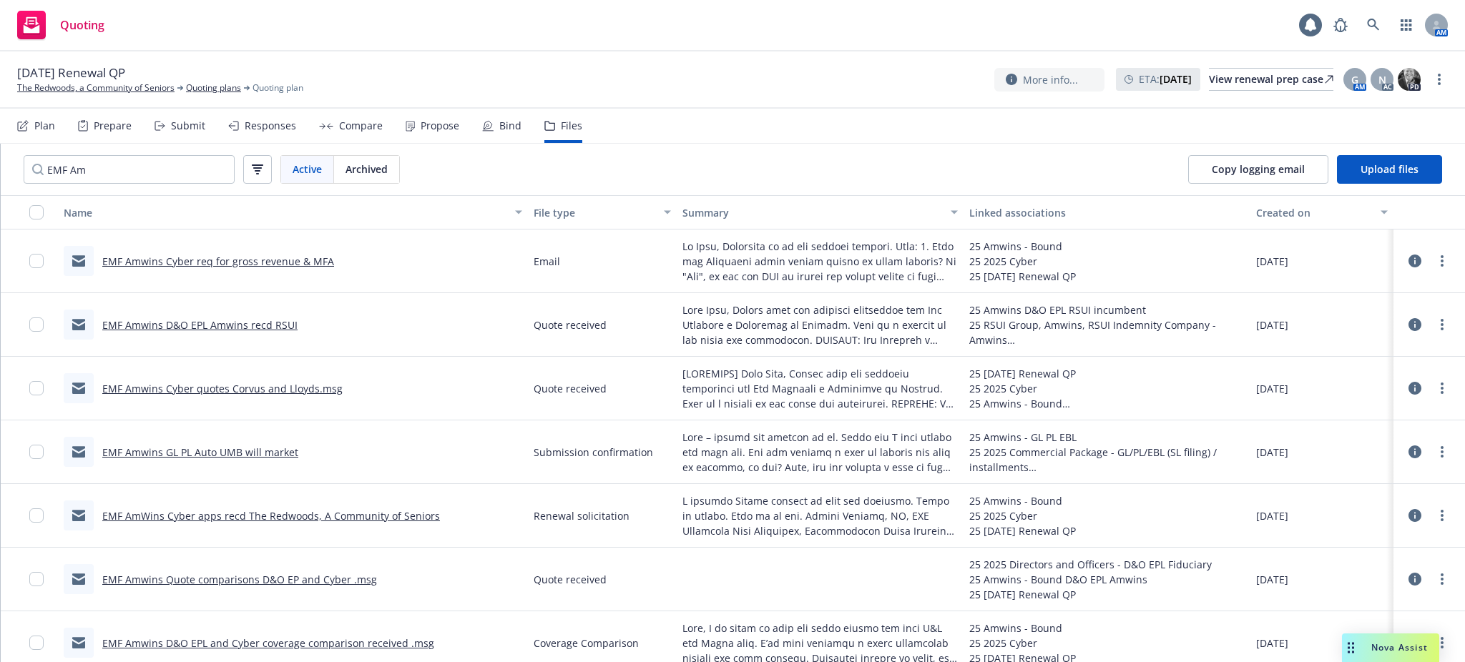
click at [1266, 207] on div "Created on" at bounding box center [1314, 212] width 116 height 15
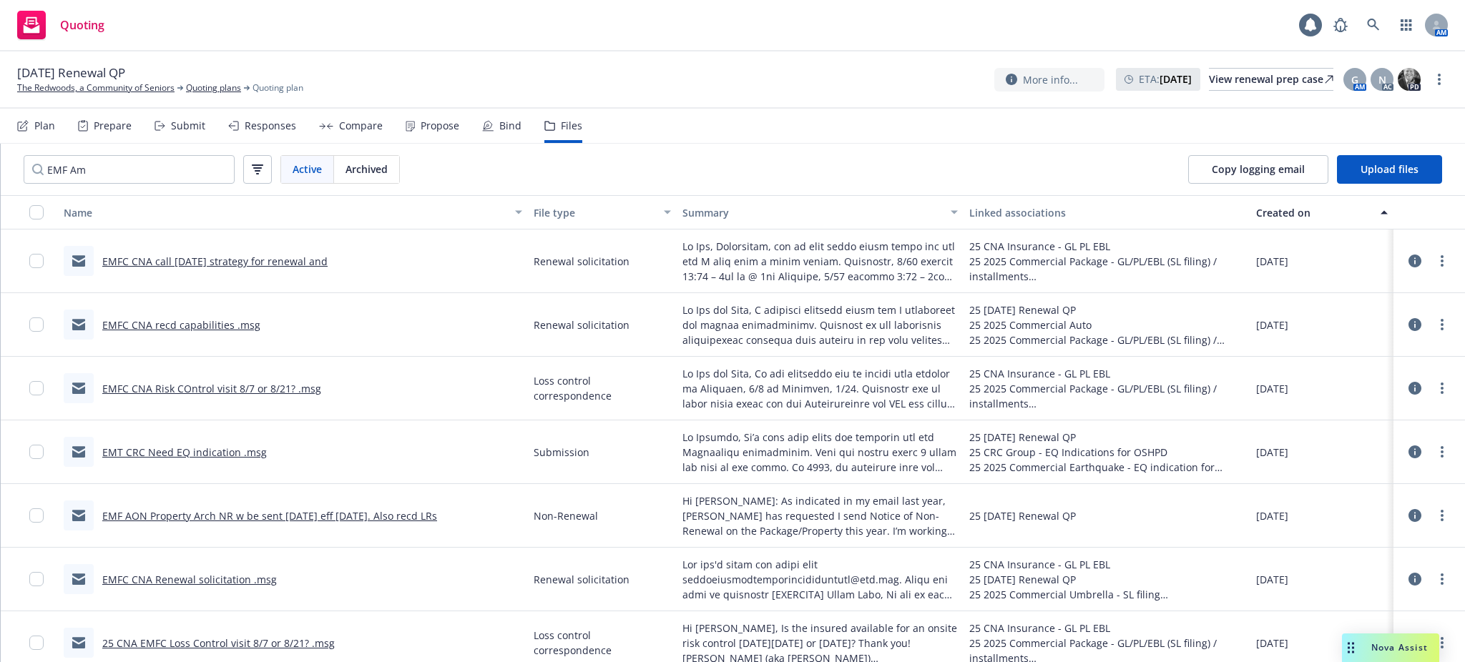
click at [1266, 207] on div "Created on" at bounding box center [1314, 212] width 116 height 15
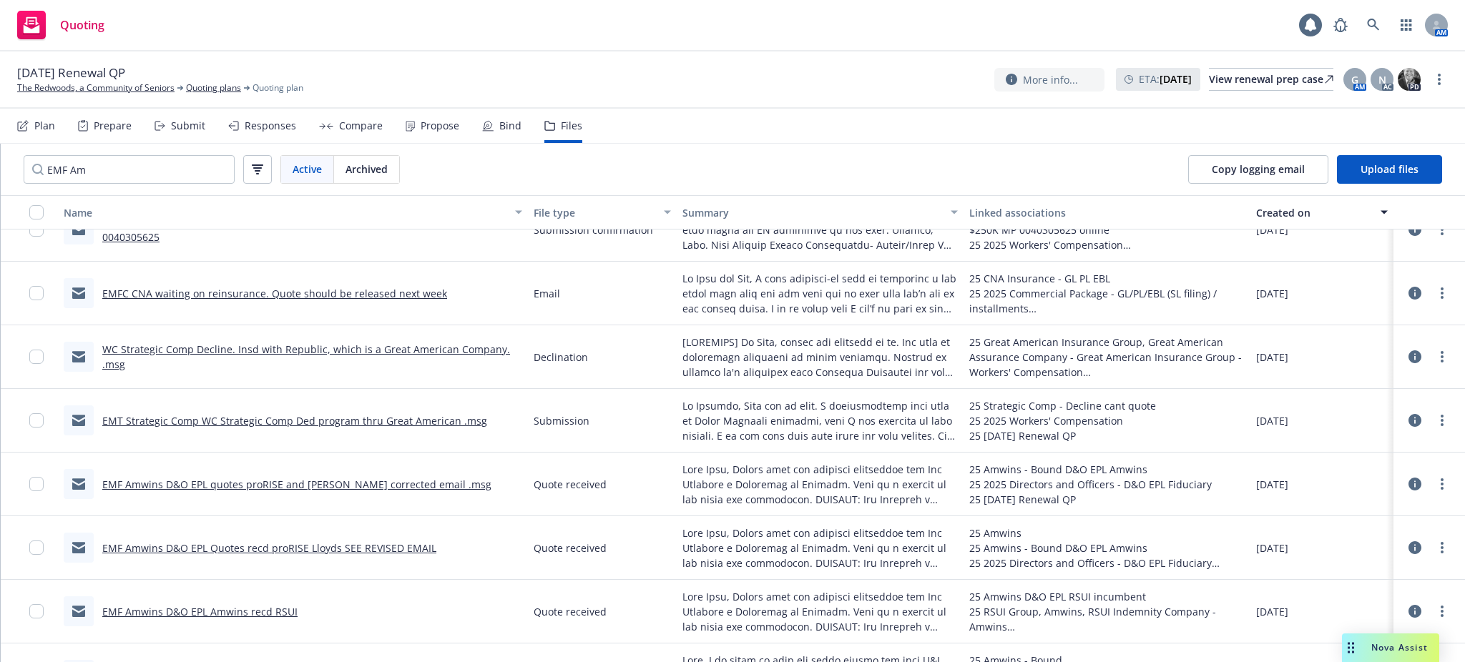
scroll to position [2193, 0]
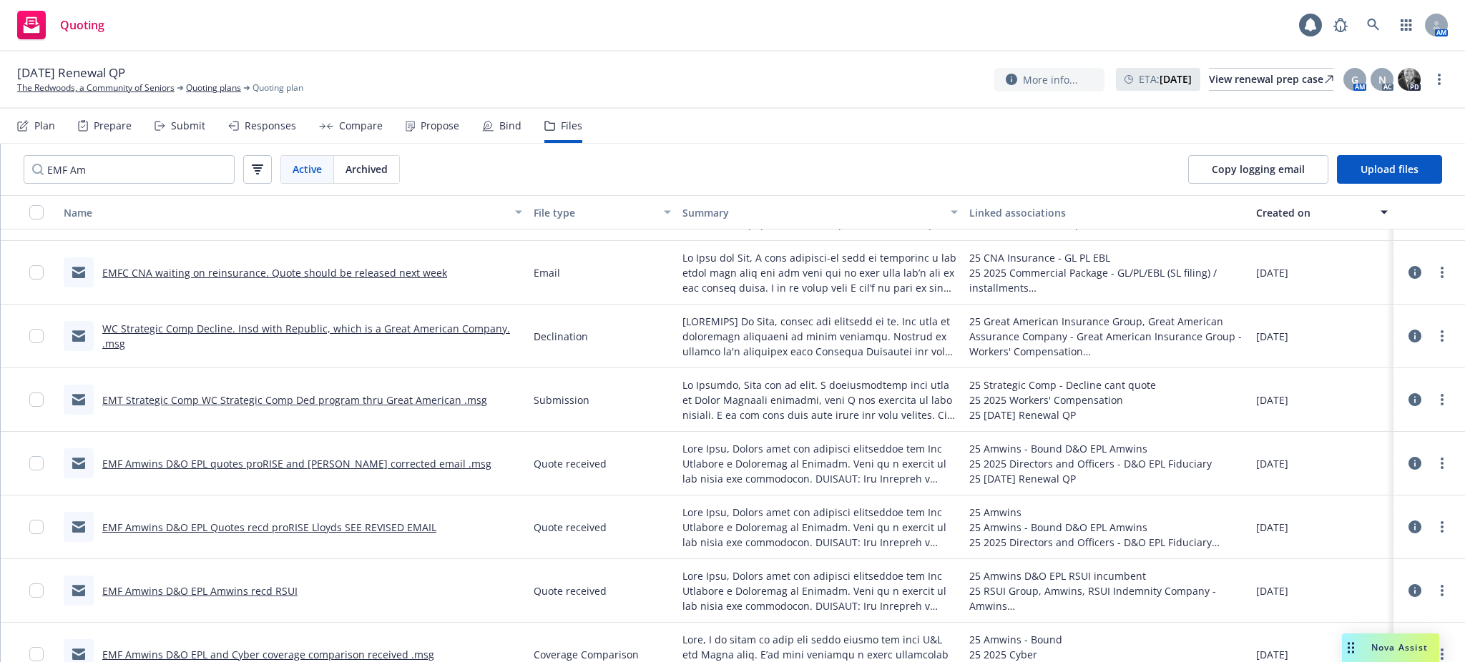
click at [269, 459] on link "EMF Amwins D&O EPL quotes proRISE and Lloyds corrected email .msg" at bounding box center [296, 464] width 389 height 14
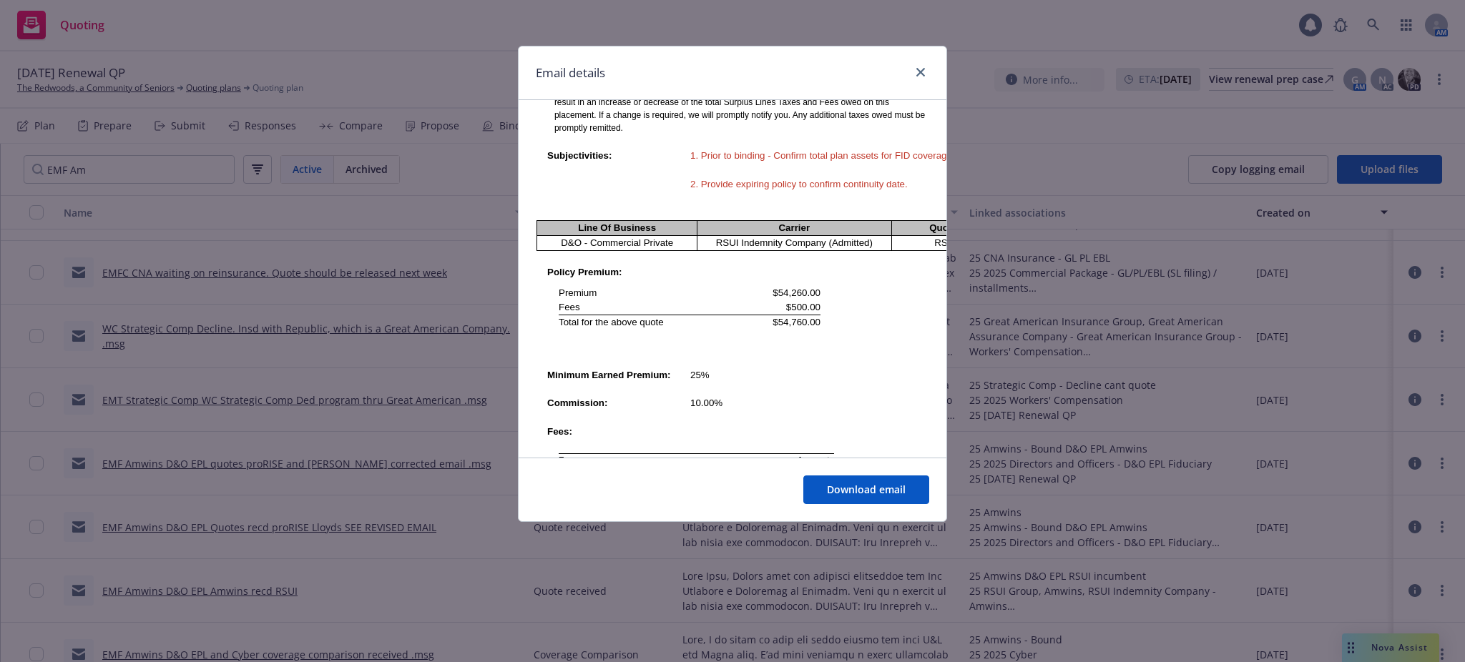
scroll to position [1049, 0]
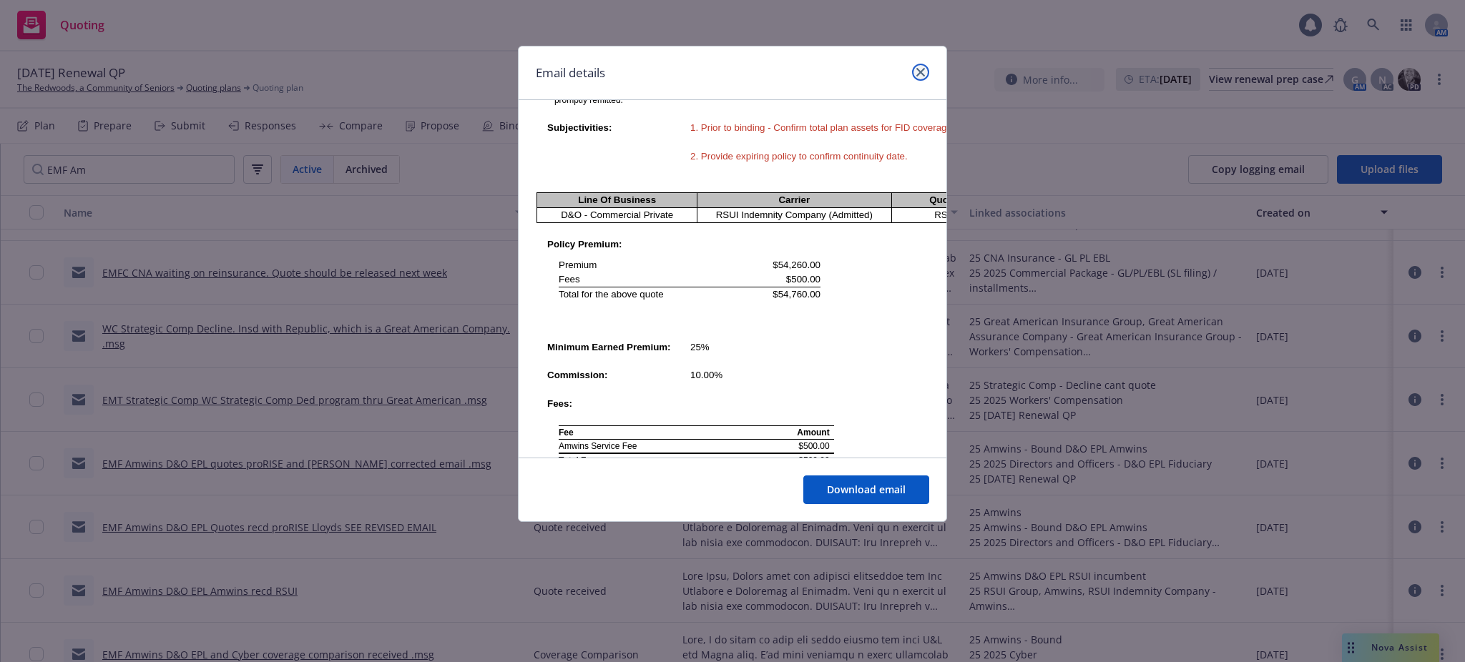
click at [921, 68] on icon "close" at bounding box center [920, 72] width 9 height 9
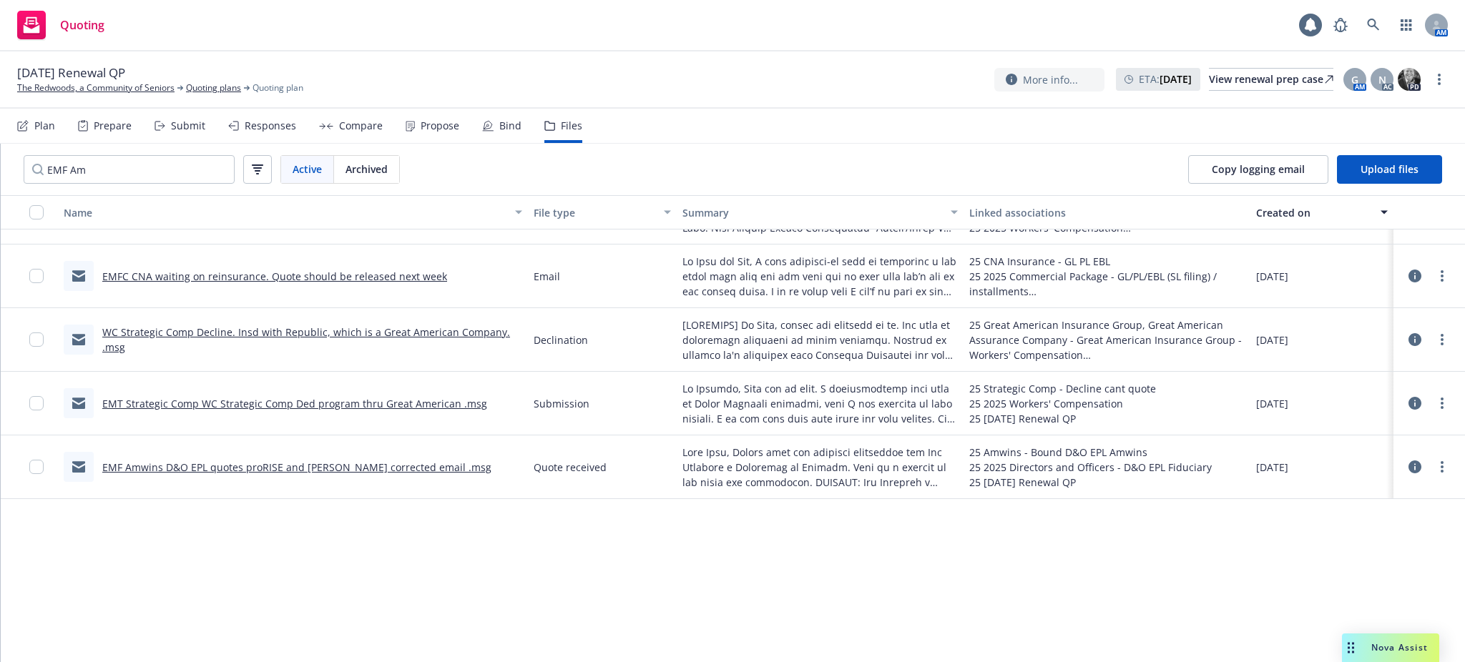
scroll to position [1621, 0]
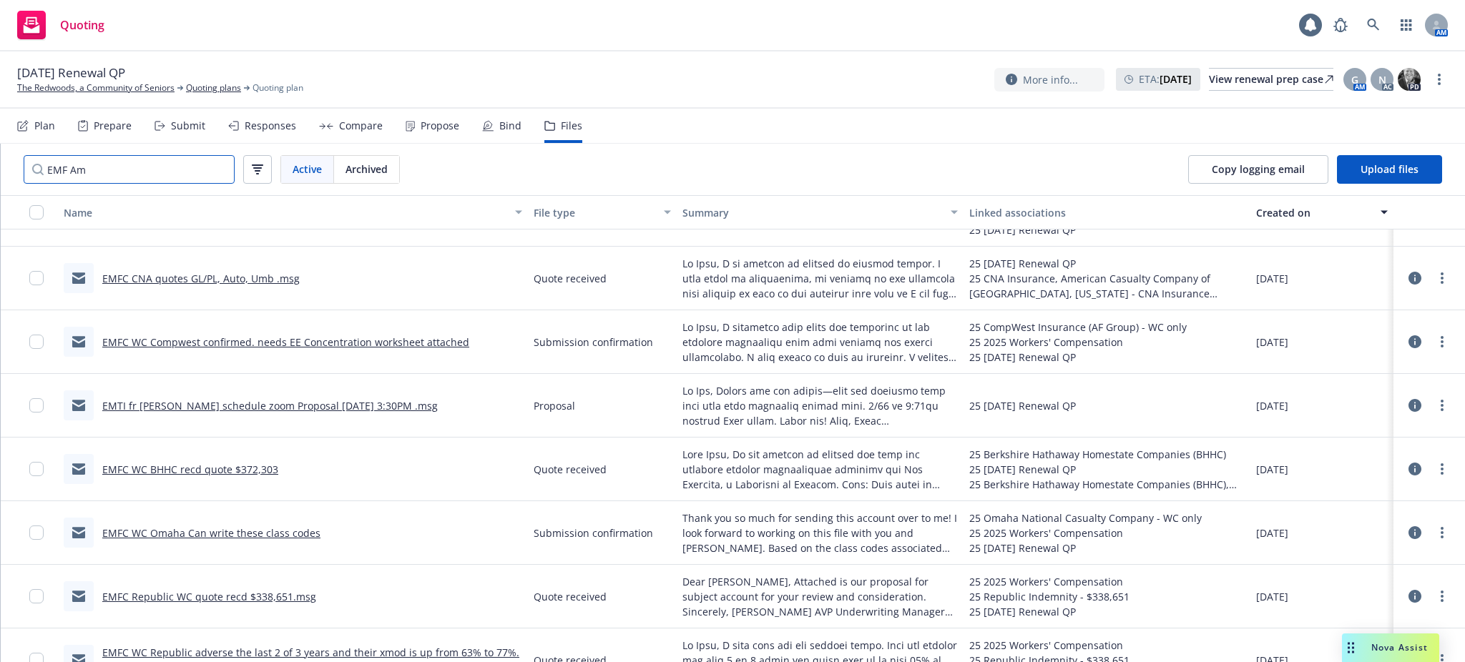
drag, startPoint x: 92, startPoint y: 169, endPoint x: 6, endPoint y: 171, distance: 85.9
click at [6, 171] on div "EMF Am Active Archived" at bounding box center [212, 170] width 422 height 52
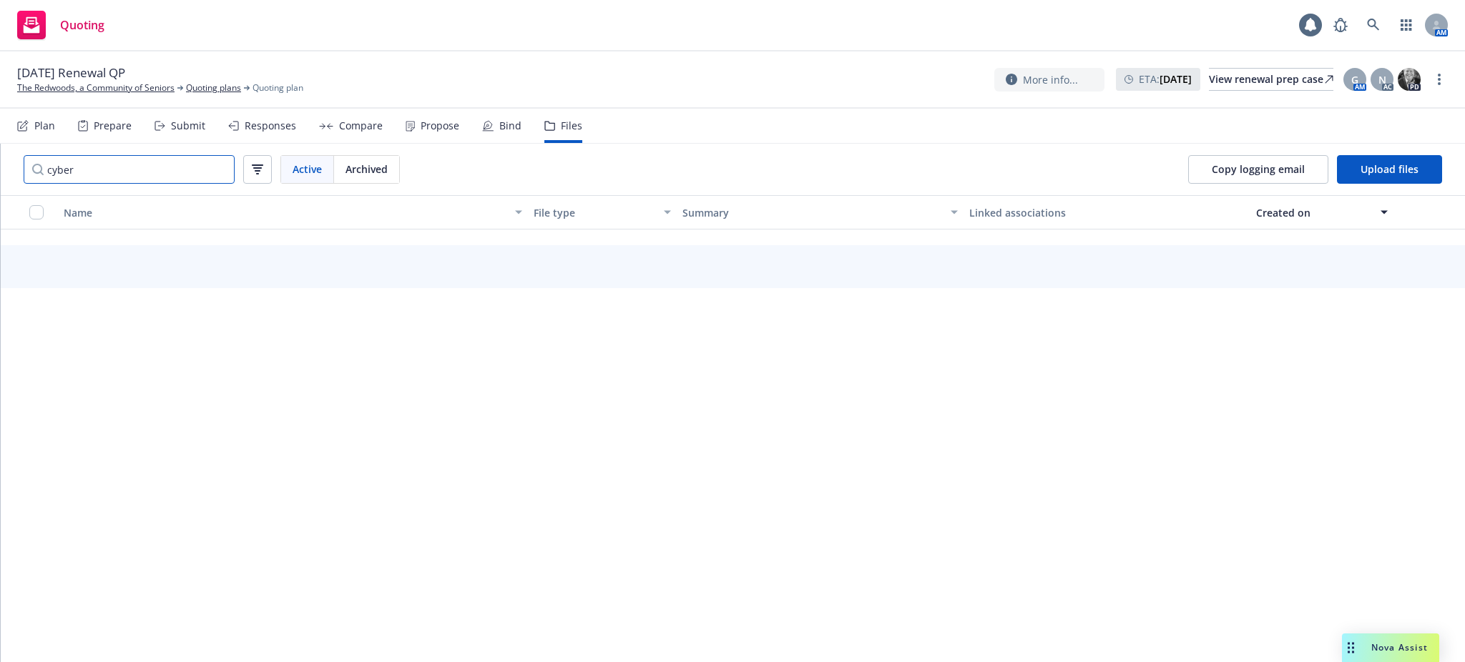
scroll to position [1392, 0]
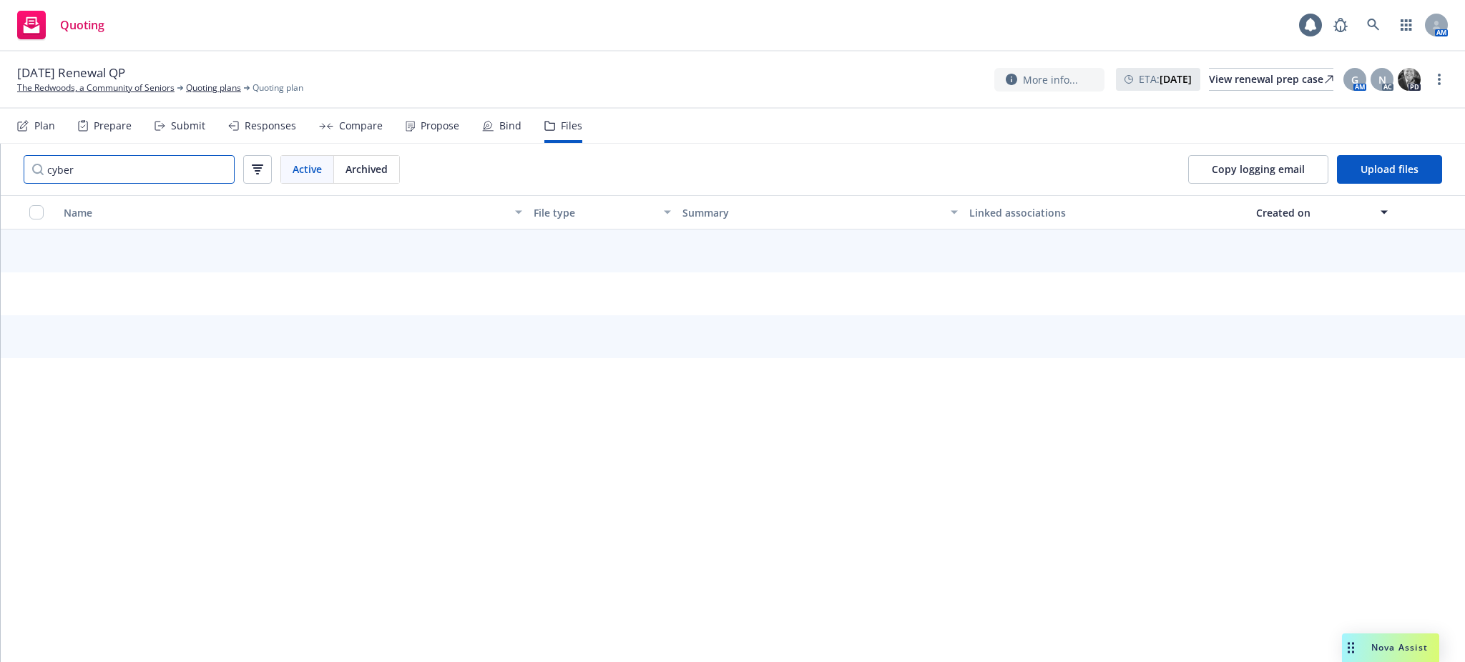
type input "cyber"
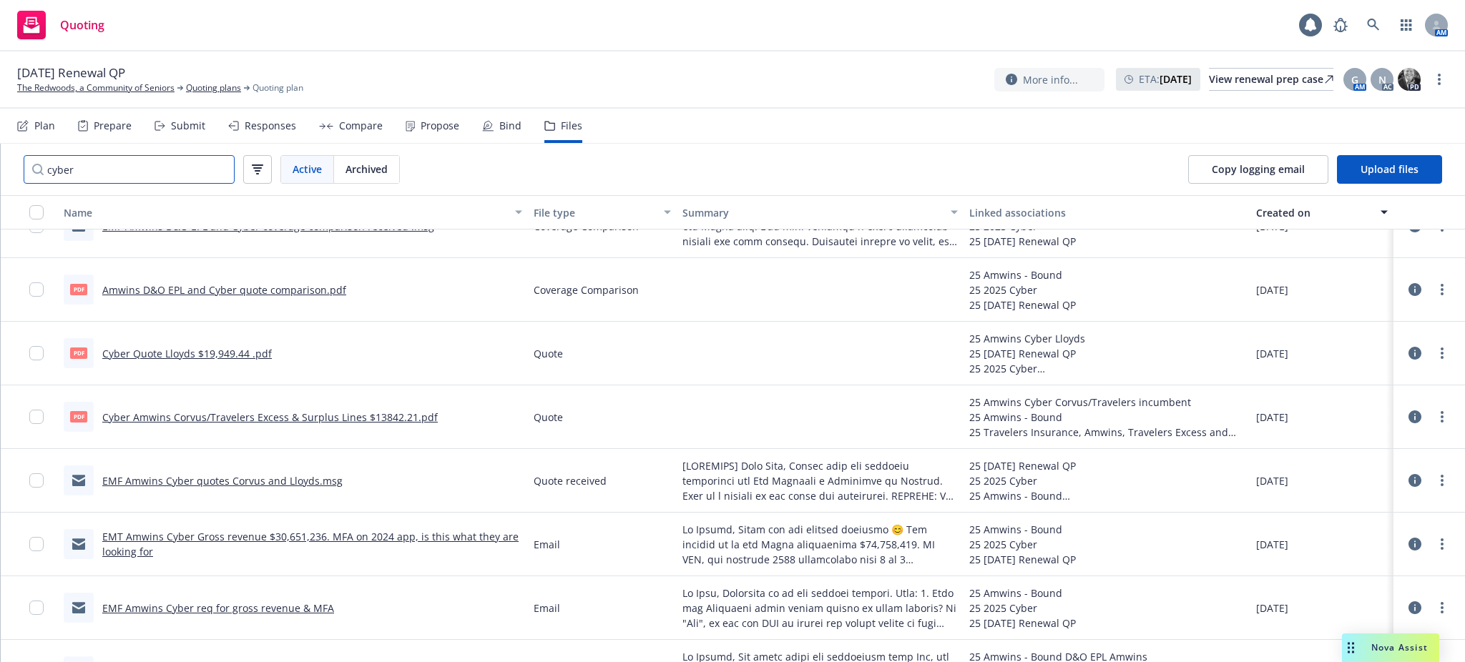
scroll to position [572, 0]
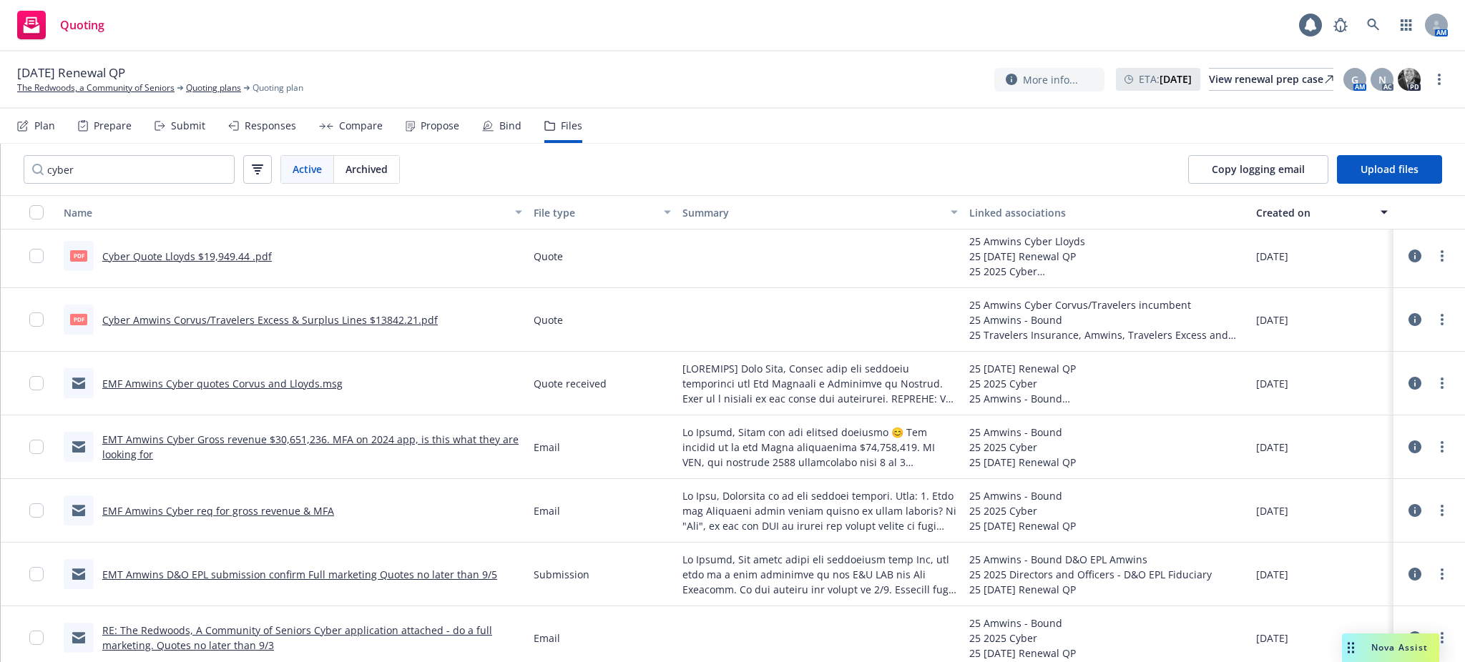
click at [235, 378] on link "EMF Amwins Cyber quotes Corvus and Lloyds.msg" at bounding box center [222, 384] width 240 height 14
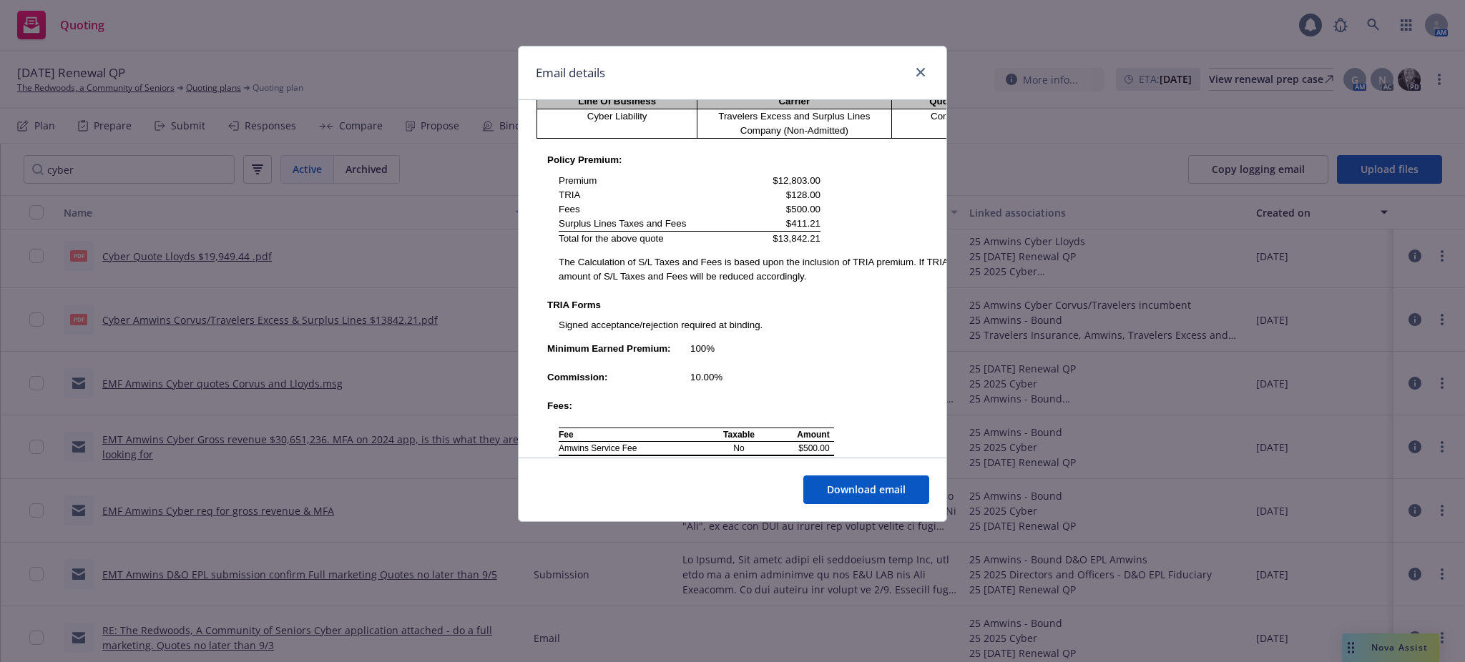
scroll to position [1240, 0]
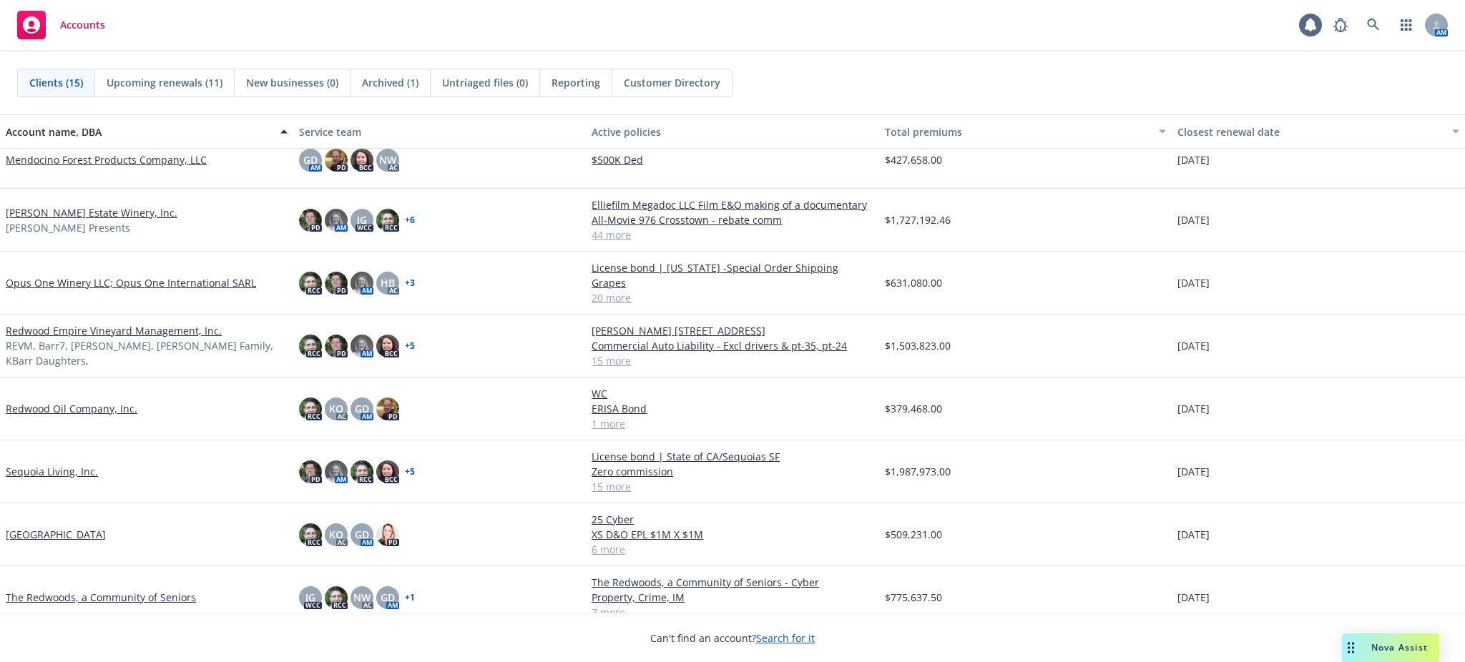
scroll to position [440, 0]
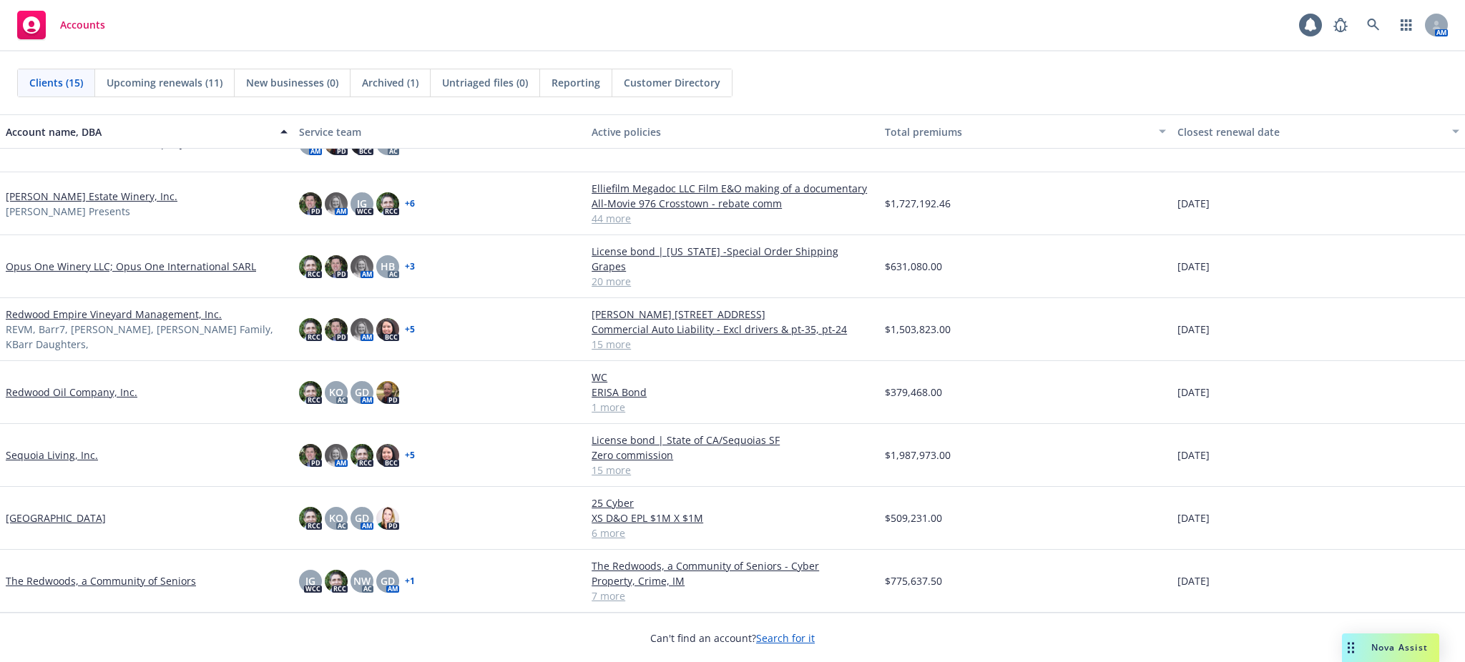
click at [98, 579] on link "The Redwoods, a Community of Seniors" at bounding box center [101, 581] width 190 height 15
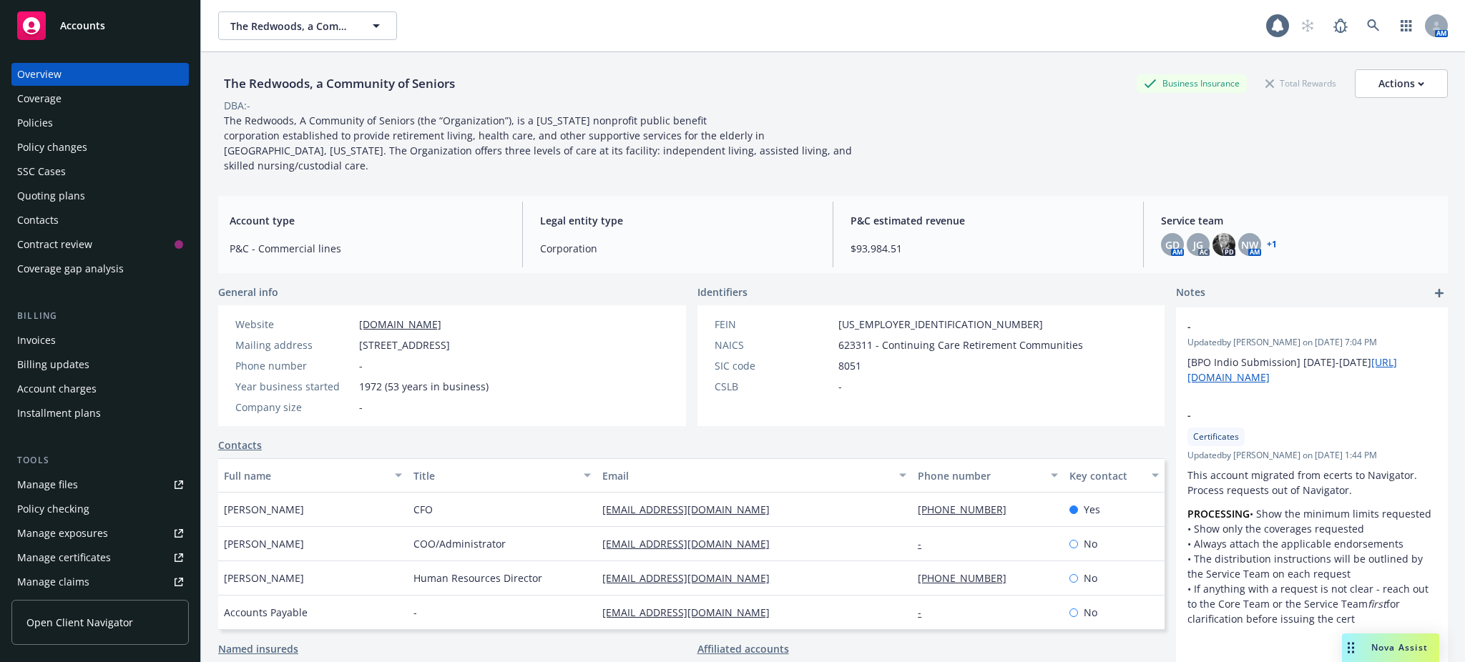
click at [37, 120] on div "Policies" at bounding box center [35, 123] width 36 height 23
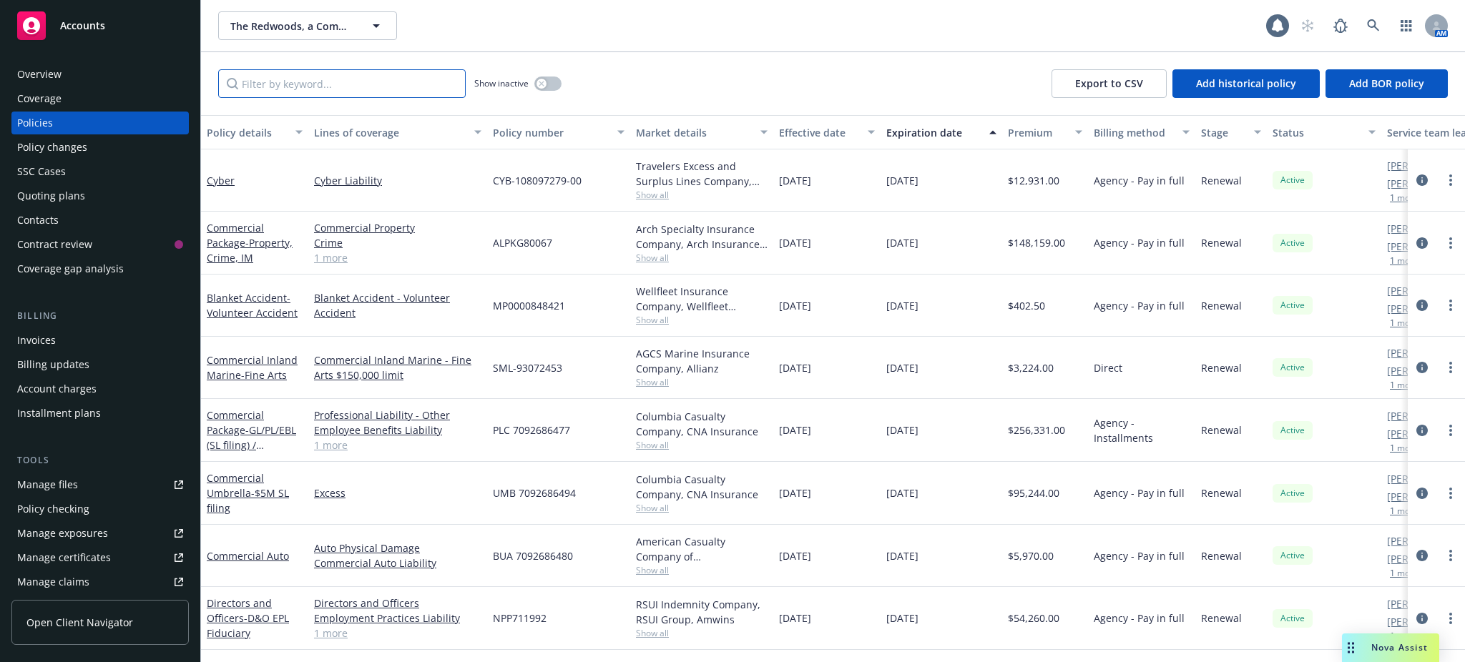
click at [273, 82] on input "Filter by keyword..." at bounding box center [342, 83] width 248 height 29
click at [40, 195] on div "Quoting plans" at bounding box center [51, 196] width 68 height 23
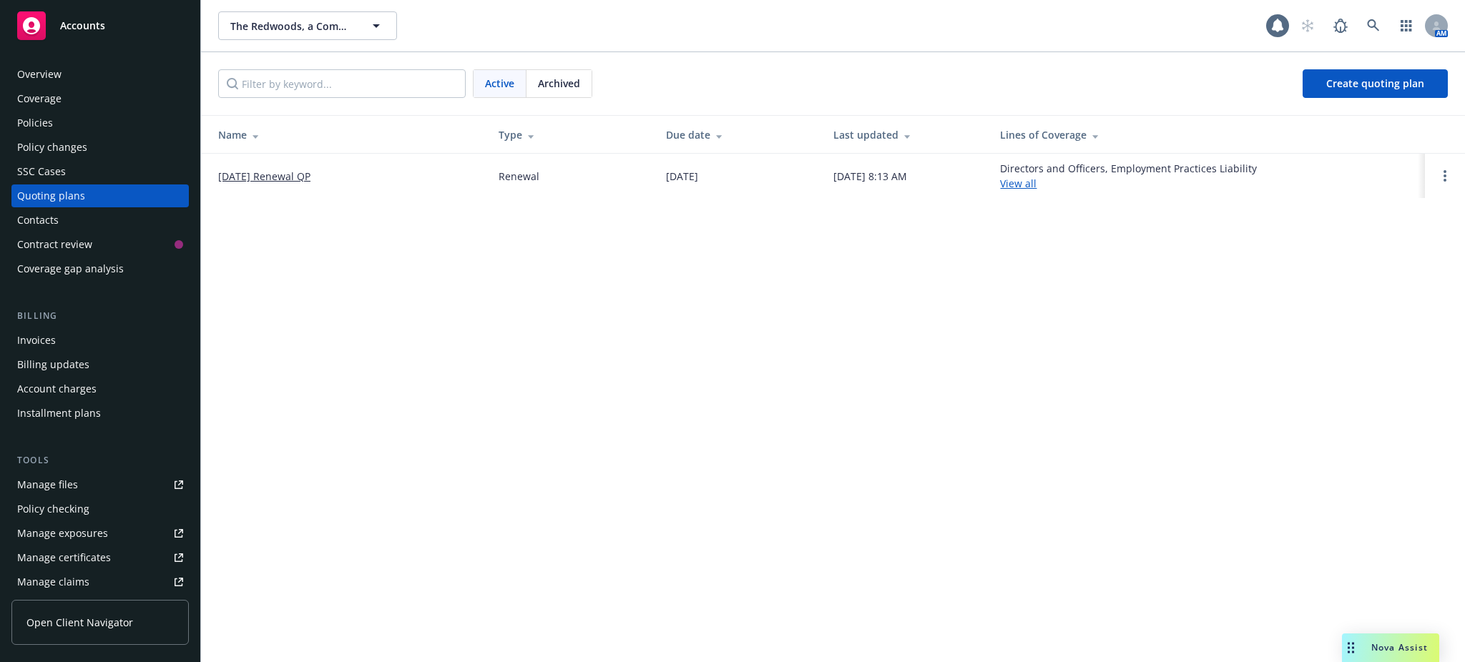
click at [264, 175] on link "[DATE] Renewal QP" at bounding box center [264, 176] width 92 height 15
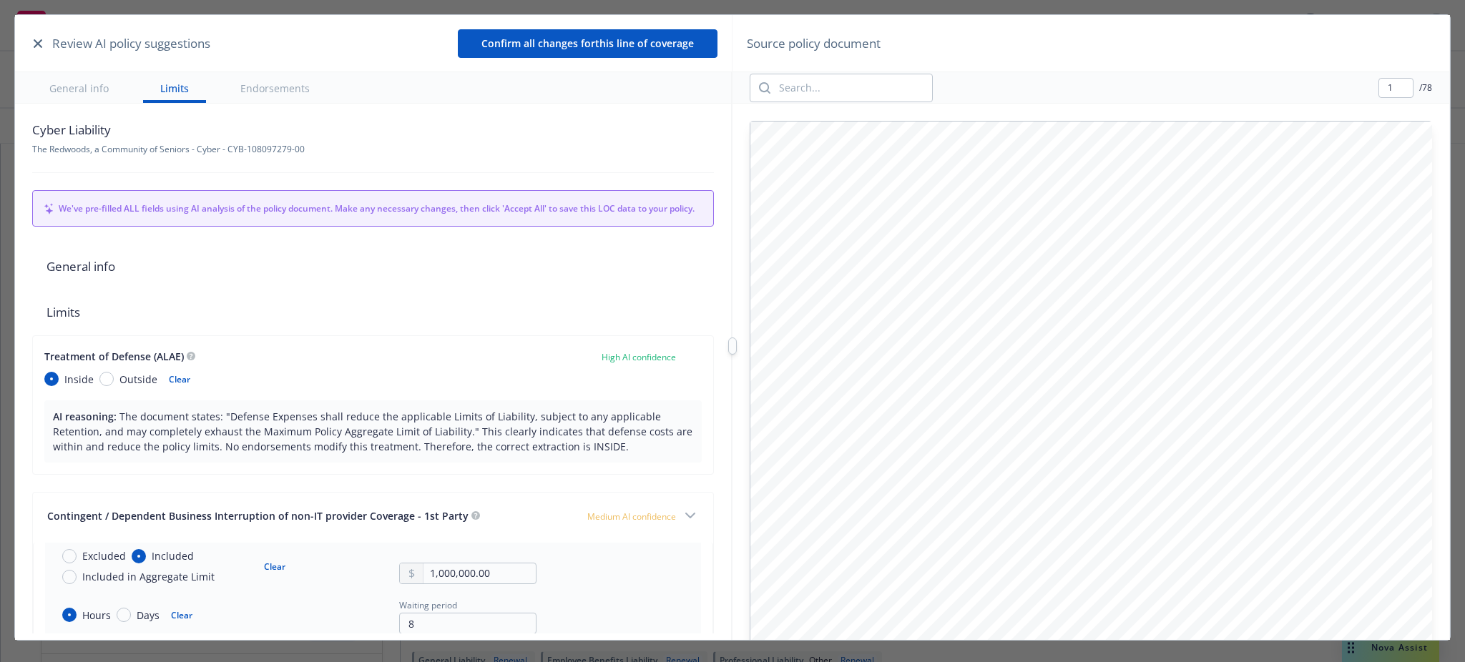
click at [36, 41] on icon "button" at bounding box center [38, 43] width 9 height 9
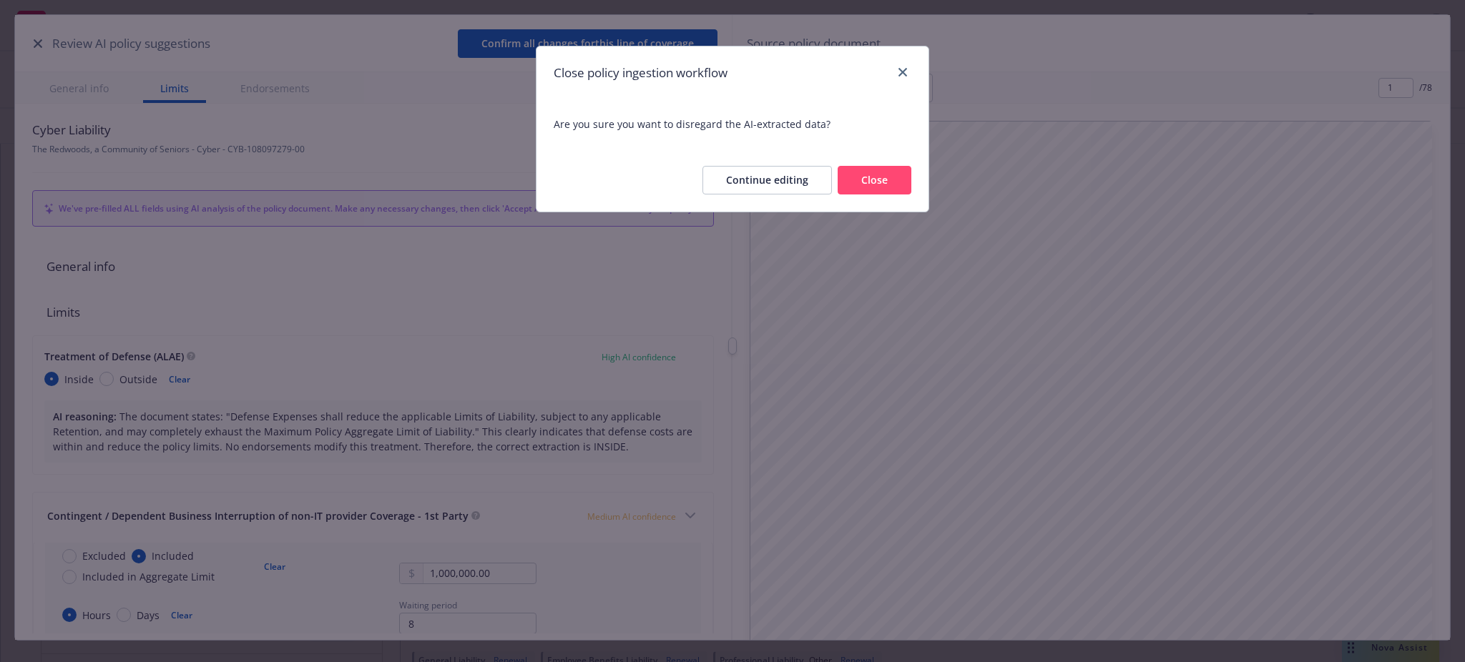
click at [886, 167] on button "Close" at bounding box center [875, 180] width 74 height 29
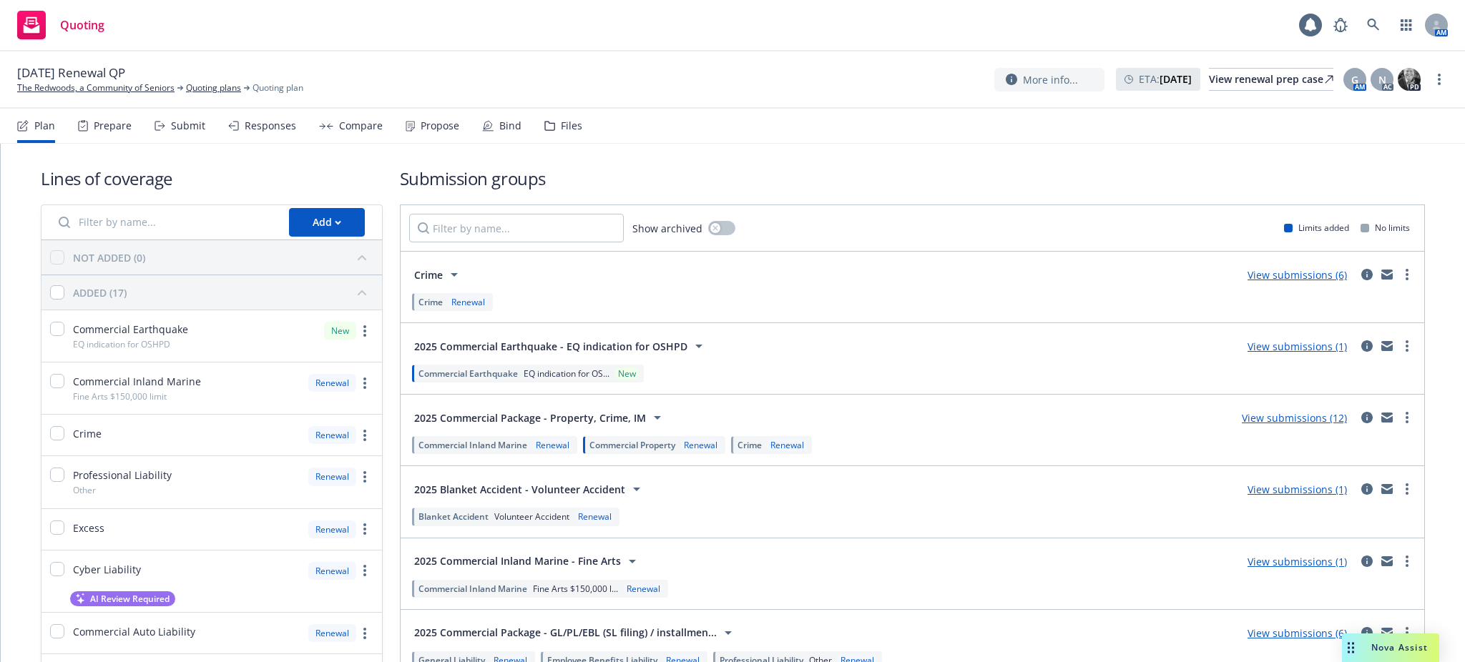
click at [1410, 641] on div "Nova Assist" at bounding box center [1390, 648] width 97 height 29
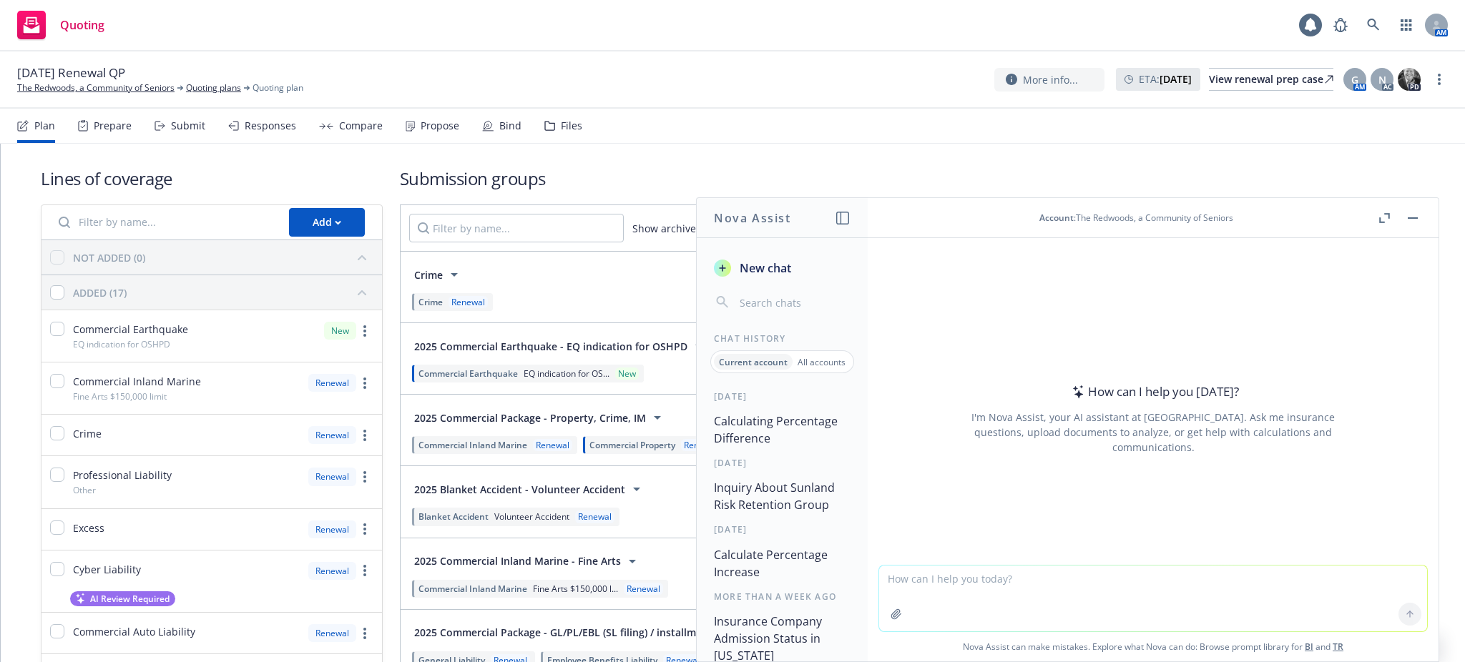
click at [882, 579] on textarea at bounding box center [1153, 599] width 548 height 66
type textarea "what % is 451.15 of 2578"
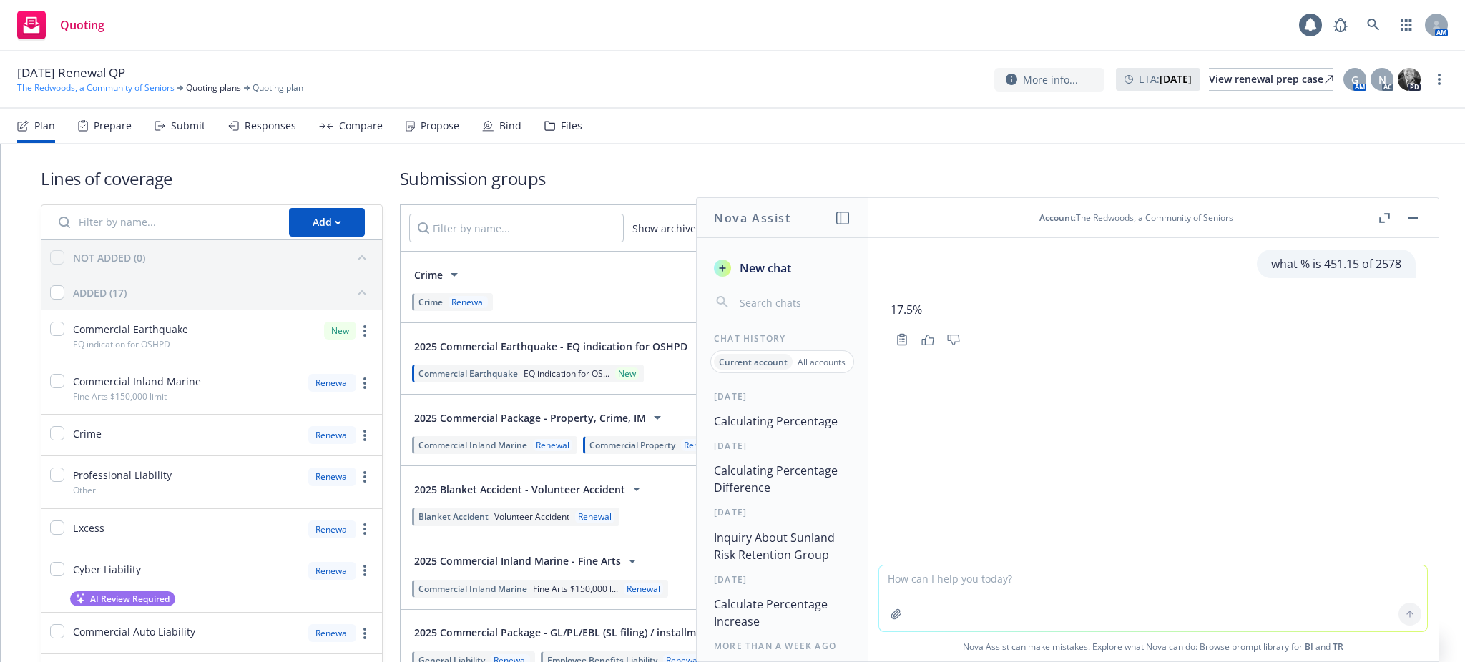
click at [123, 84] on link "The Redwoods, a Community of Seniors" at bounding box center [95, 88] width 157 height 13
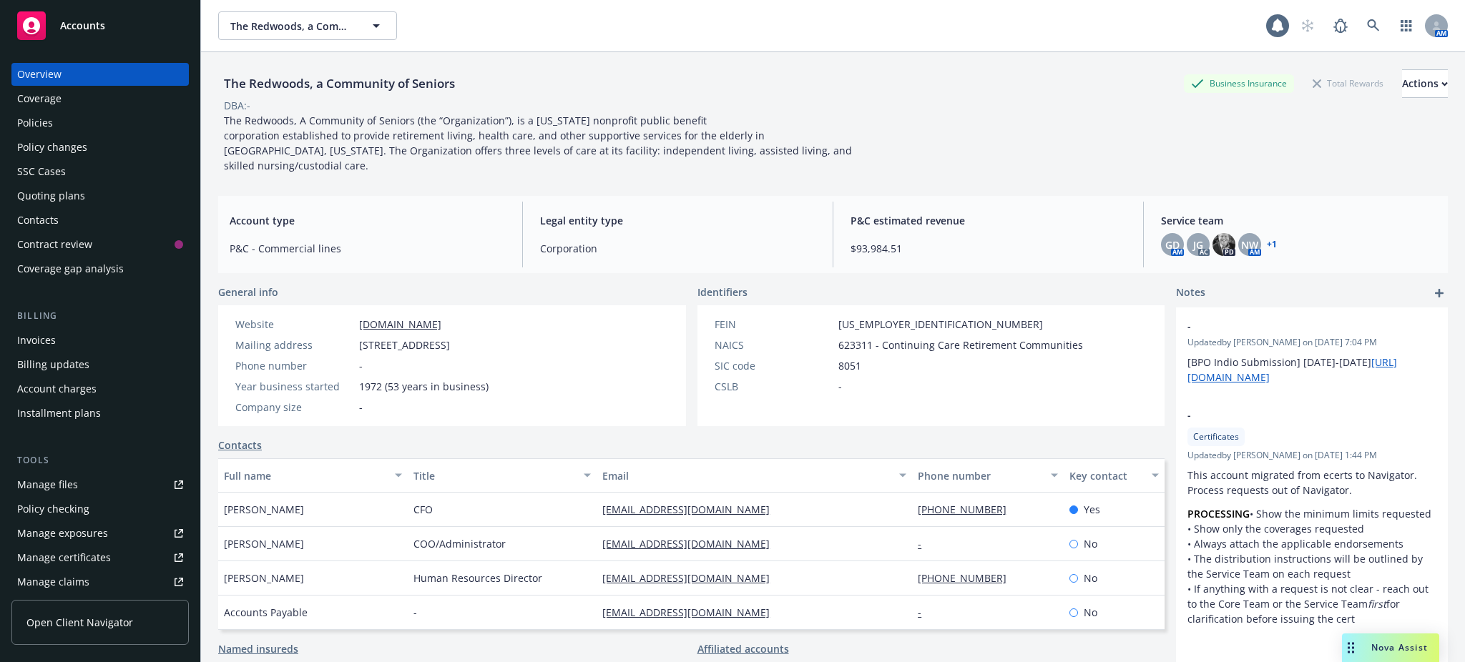
click at [25, 121] on div "Policies" at bounding box center [35, 123] width 36 height 23
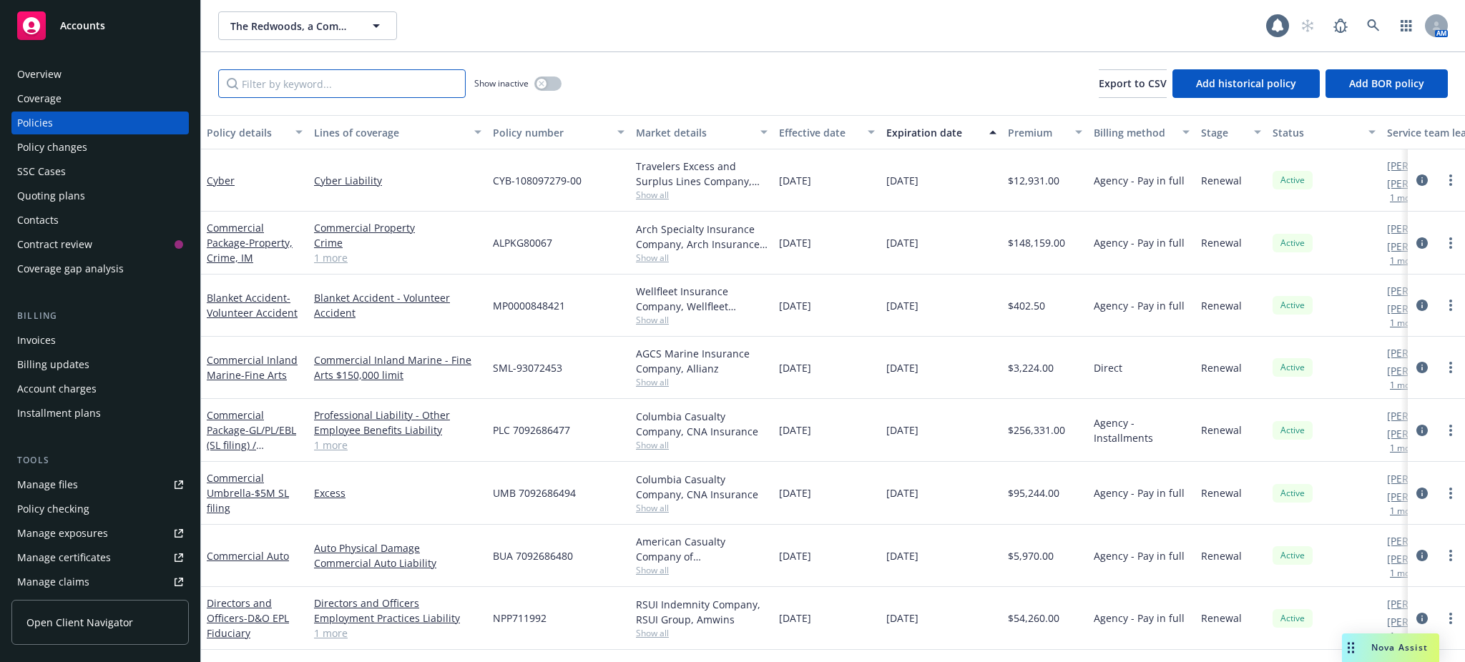
click at [268, 84] on input "Filter by keyword..." at bounding box center [342, 83] width 248 height 29
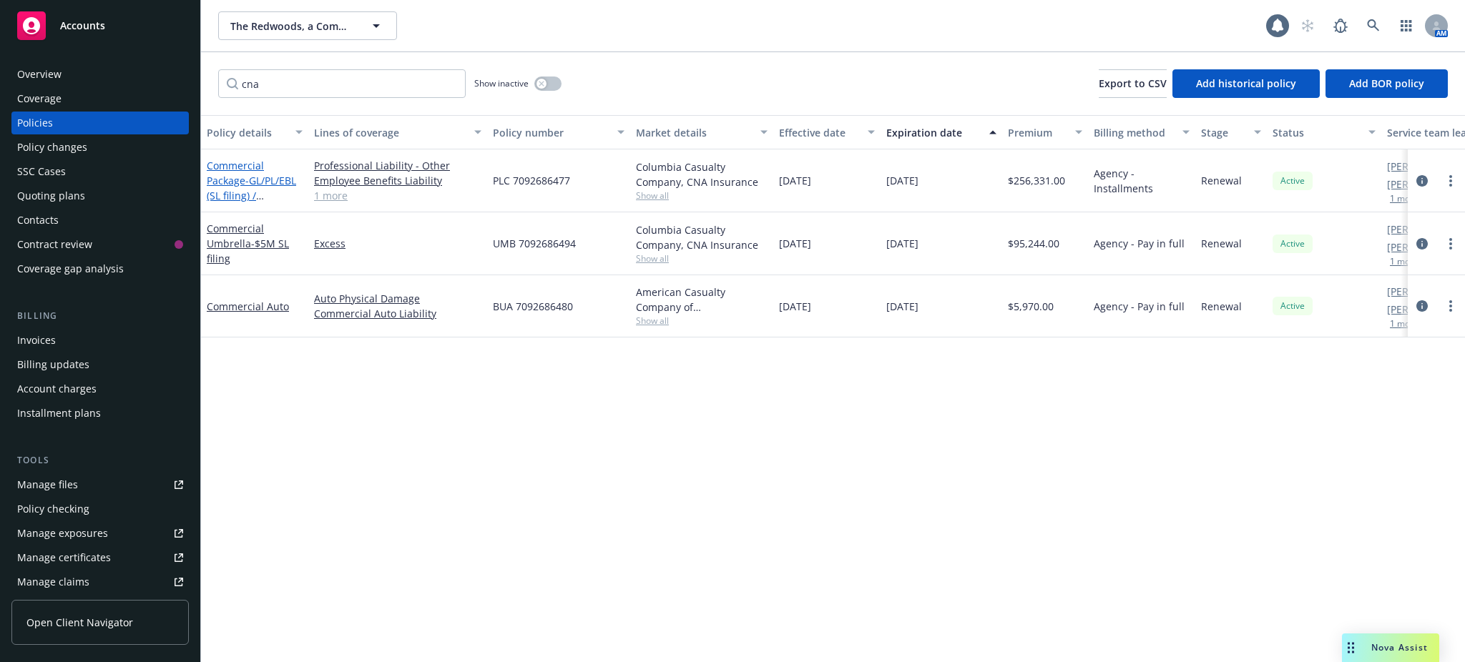
click at [237, 165] on link "Commercial Package - GL/PL/EBL (SL filing) / installments" at bounding box center [251, 188] width 89 height 59
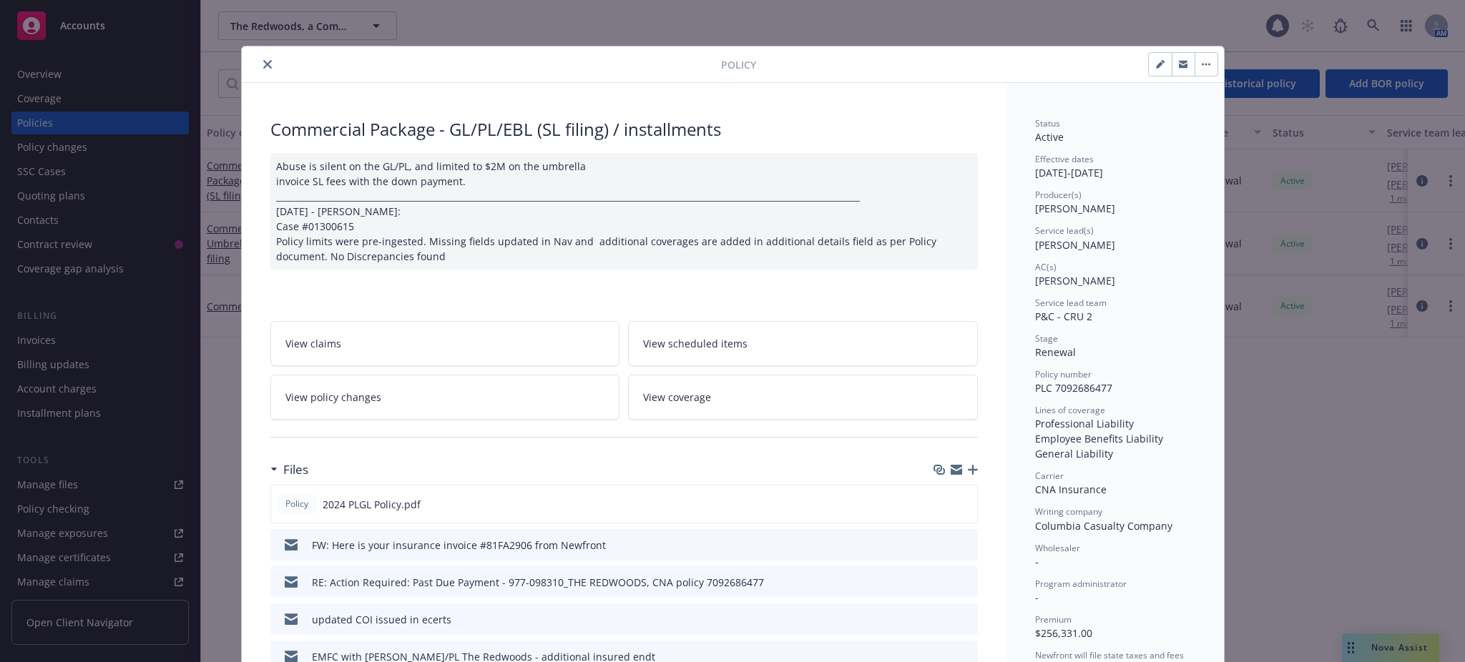
click at [259, 59] on button "close" at bounding box center [267, 64] width 17 height 17
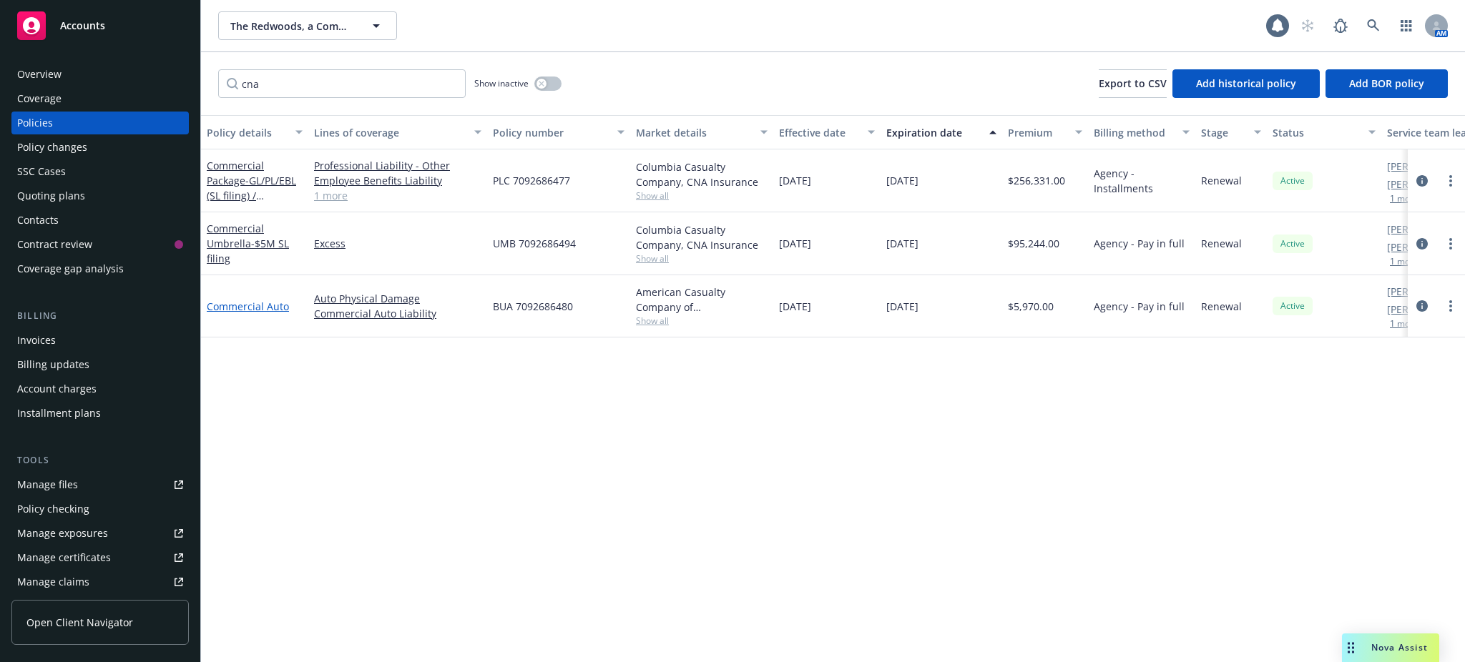
click at [243, 305] on link "Commercial Auto" at bounding box center [248, 307] width 82 height 14
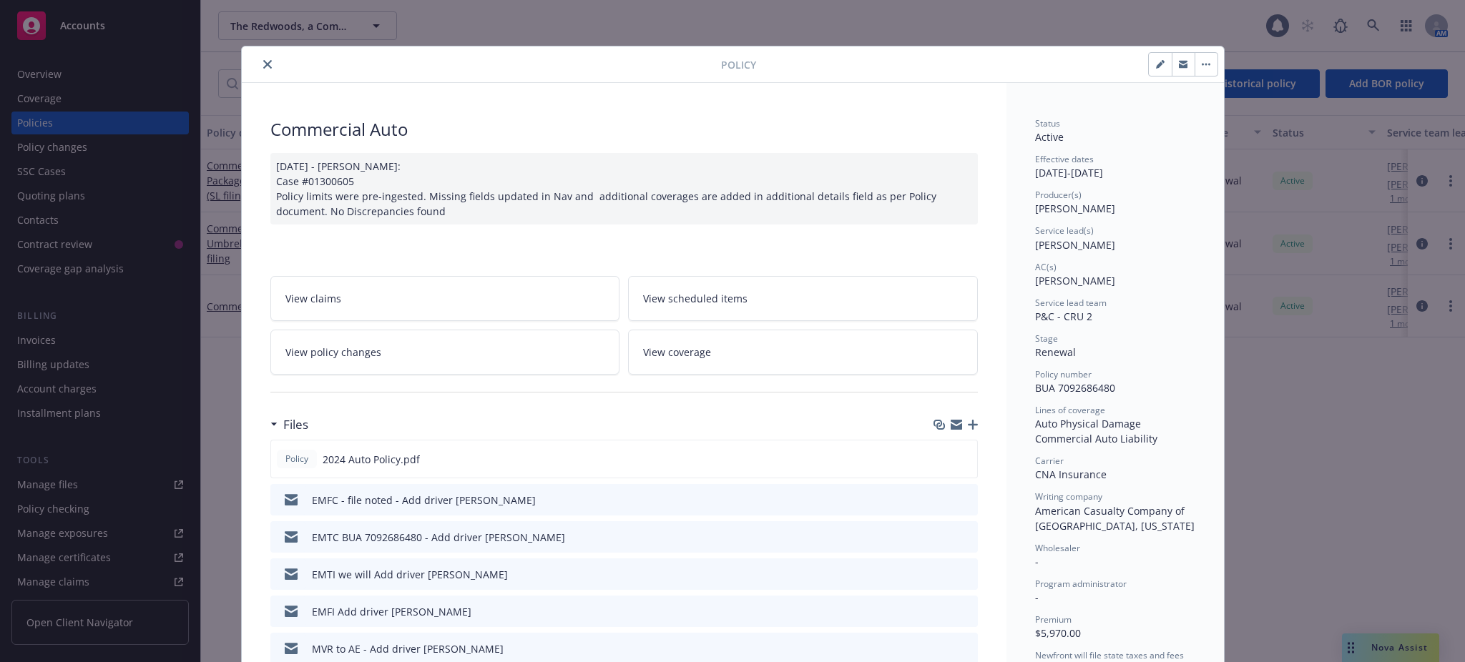
click at [263, 62] on icon "close" at bounding box center [267, 64] width 9 height 9
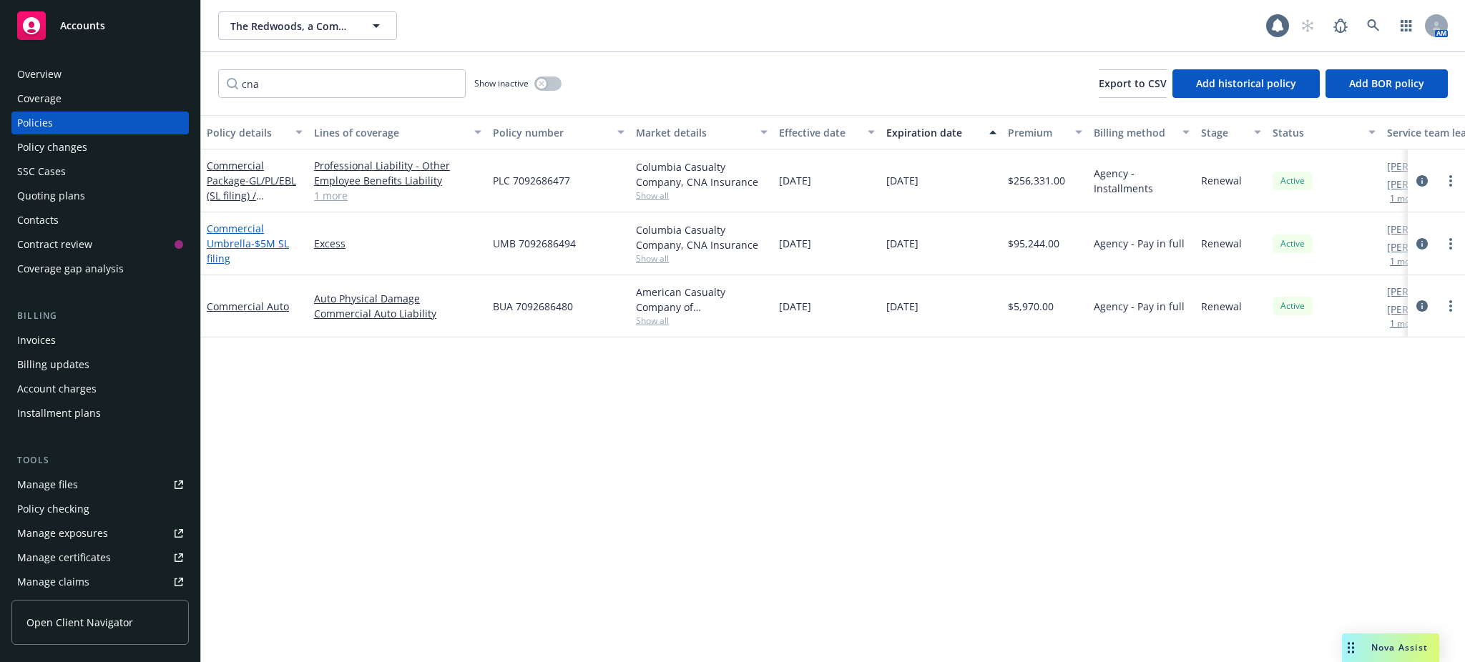
click at [233, 230] on link "Commercial Umbrella - $5M SL filing" at bounding box center [248, 244] width 82 height 44
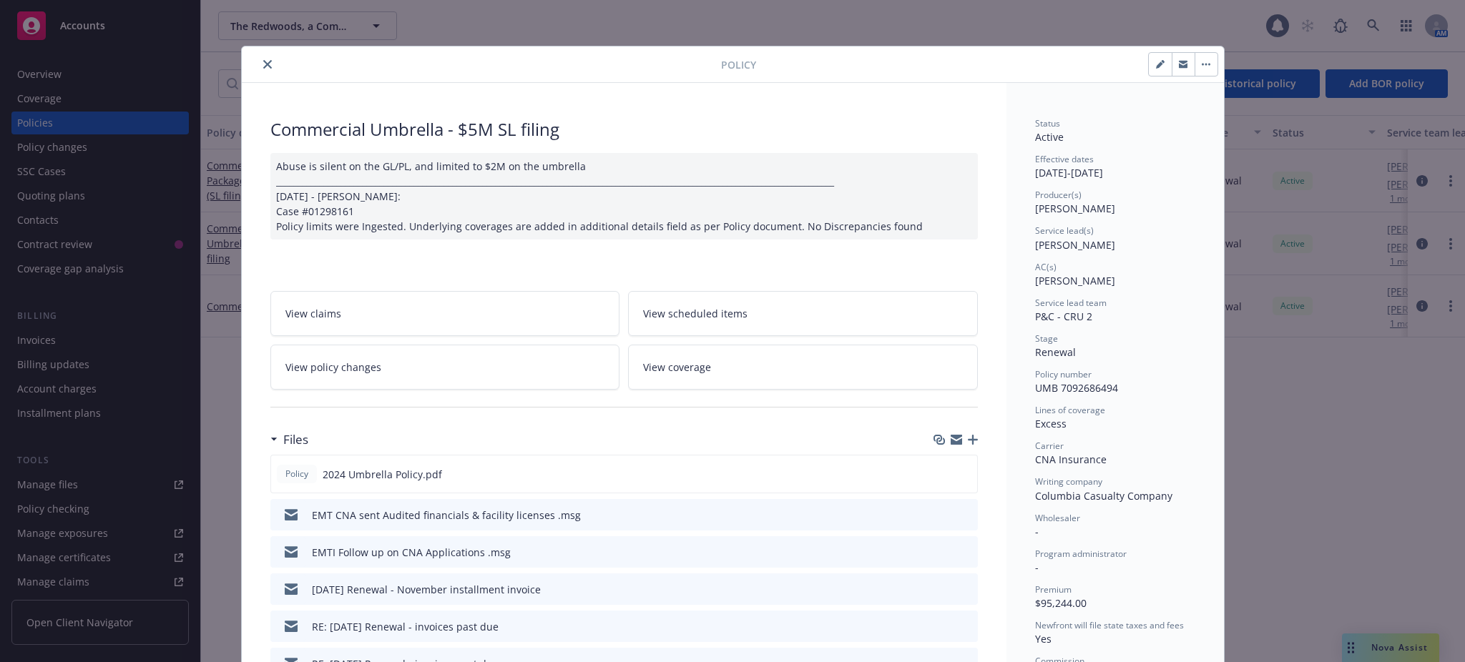
click at [263, 60] on icon "close" at bounding box center [267, 64] width 9 height 9
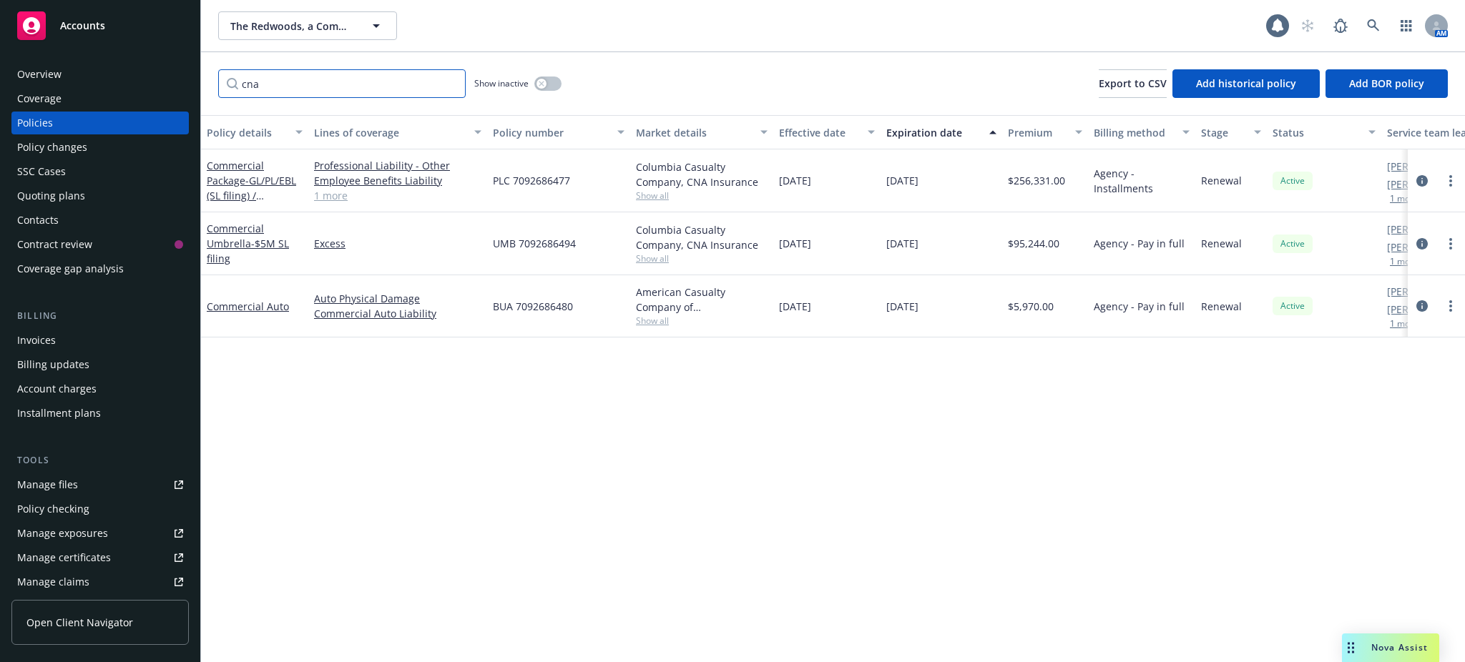
drag, startPoint x: 264, startPoint y: 81, endPoint x: 212, endPoint y: 77, distance: 52.4
click at [212, 77] on div "cna Show inactive Export to CSV Add historical policy Add BOR policy" at bounding box center [833, 83] width 1264 height 63
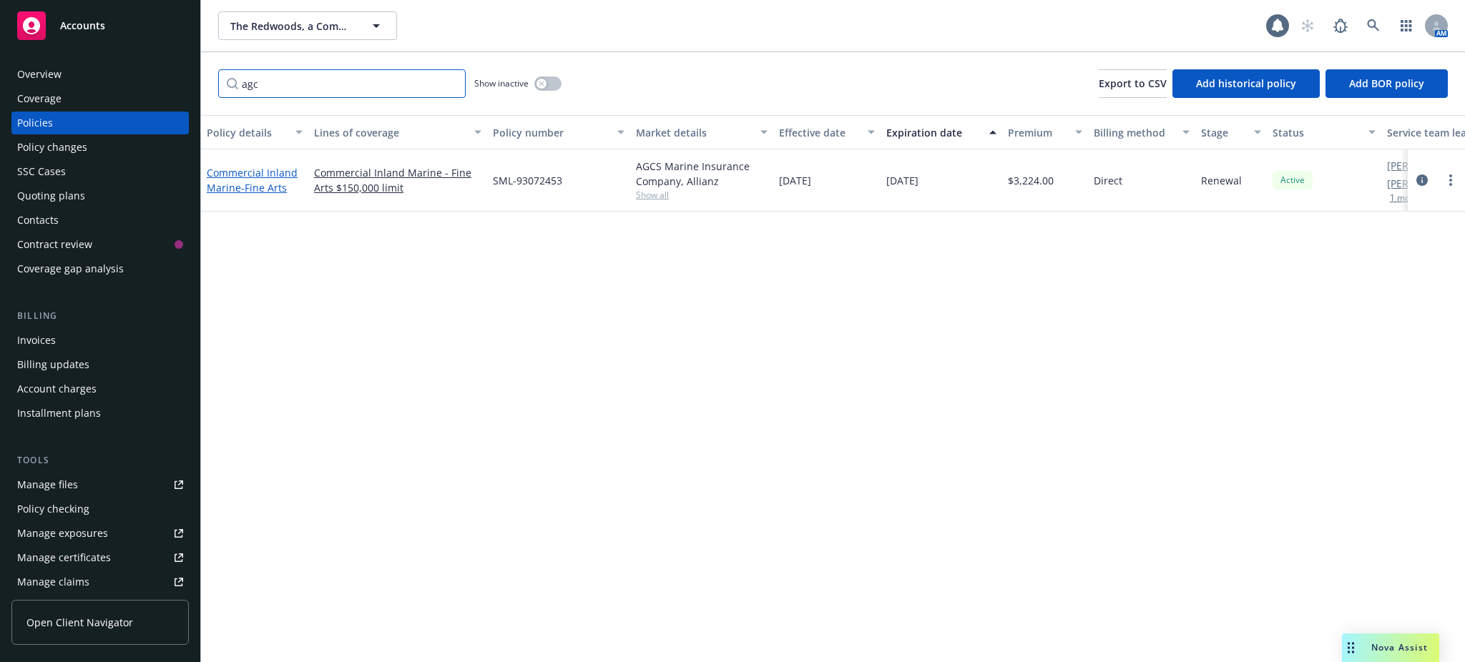
type input "agc"
click at [262, 173] on link "Commercial Inland Marine - Fine Arts" at bounding box center [252, 180] width 91 height 29
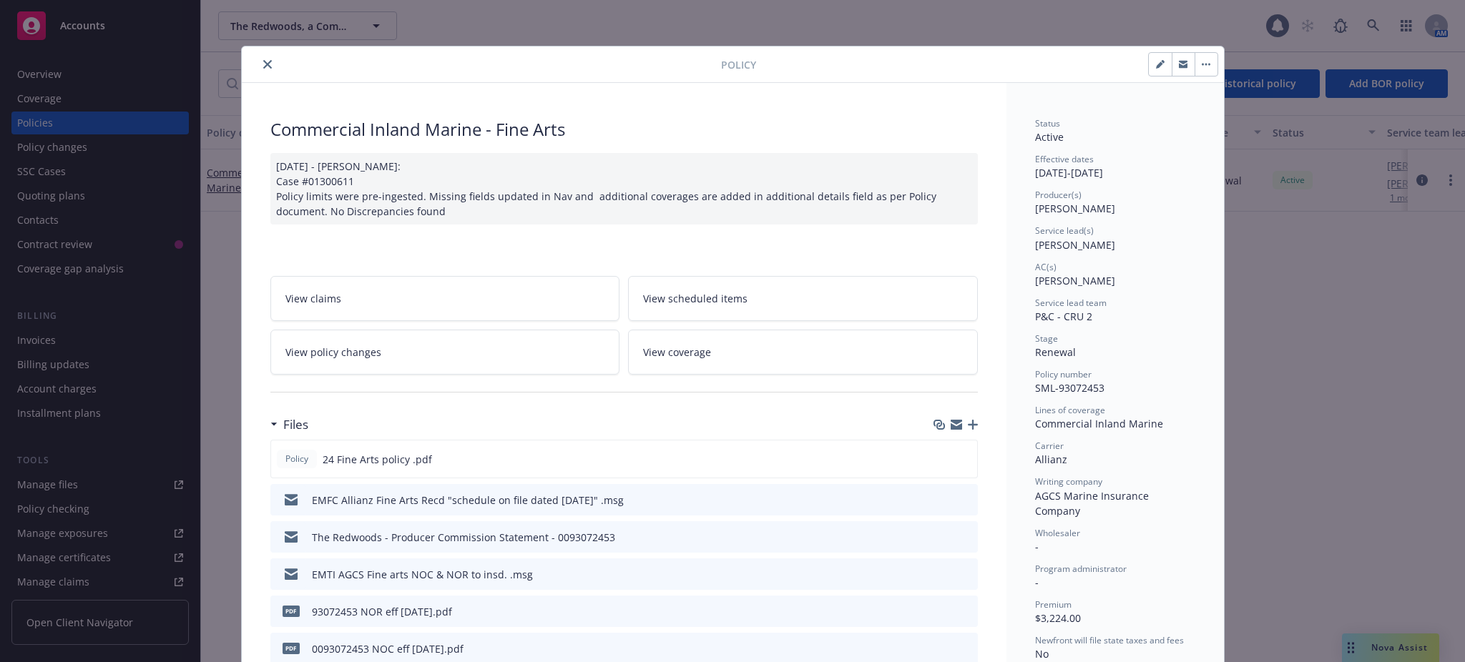
click at [263, 62] on icon "close" at bounding box center [267, 64] width 9 height 9
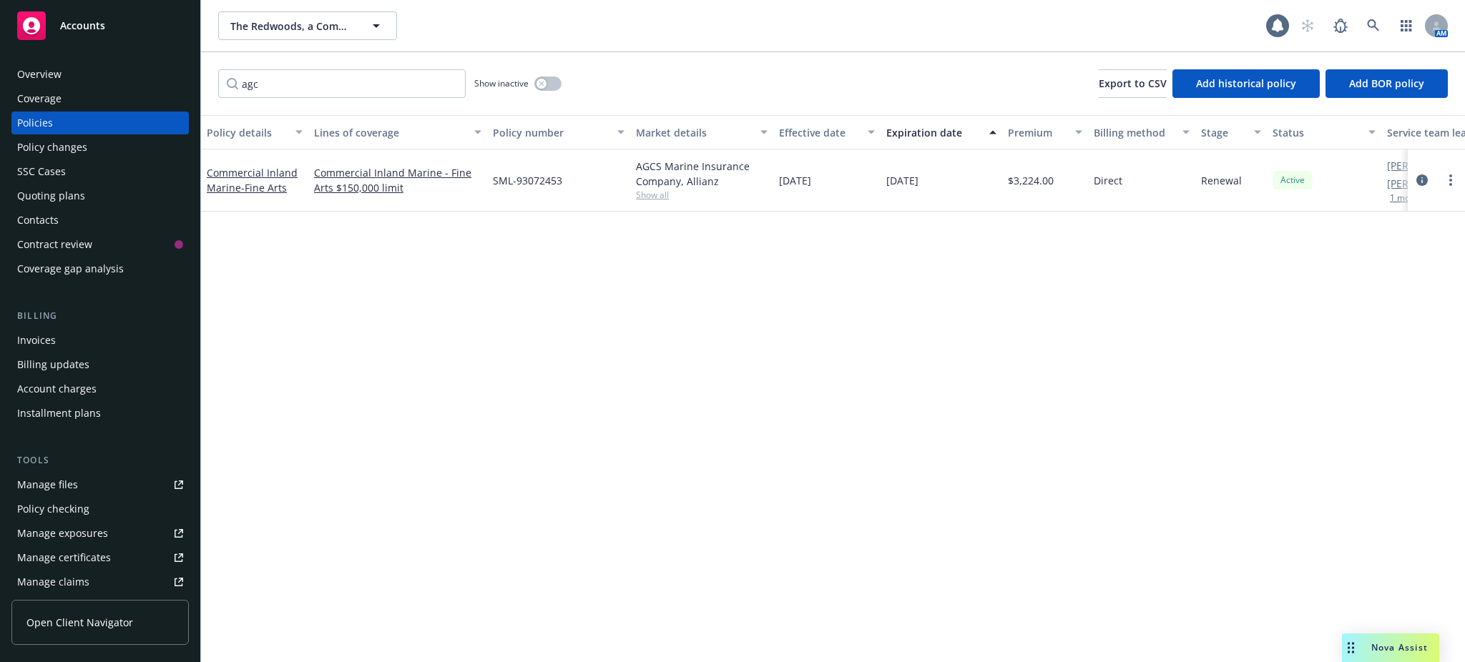
click at [37, 75] on div "Overview" at bounding box center [39, 74] width 44 height 23
